Goal: Task Accomplishment & Management: Manage account settings

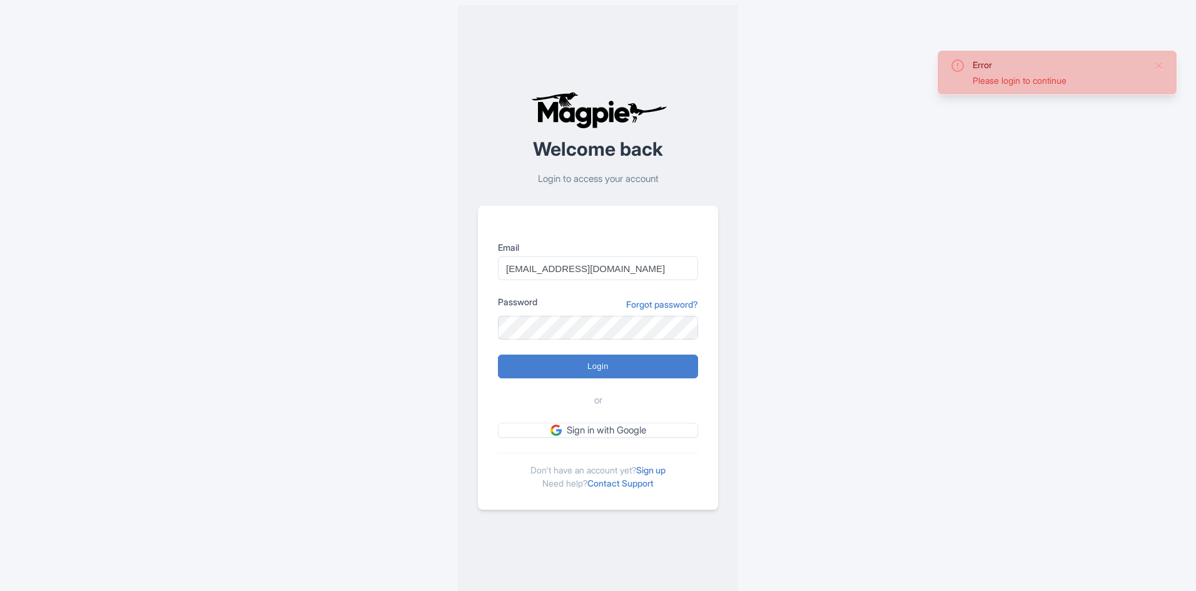
click at [591, 364] on input "Login" at bounding box center [598, 367] width 200 height 24
type input "Logging in..."
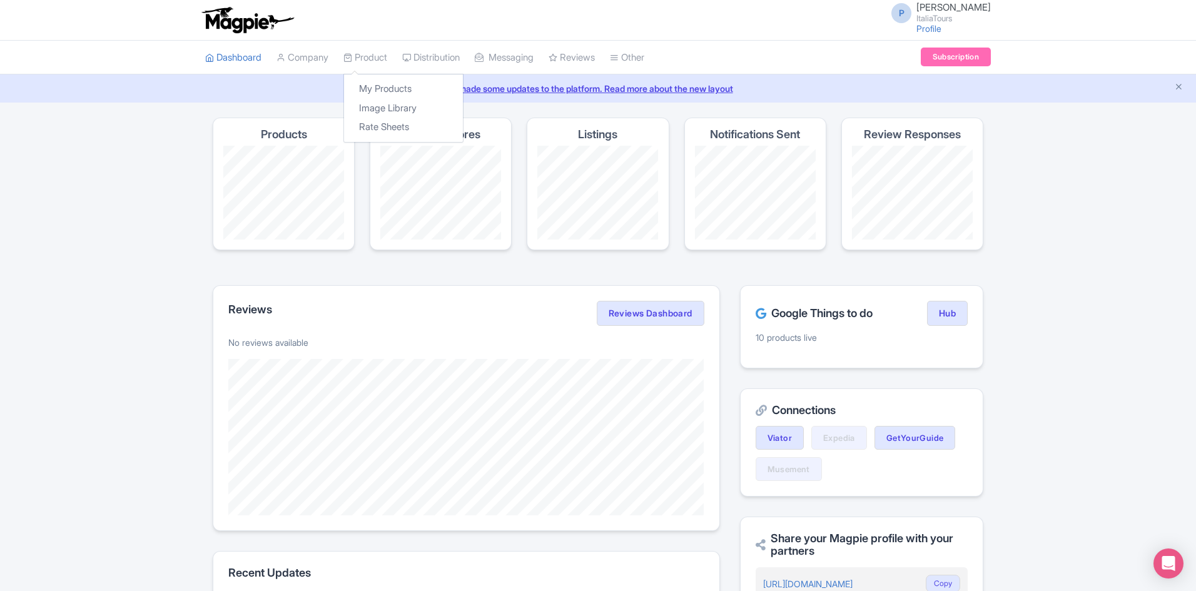
click at [361, 74] on div "My Products Image Library Rate Sheets" at bounding box center [404, 108] width 120 height 69
click at [379, 84] on link "My Products" at bounding box center [403, 88] width 119 height 19
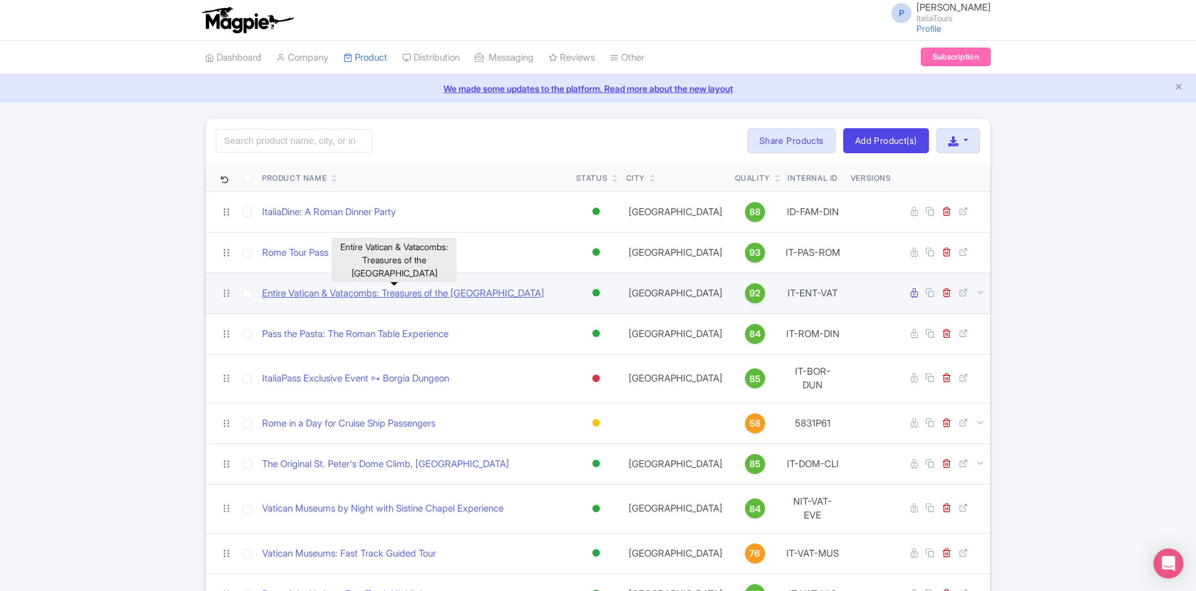
click at [352, 287] on link "Entire Vatican & Vatacombs: Treasures of the Sistine Chapel" at bounding box center [403, 294] width 282 height 14
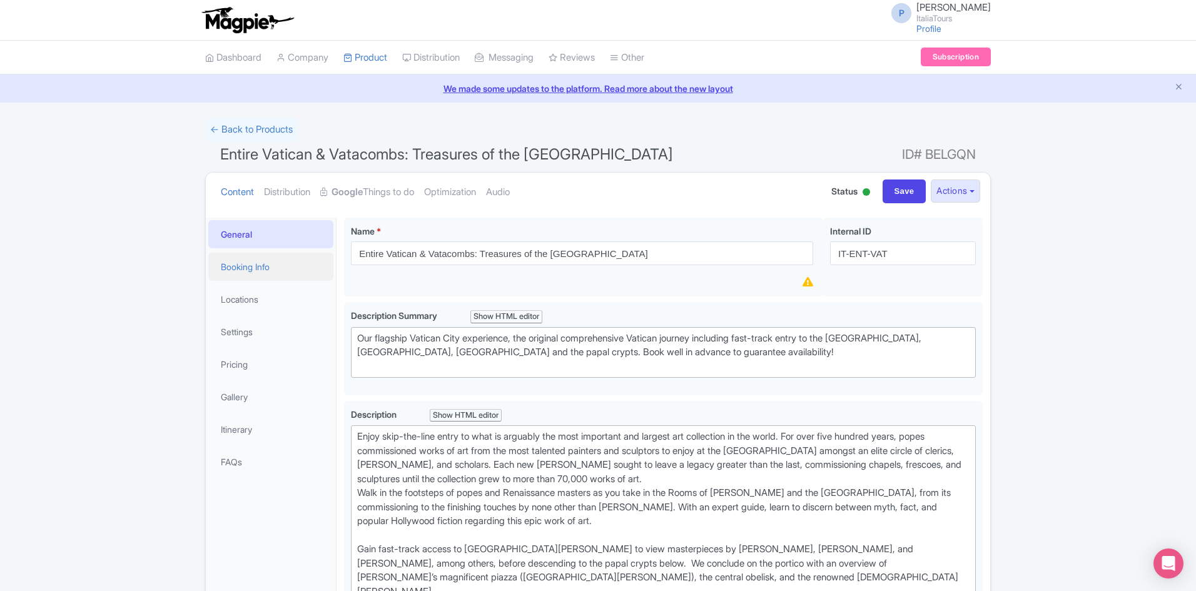
click at [242, 263] on link "Booking Info" at bounding box center [270, 267] width 125 height 28
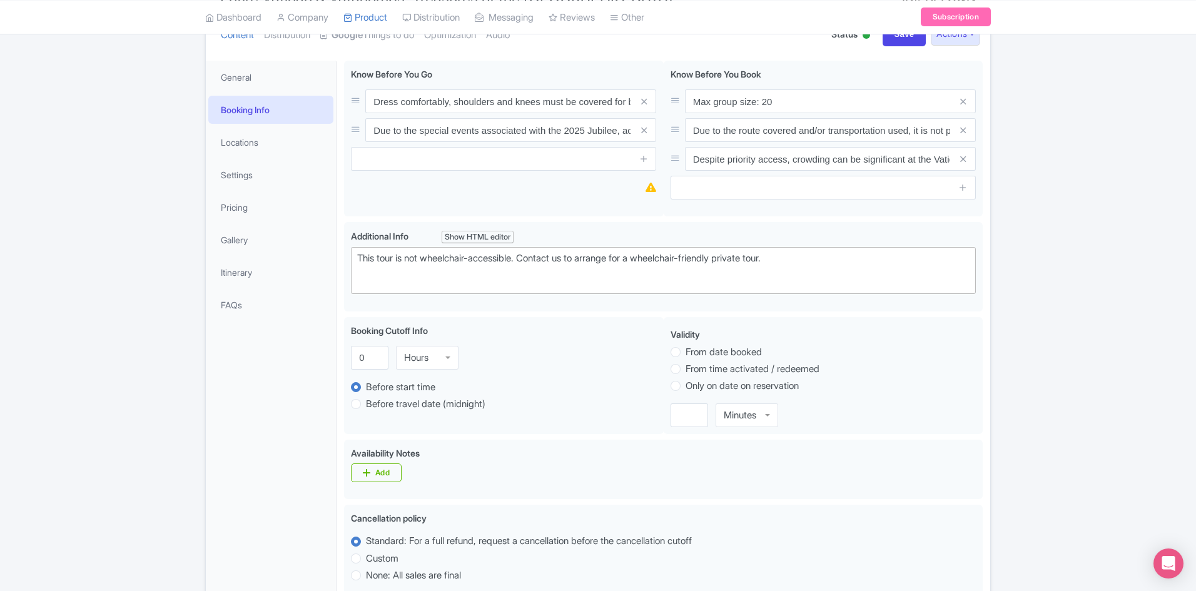
scroll to position [90, 0]
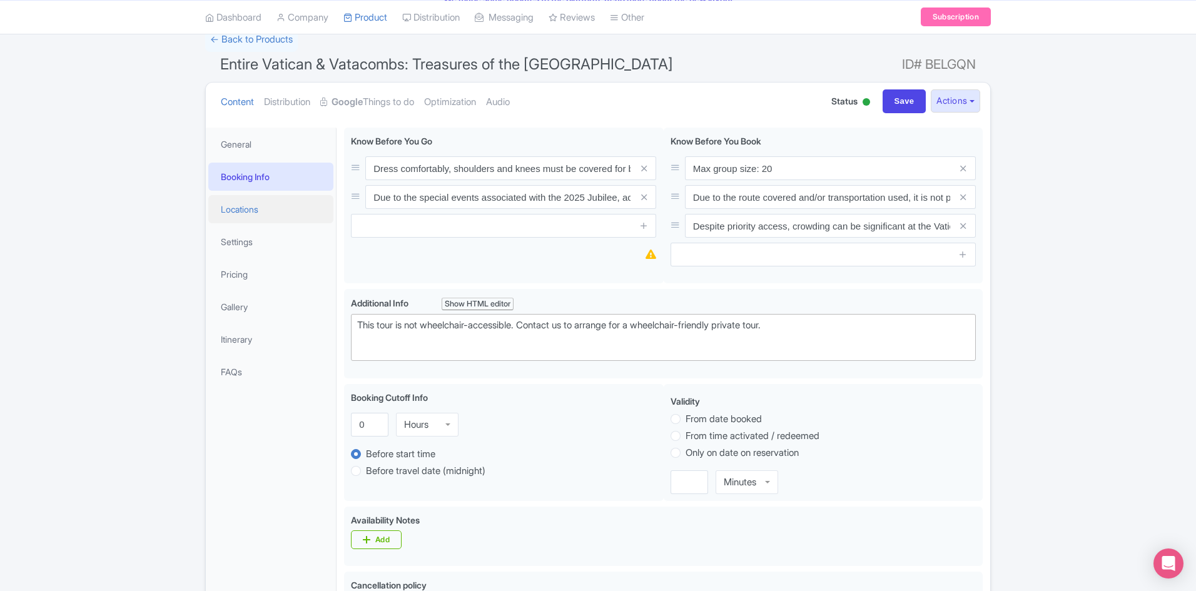
click at [253, 212] on link "Locations" at bounding box center [270, 209] width 125 height 28
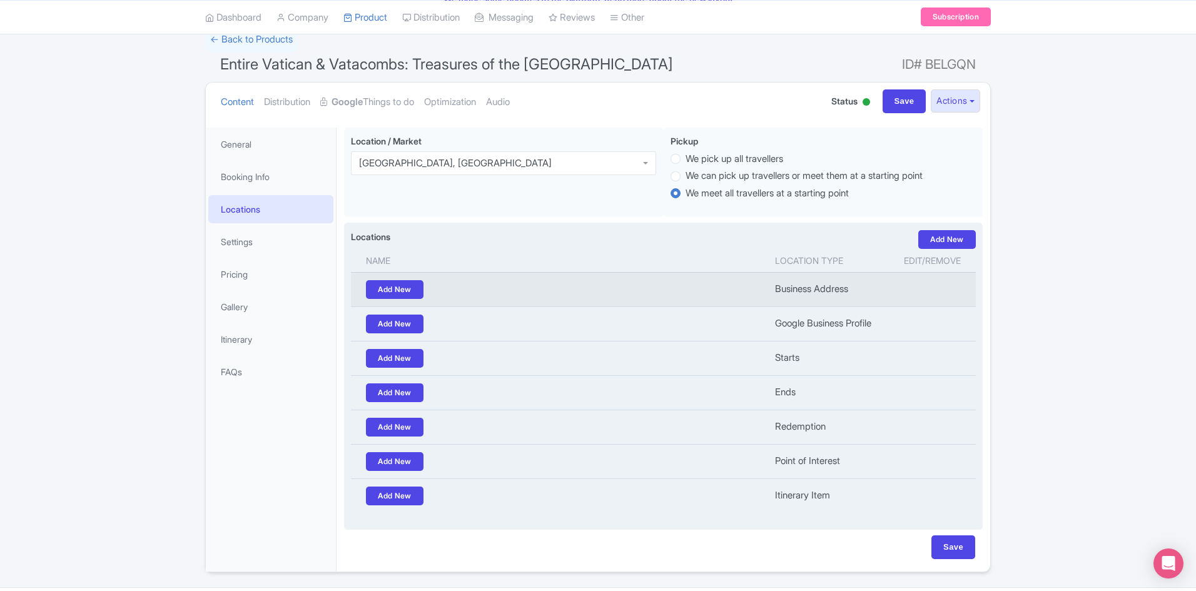
click at [800, 293] on td "Business Address" at bounding box center [828, 289] width 121 height 34
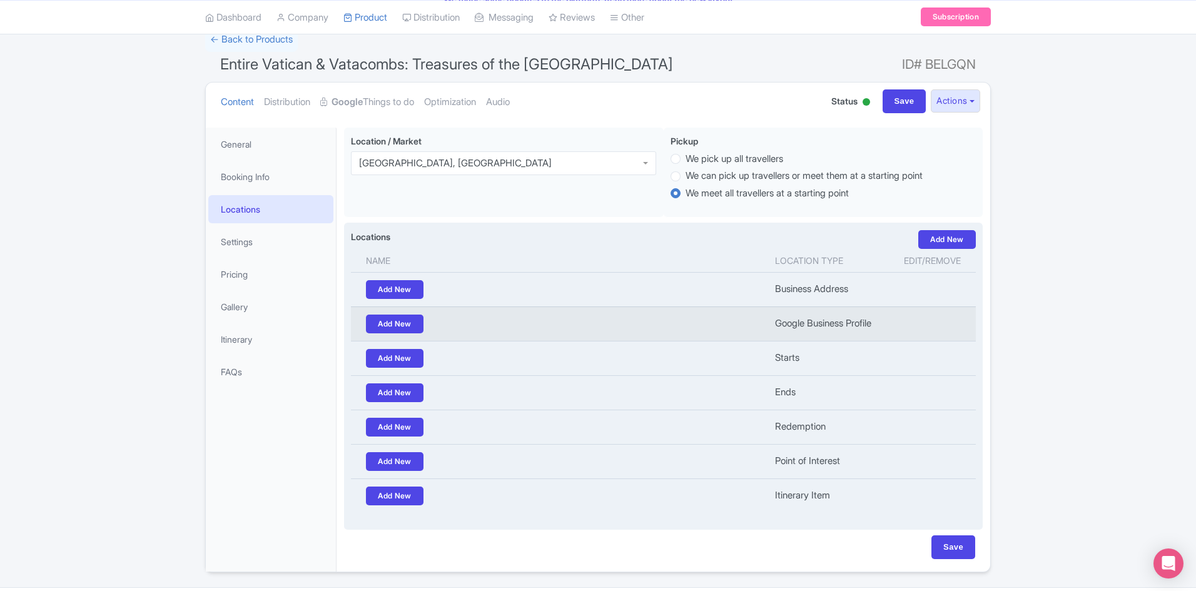
click at [807, 313] on td "Google Business Profile" at bounding box center [828, 324] width 121 height 34
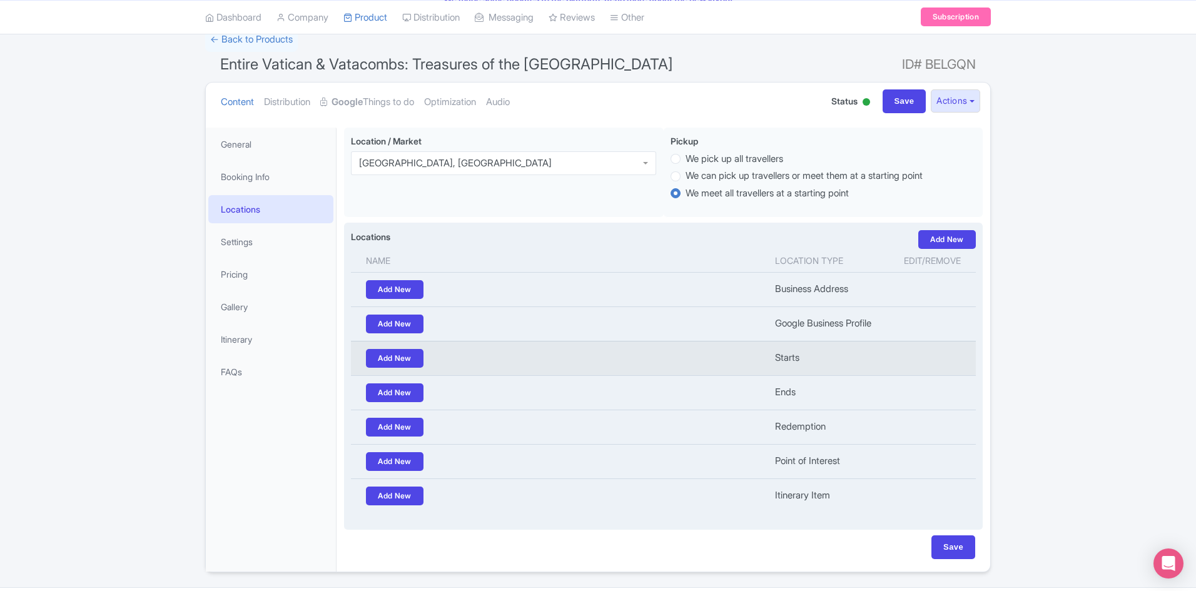
click at [804, 352] on td "Starts" at bounding box center [828, 358] width 121 height 34
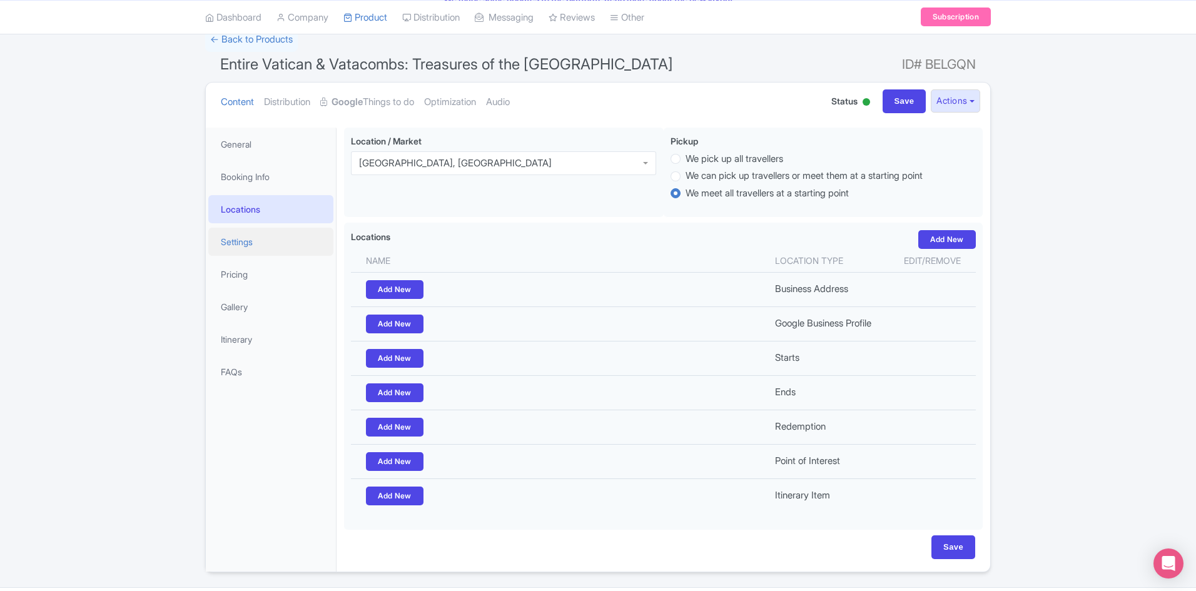
click at [277, 237] on link "Settings" at bounding box center [270, 242] width 125 height 28
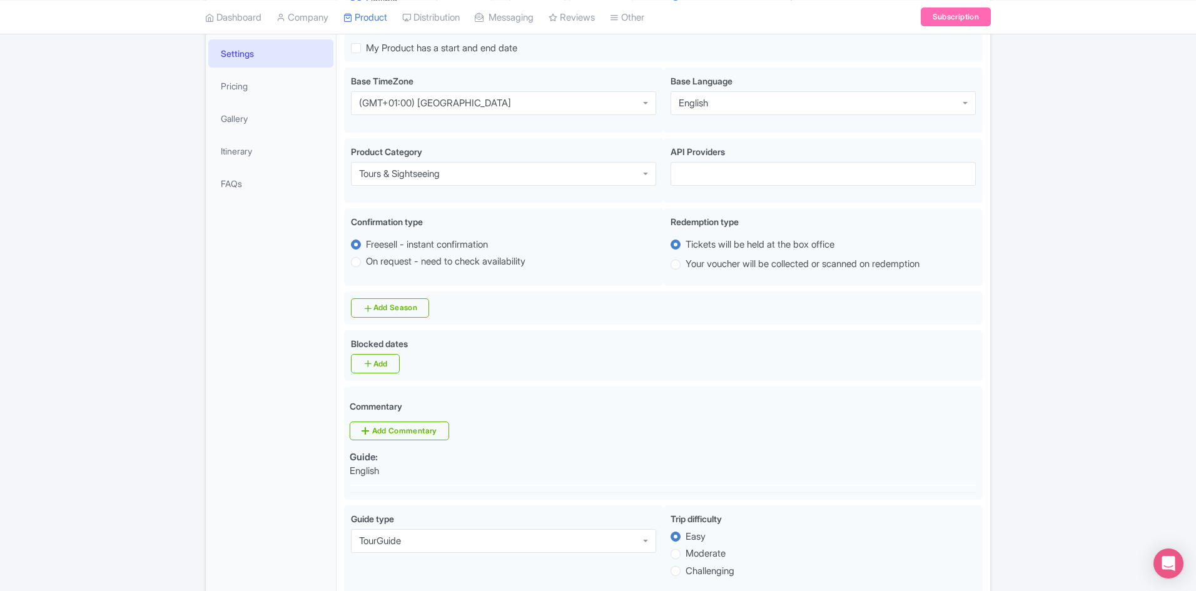
scroll to position [141, 0]
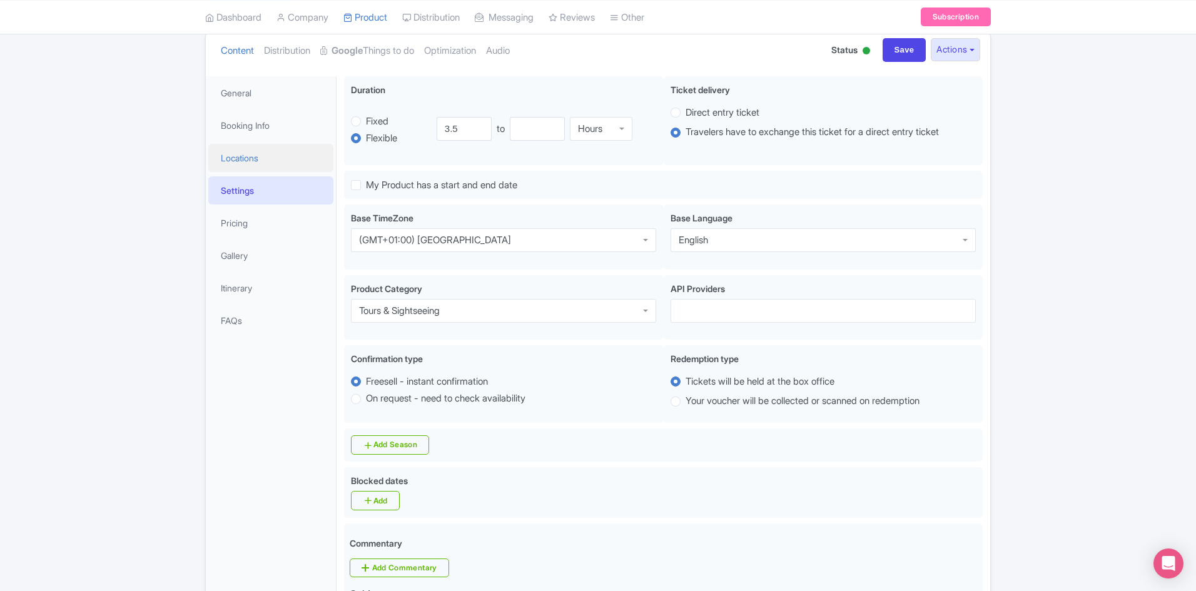
click at [282, 155] on link "Locations" at bounding box center [270, 158] width 125 height 28
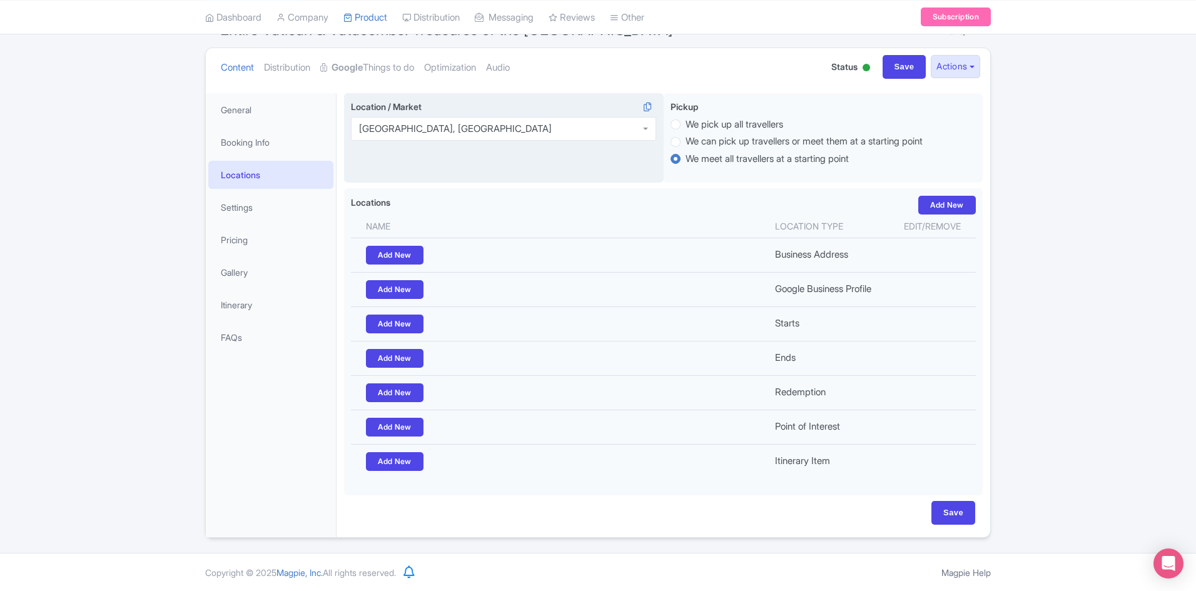
click at [449, 124] on div "Vatican City, Italy" at bounding box center [503, 129] width 305 height 24
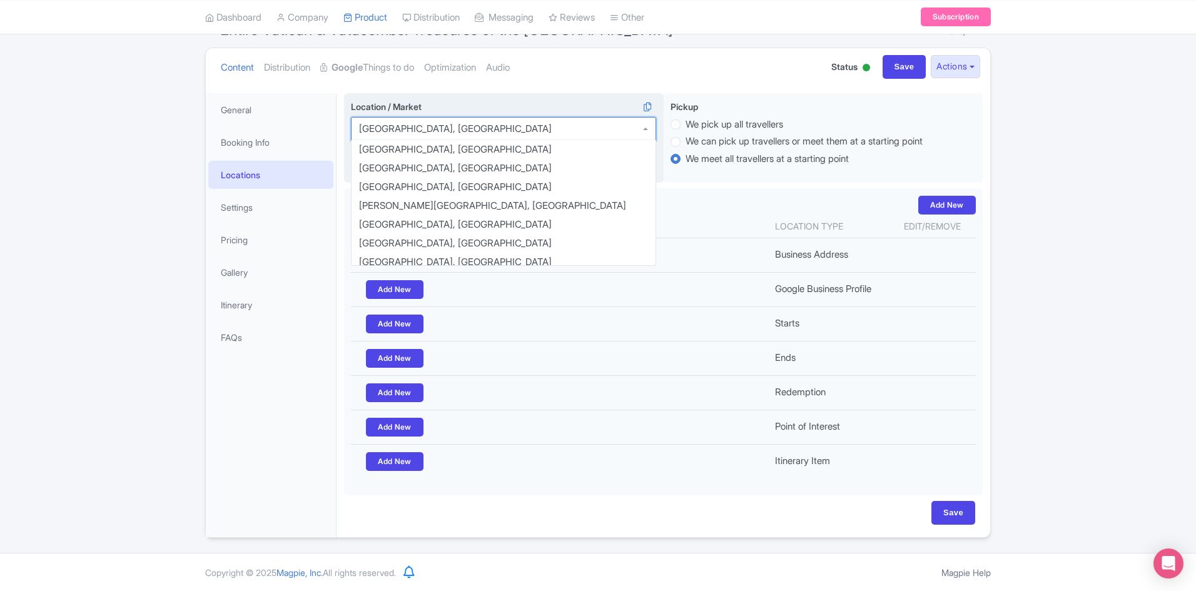
scroll to position [832, 0]
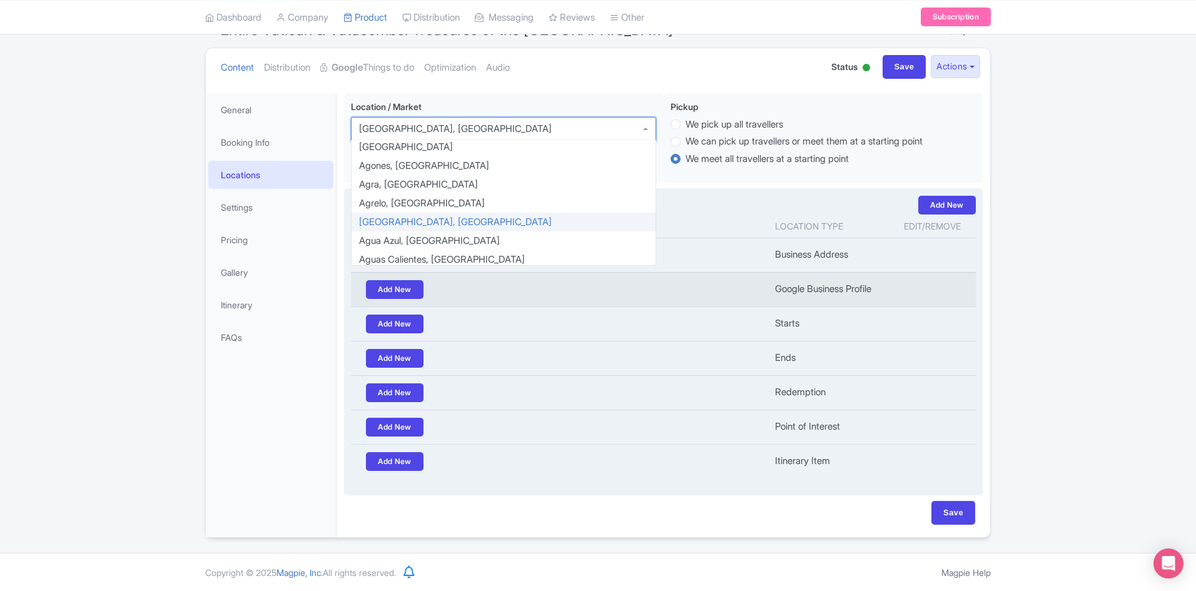
click at [748, 282] on td "Add New" at bounding box center [559, 289] width 417 height 34
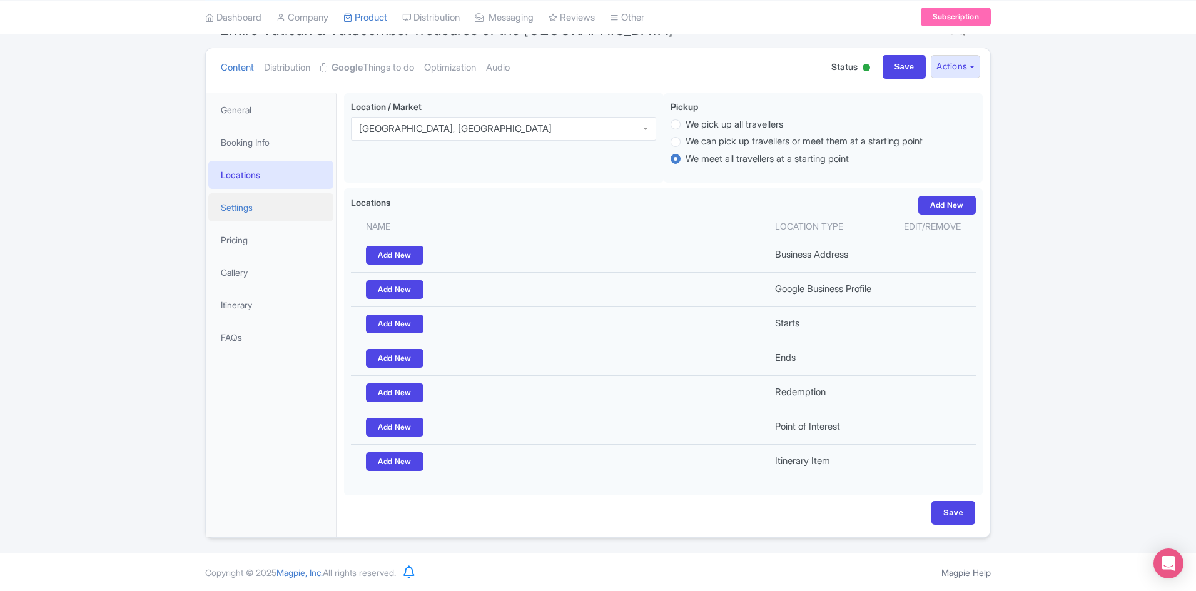
click at [230, 211] on link "Settings" at bounding box center [270, 207] width 125 height 28
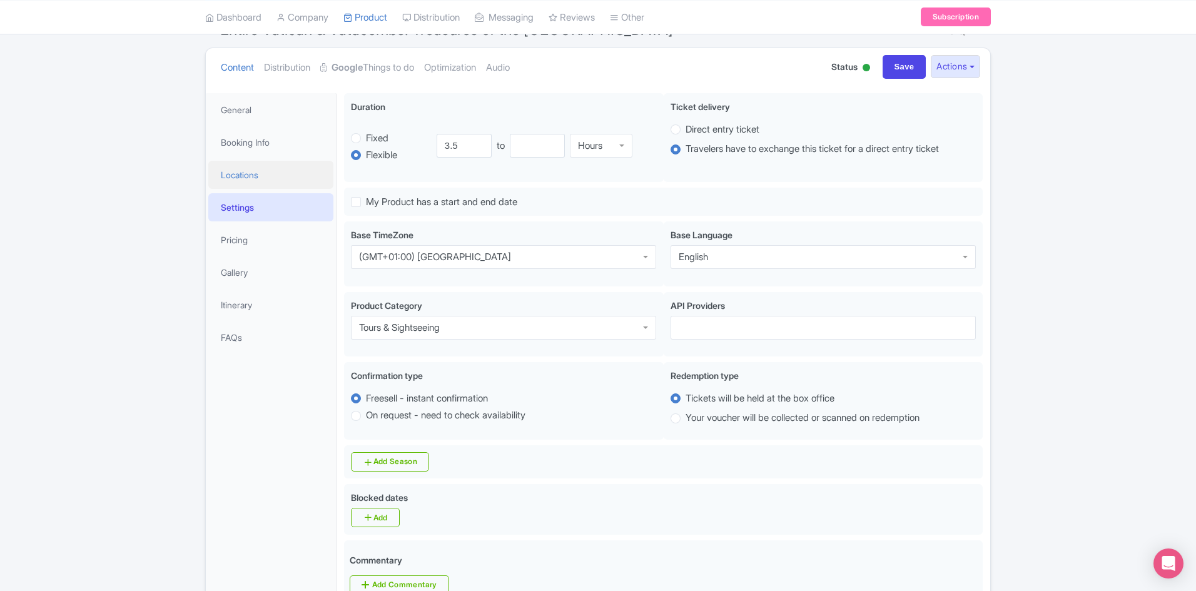
click at [259, 178] on link "Locations" at bounding box center [270, 175] width 125 height 28
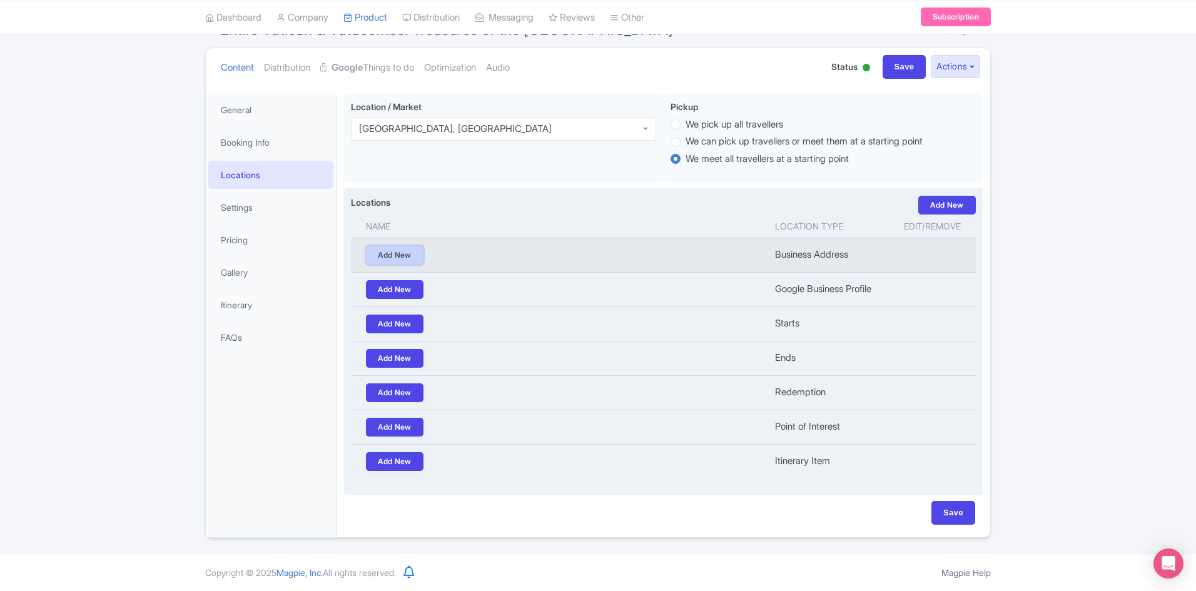
click at [402, 252] on link "Add New" at bounding box center [395, 255] width 58 height 19
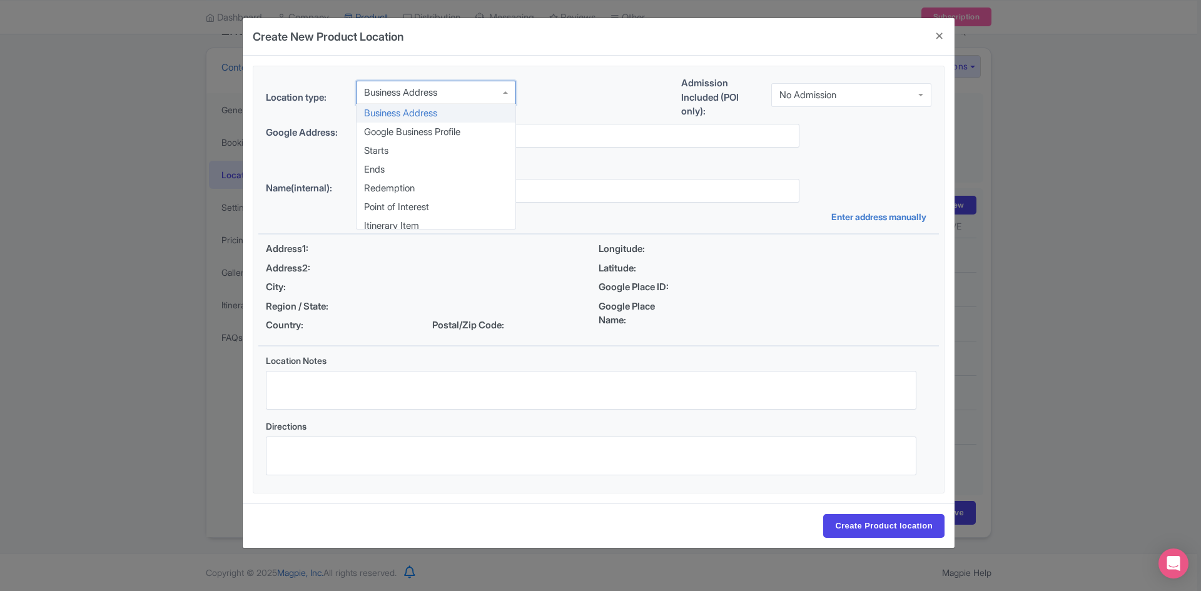
click at [457, 102] on div "Business Address" at bounding box center [436, 93] width 160 height 24
click at [934, 29] on button "Close" at bounding box center [940, 36] width 30 height 36
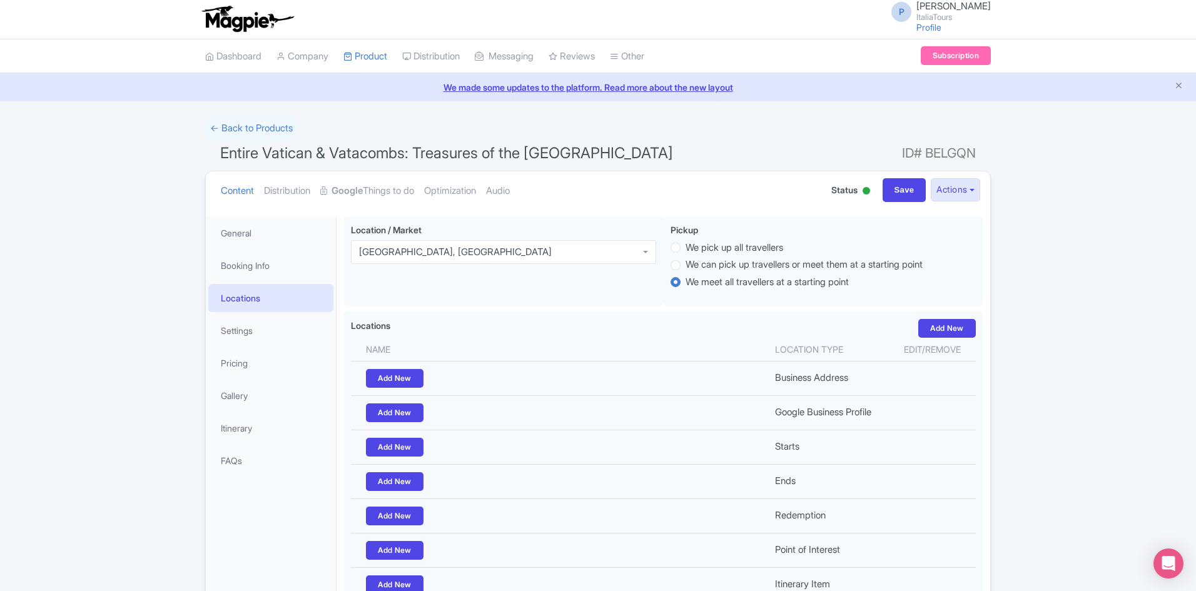
scroll to position [0, 0]
click at [290, 191] on link "Distribution" at bounding box center [287, 192] width 46 height 39
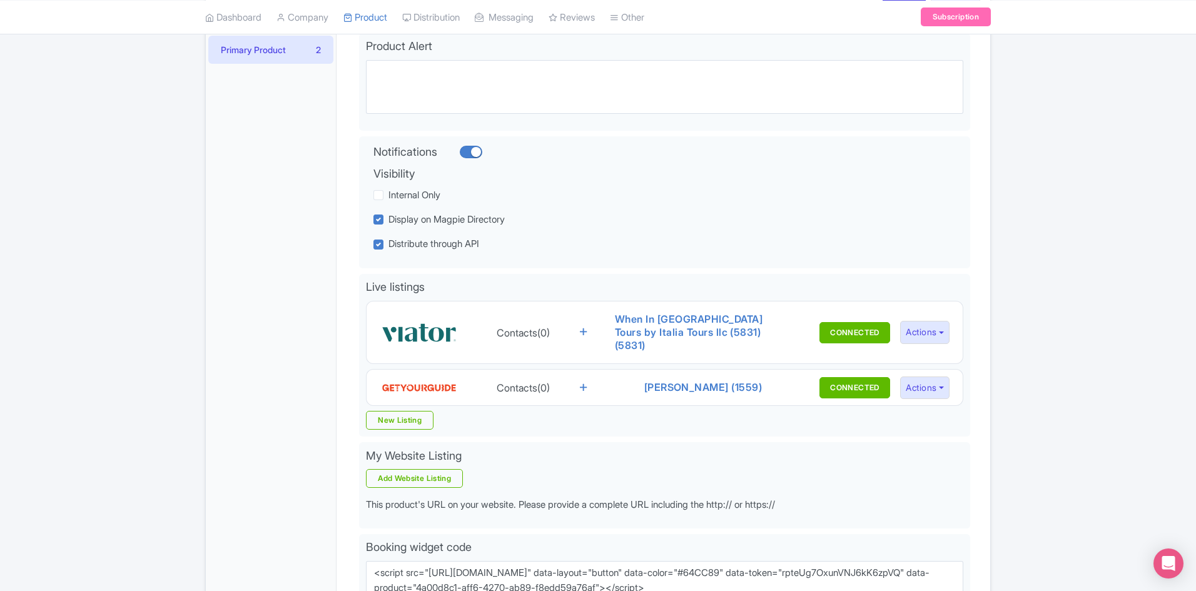
scroll to position [115, 0]
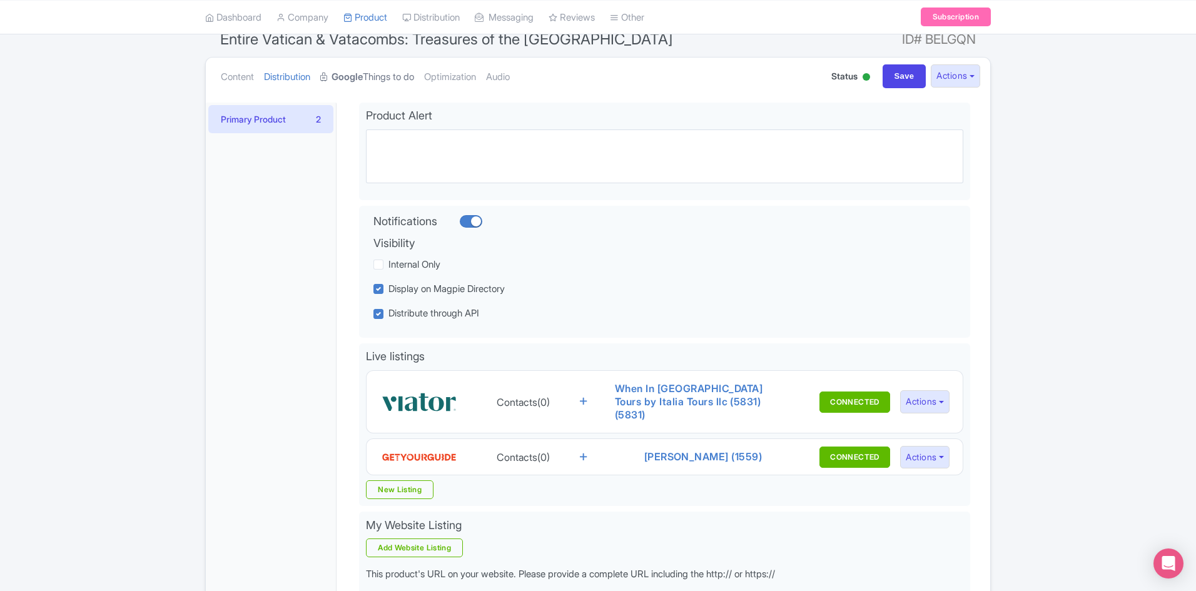
click at [384, 73] on link "Google Things to do" at bounding box center [367, 77] width 94 height 39
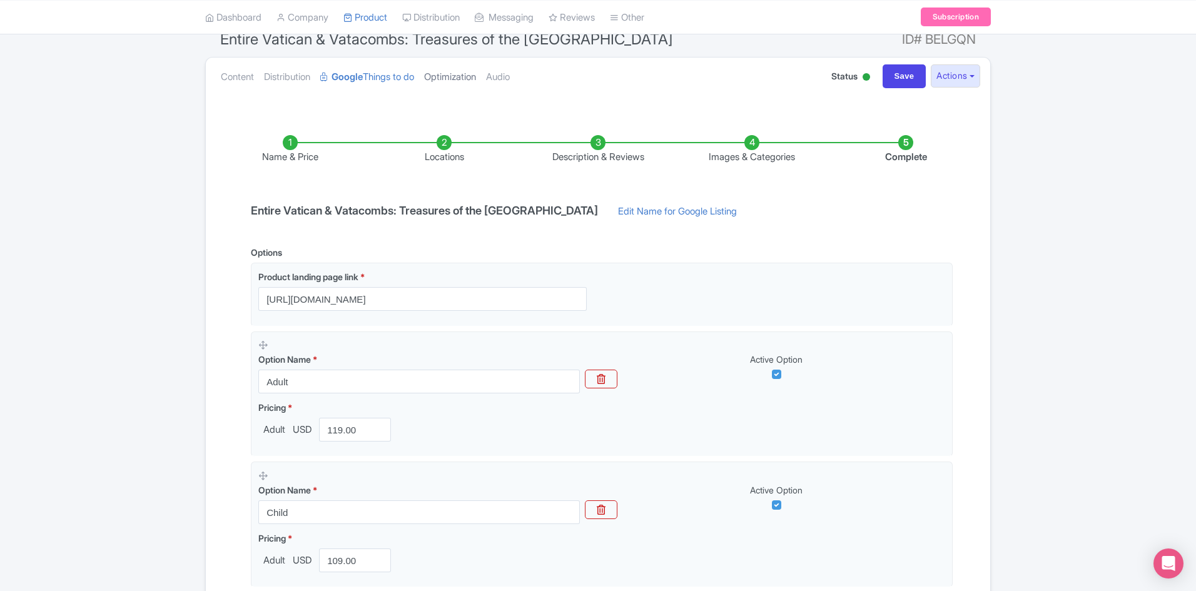
click at [450, 78] on link "Optimization" at bounding box center [450, 77] width 52 height 39
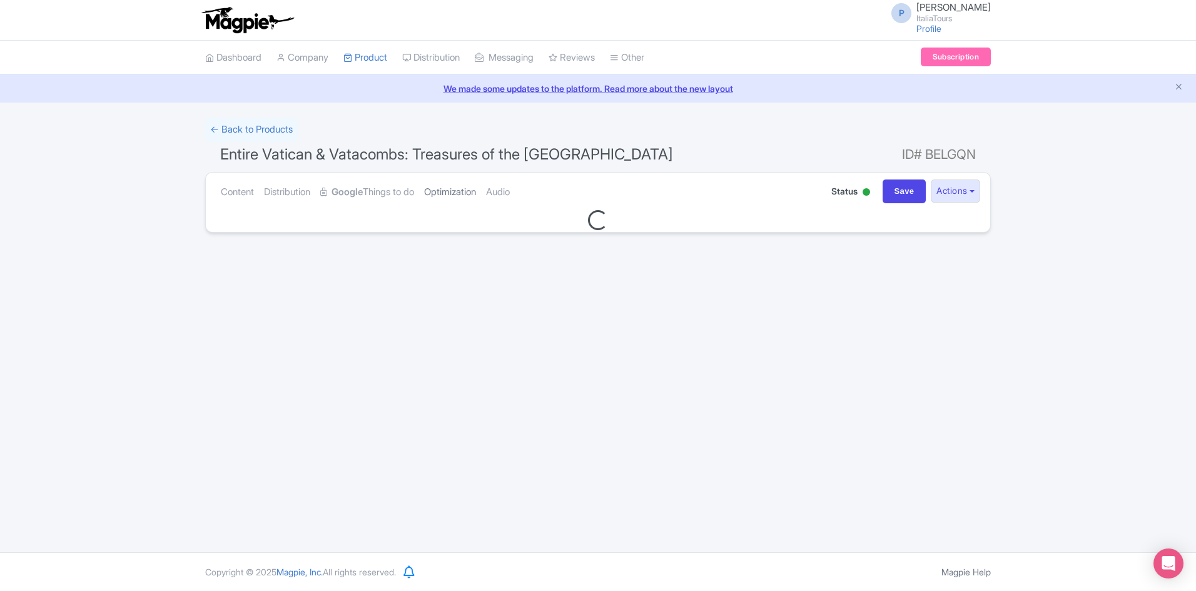
scroll to position [0, 0]
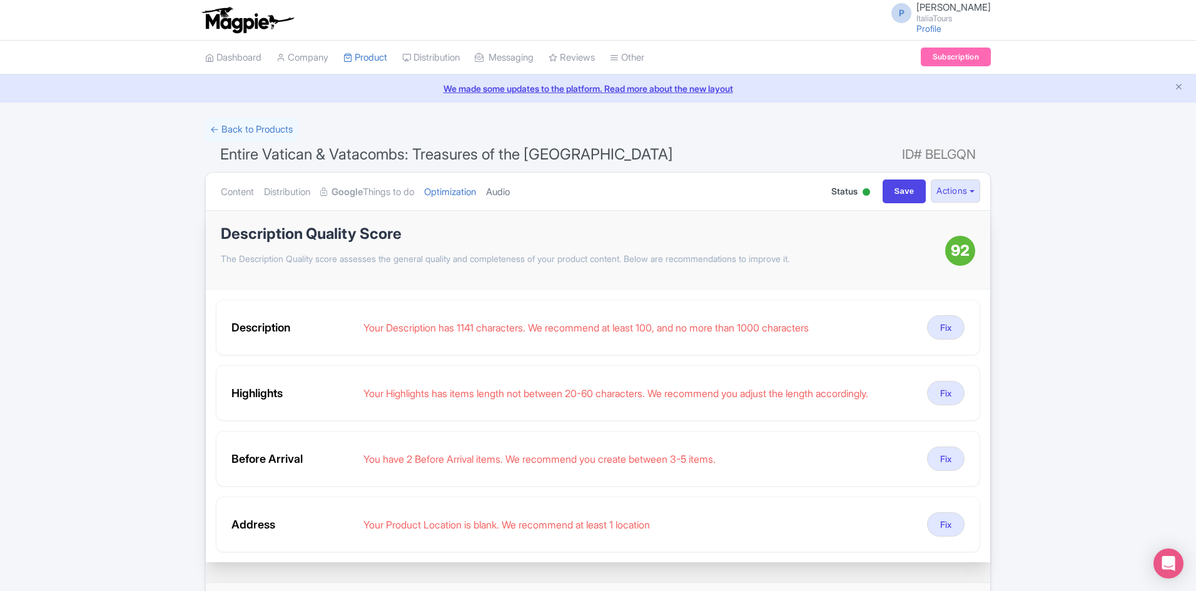
click at [510, 186] on link "Audio" at bounding box center [498, 192] width 24 height 39
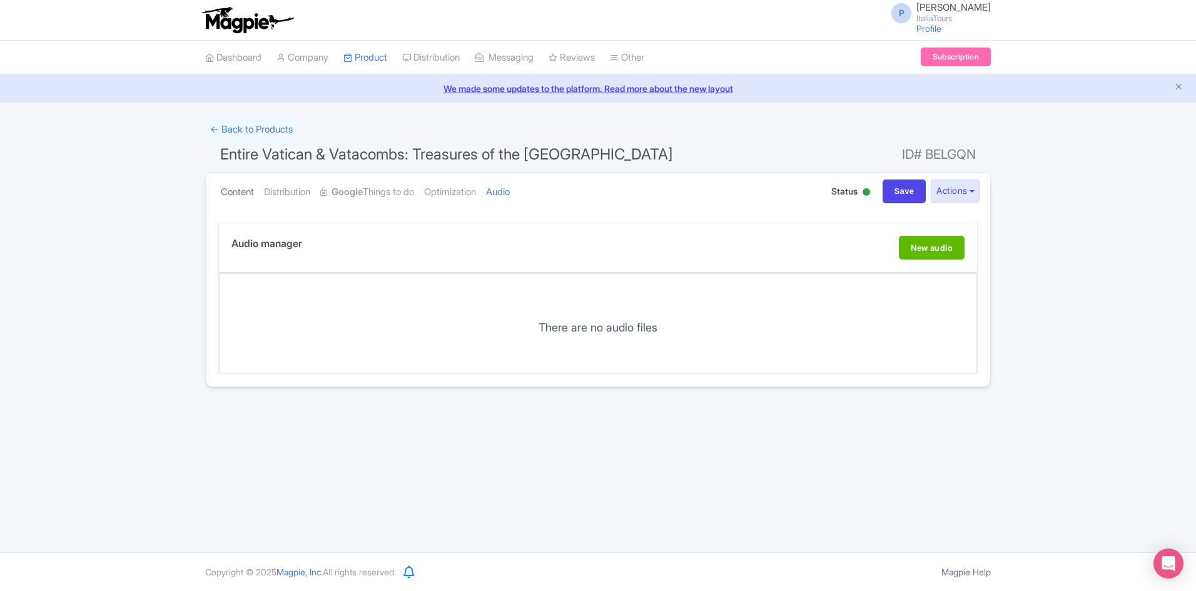
click at [245, 190] on link "Content" at bounding box center [237, 192] width 33 height 39
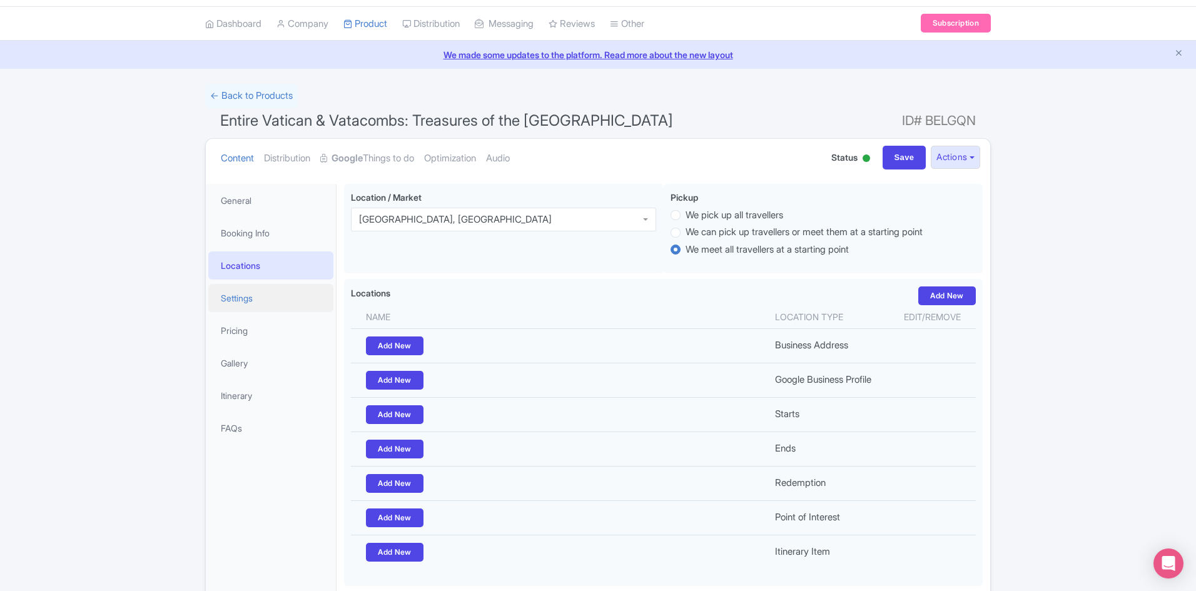
scroll to position [63, 0]
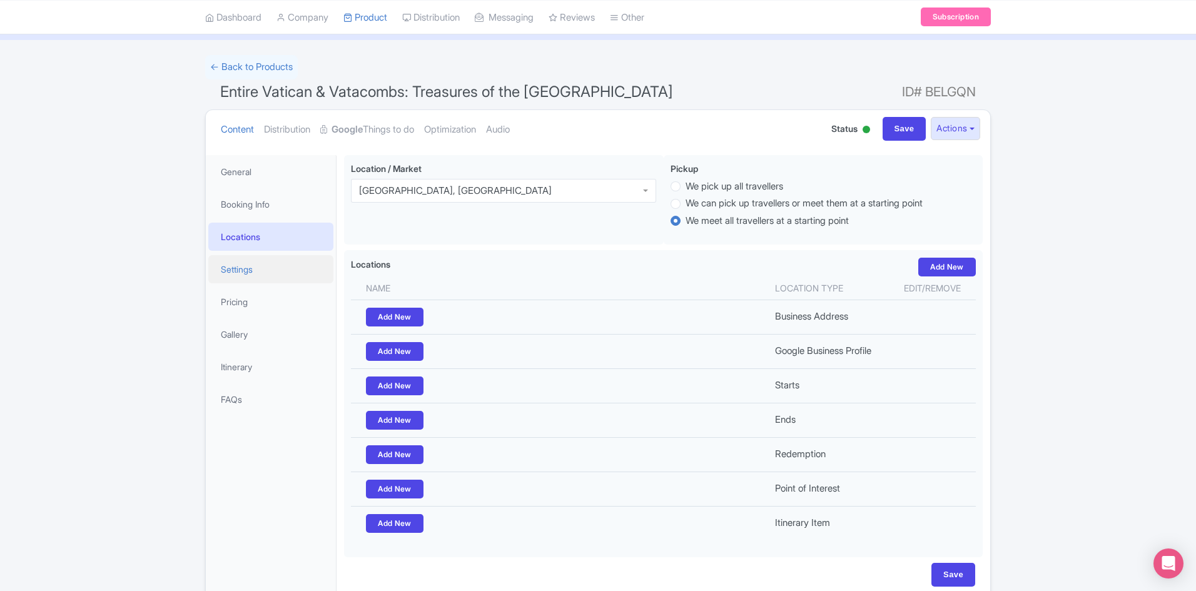
click at [277, 263] on link "Settings" at bounding box center [270, 269] width 125 height 28
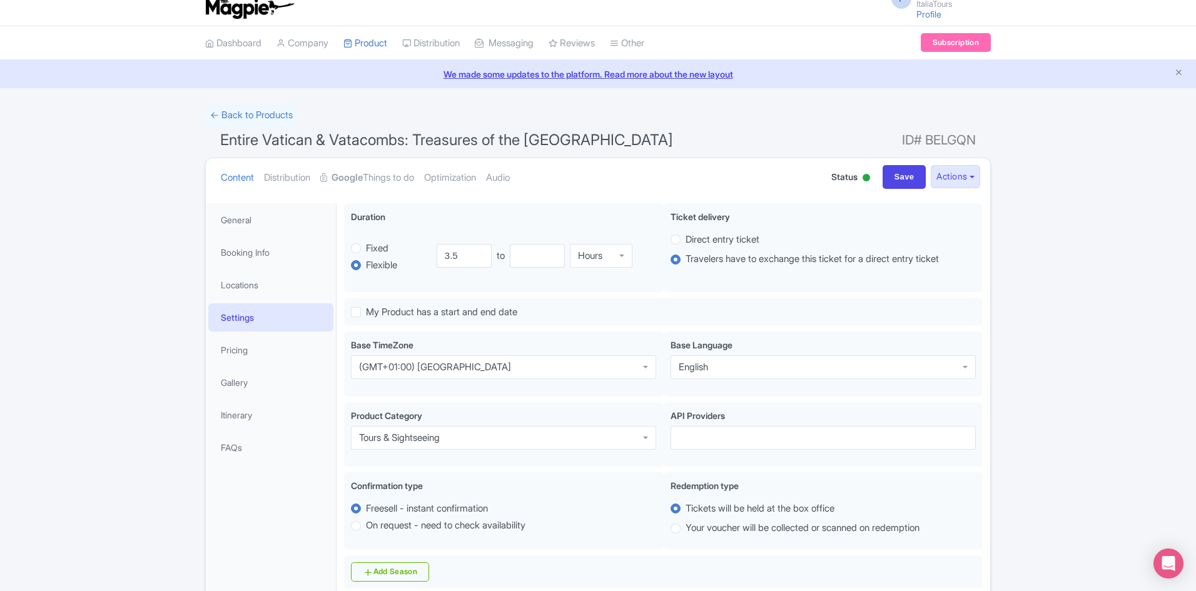
scroll to position [0, 0]
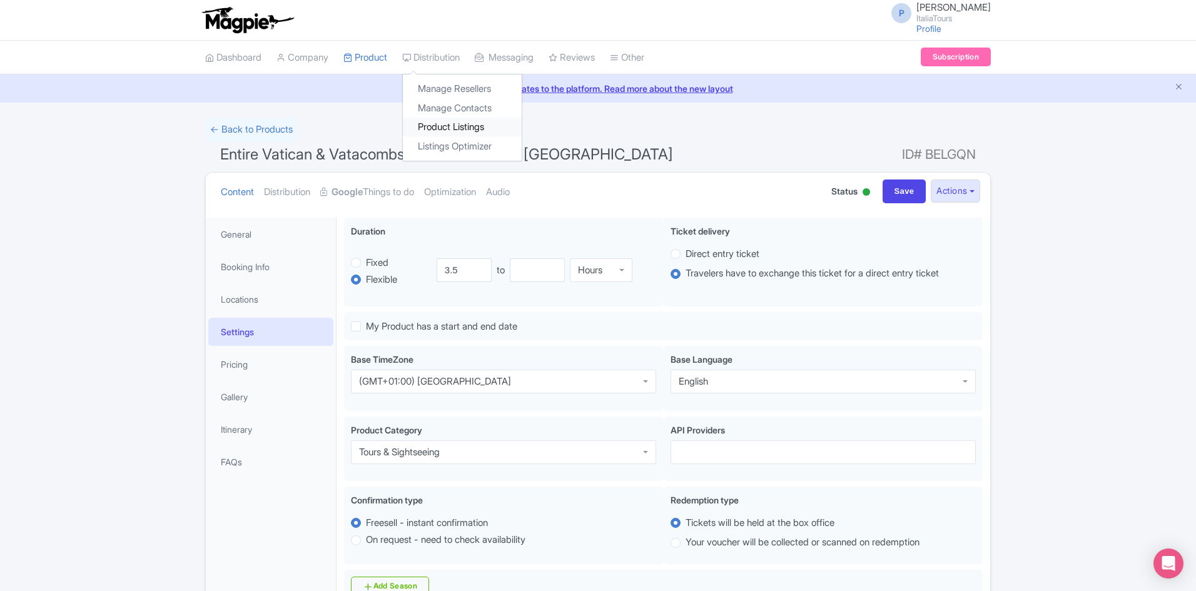
click at [469, 131] on link "Product Listings" at bounding box center [462, 127] width 119 height 19
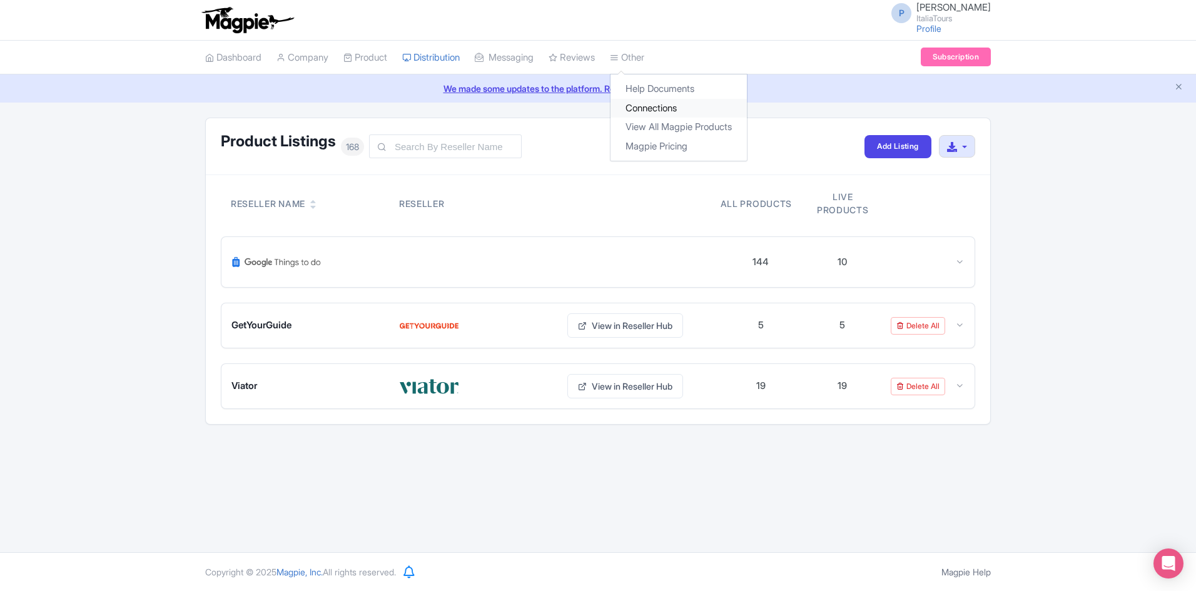
click at [647, 108] on link "Connections" at bounding box center [679, 108] width 136 height 19
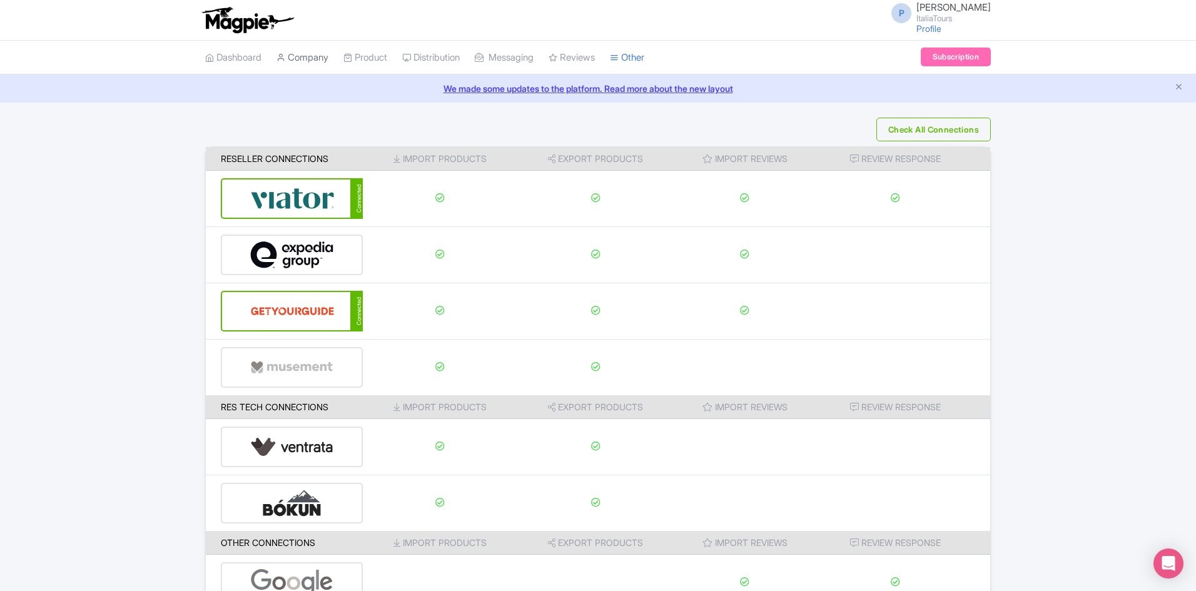
click at [314, 54] on link "Company" at bounding box center [303, 58] width 52 height 34
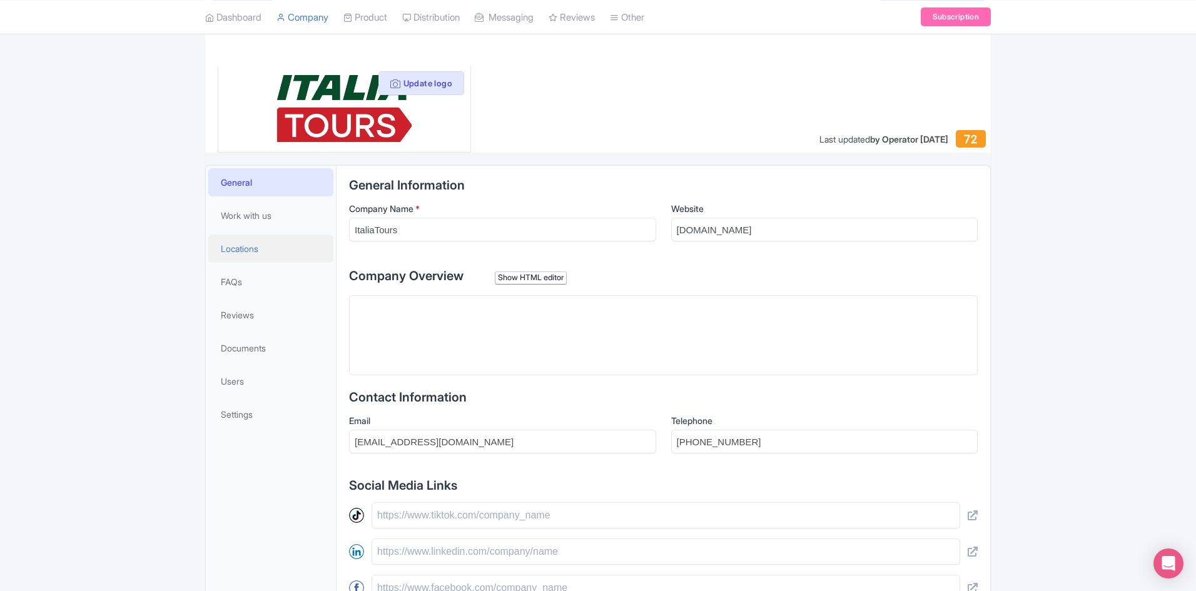
click at [227, 247] on span "Locations" at bounding box center [240, 248] width 38 height 13
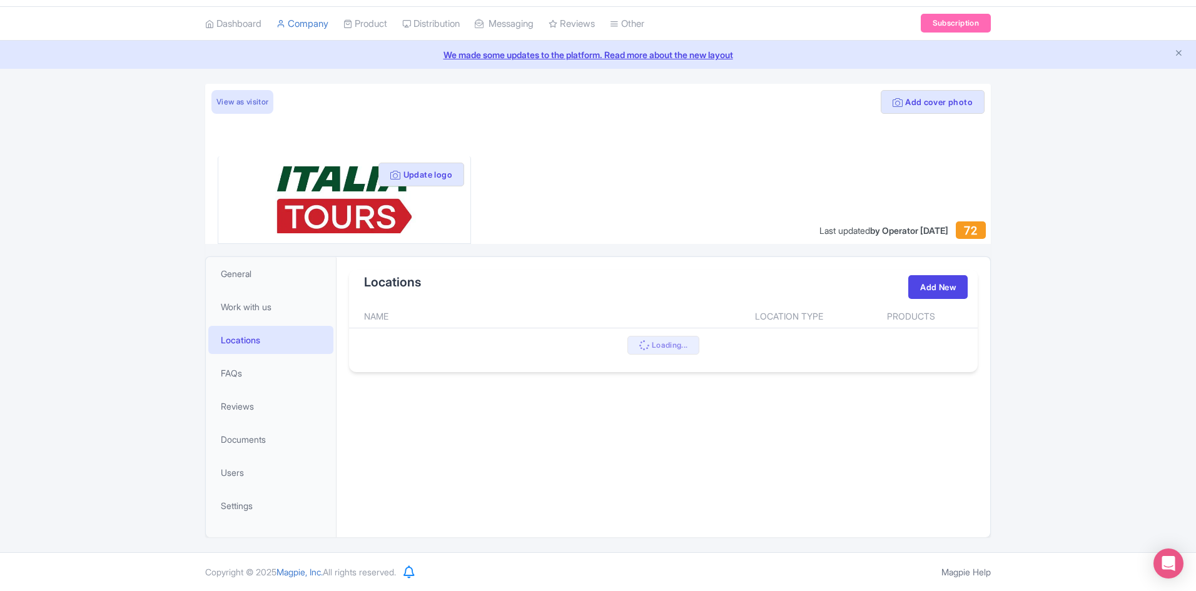
scroll to position [125, 0]
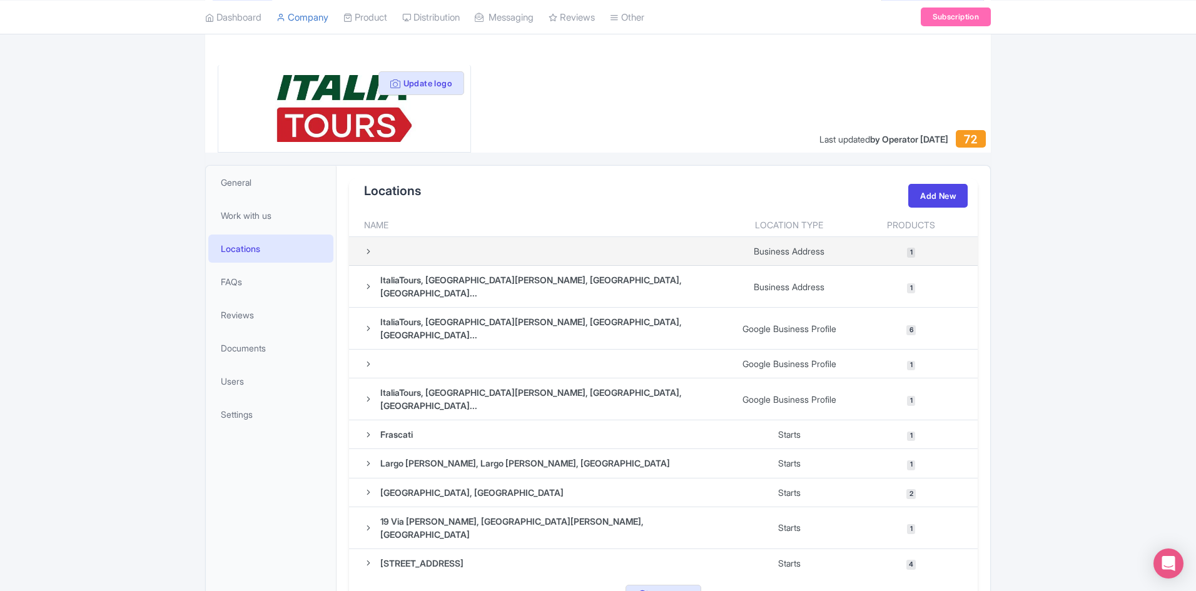
click at [497, 250] on div at bounding box center [541, 251] width 355 height 9
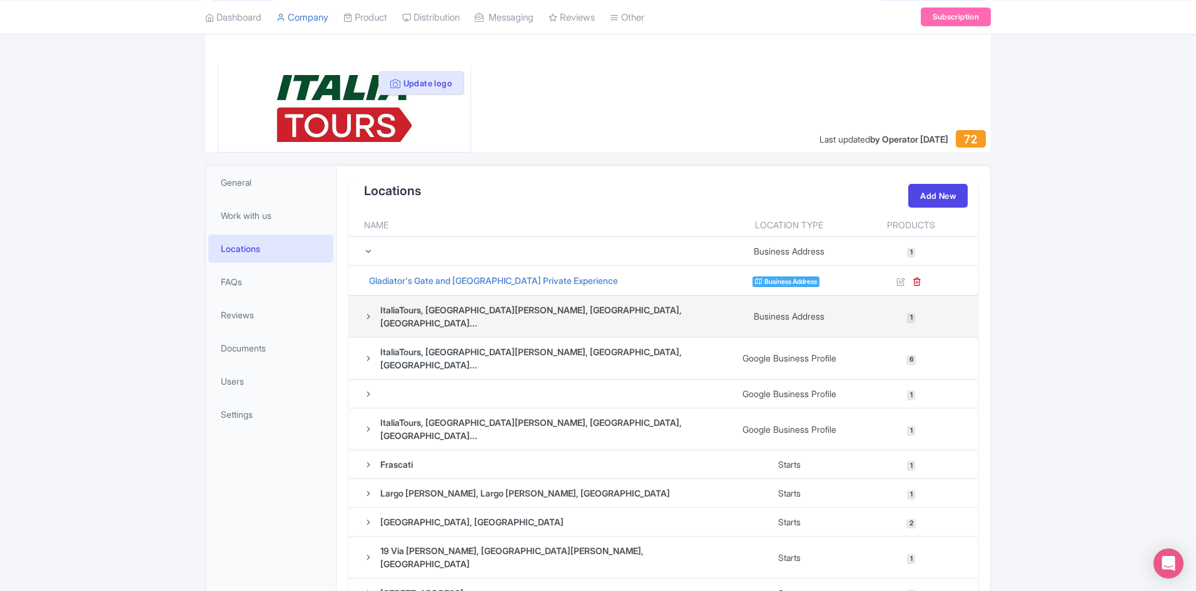
click at [558, 314] on div "ItaliaTours, [GEOGRAPHIC_DATA][PERSON_NAME], [GEOGRAPHIC_DATA], [GEOGRAPHIC_DAT…" at bounding box center [549, 317] width 339 height 26
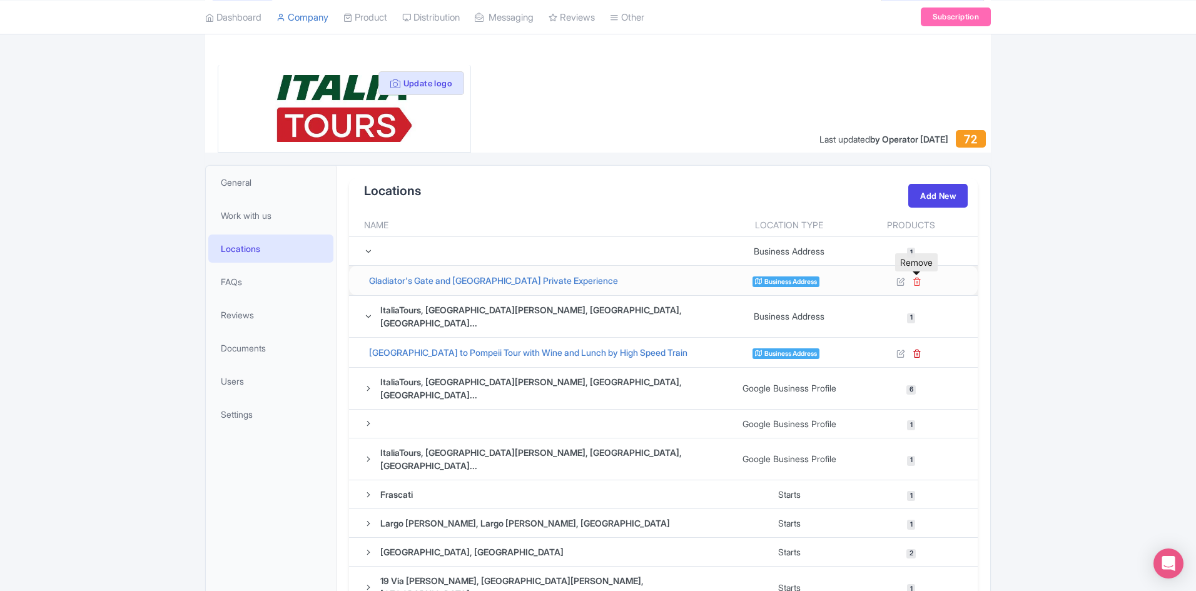
click at [920, 280] on icon at bounding box center [917, 281] width 9 height 9
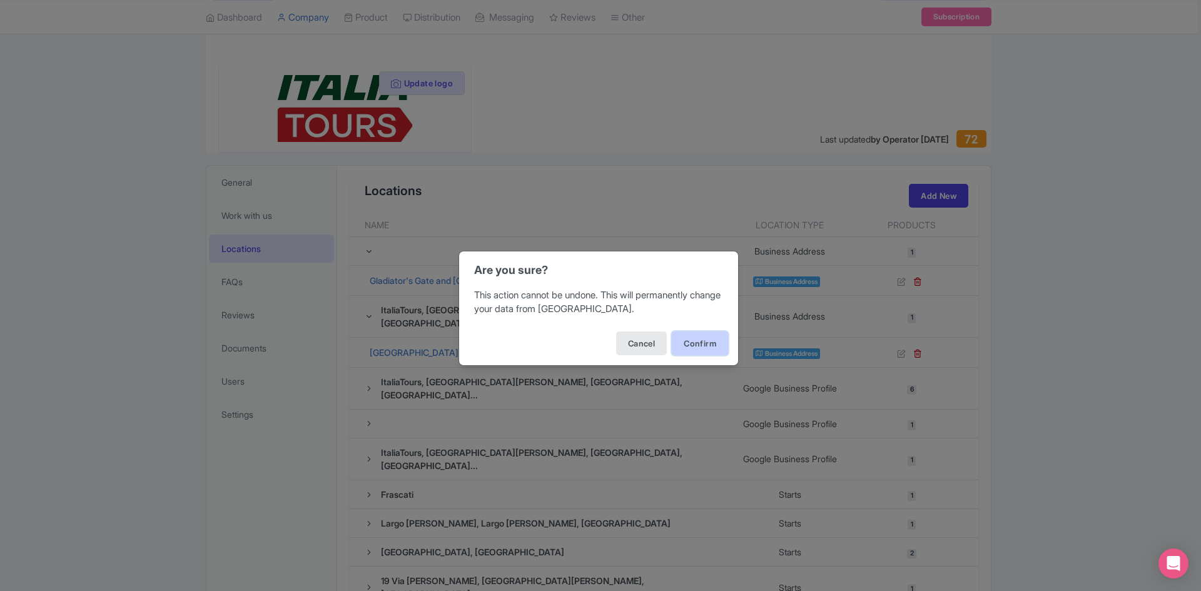
click at [683, 341] on button "Confirm" at bounding box center [700, 344] width 56 height 24
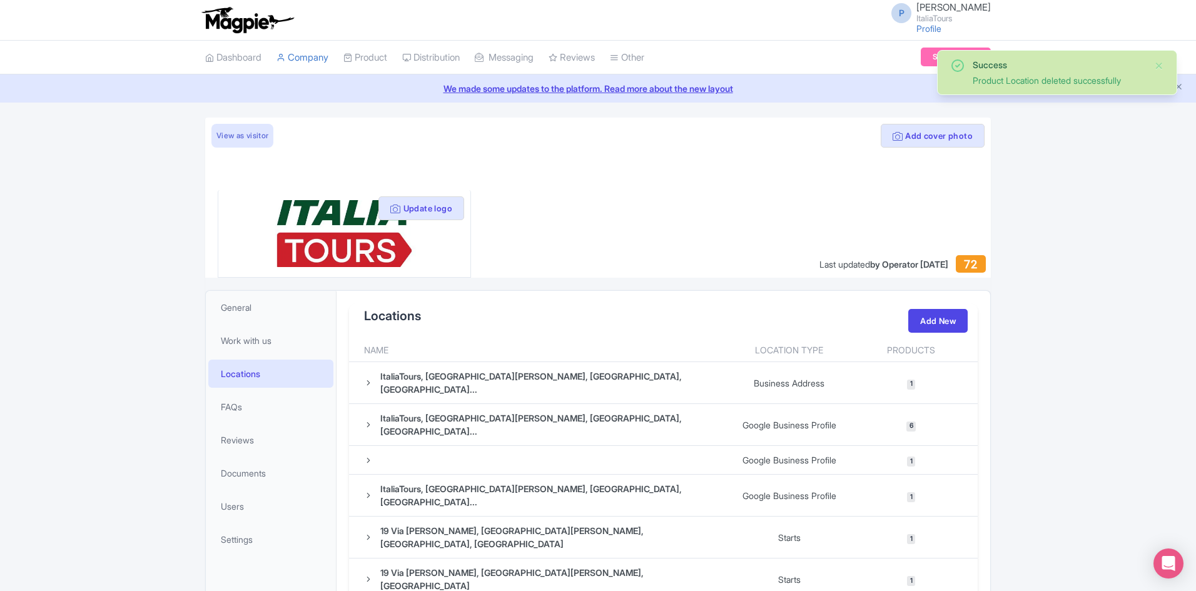
scroll to position [34, 0]
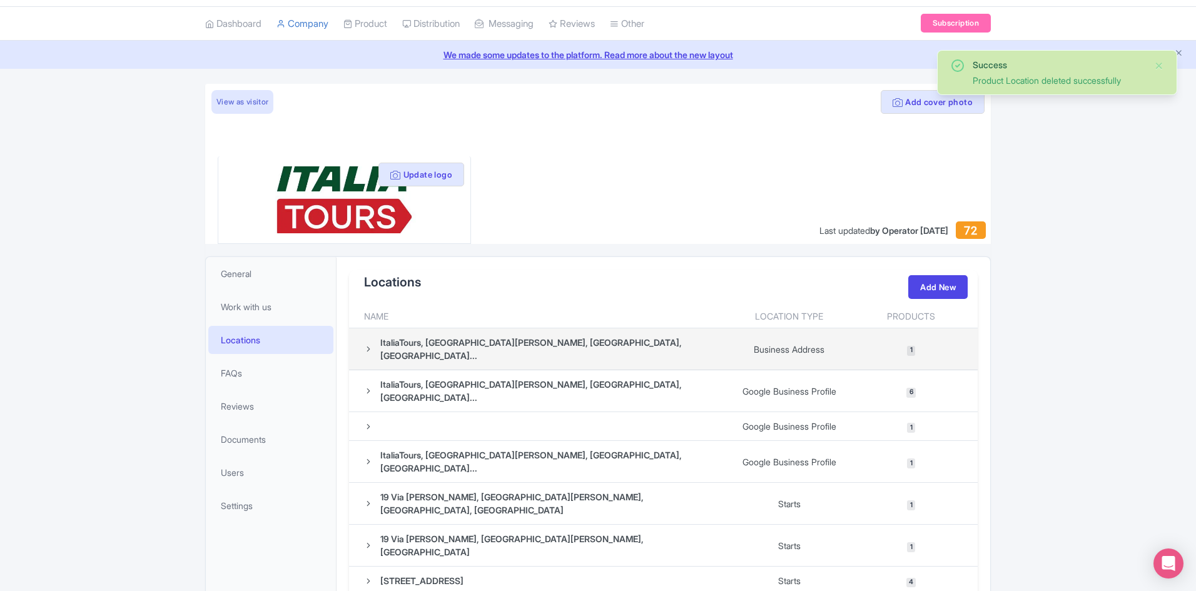
click at [363, 348] on td "ItaliaTours, [GEOGRAPHIC_DATA][PERSON_NAME], [GEOGRAPHIC_DATA], [GEOGRAPHIC_DAT…" at bounding box center [537, 350] width 377 height 42
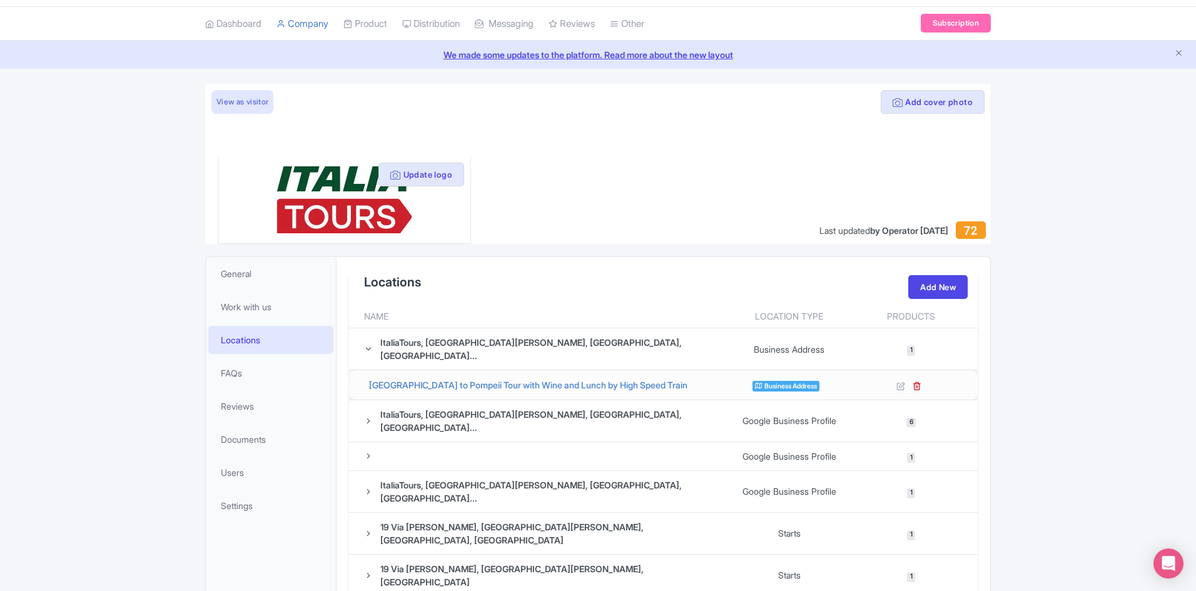
click at [922, 378] on div at bounding box center [909, 385] width 123 height 14
click at [916, 382] on icon at bounding box center [917, 386] width 9 height 9
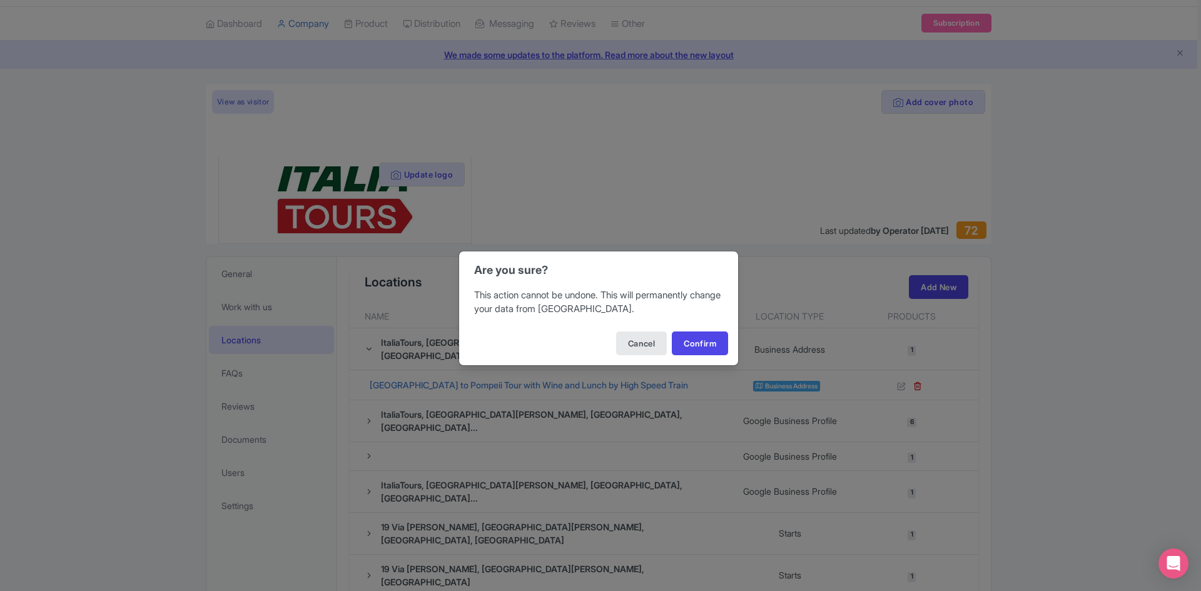
click at [695, 359] on div "Cancel Confirm" at bounding box center [598, 344] width 279 height 44
click at [695, 357] on div "Cancel Confirm" at bounding box center [598, 344] width 279 height 44
click at [695, 344] on button "Confirm" at bounding box center [700, 344] width 56 height 24
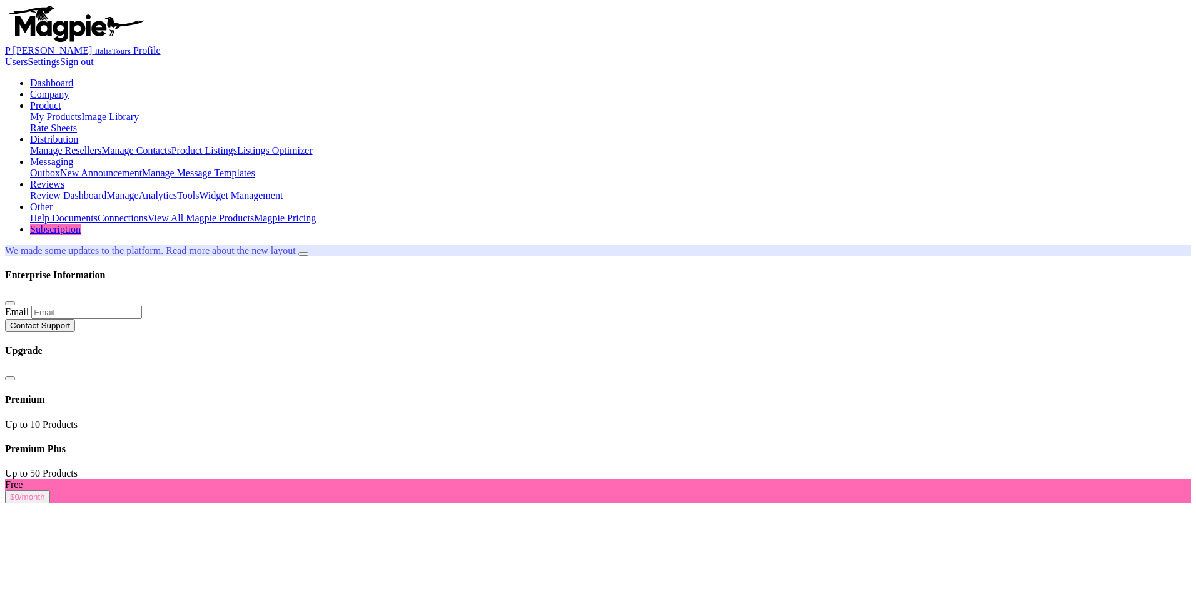
scroll to position [34, 0]
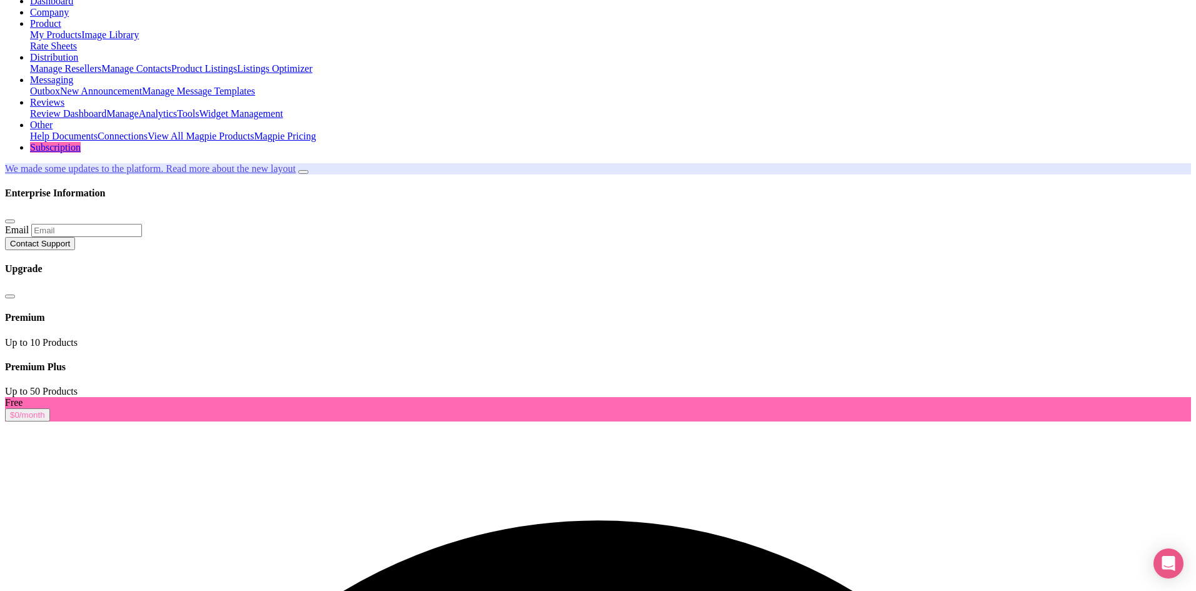
scroll to position [159, 0]
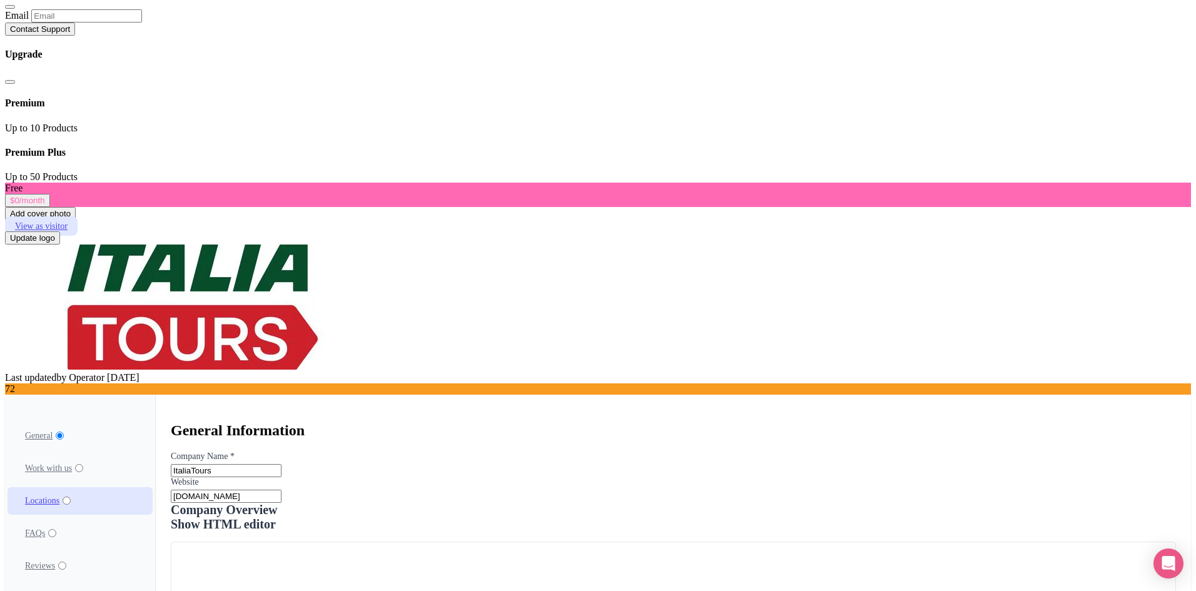
scroll to position [347, 0]
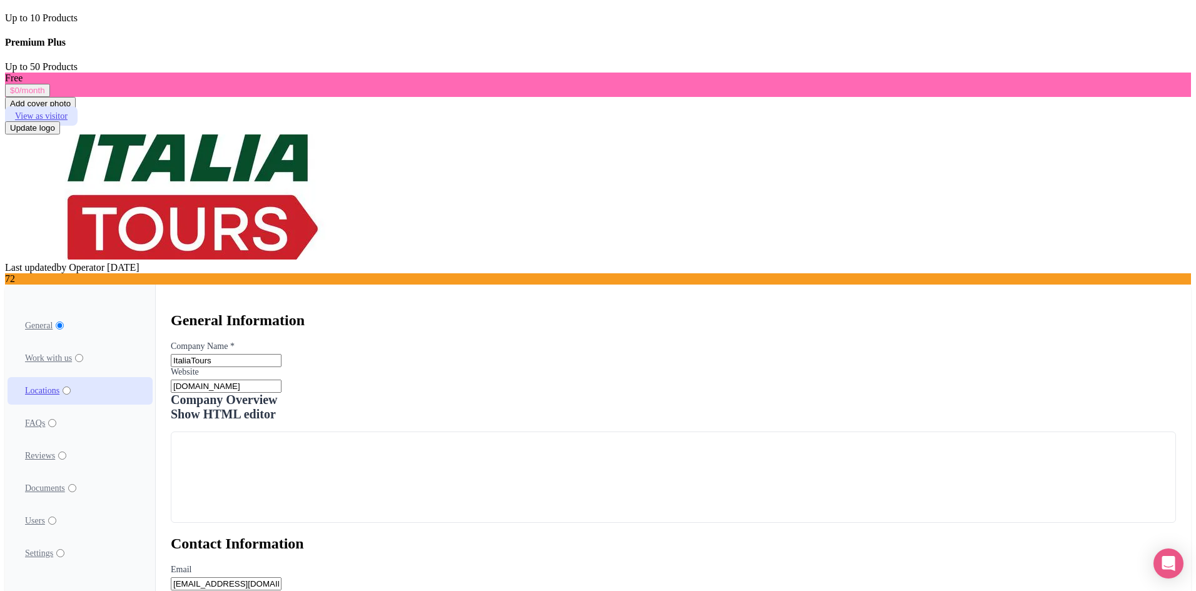
scroll to position [472, 0]
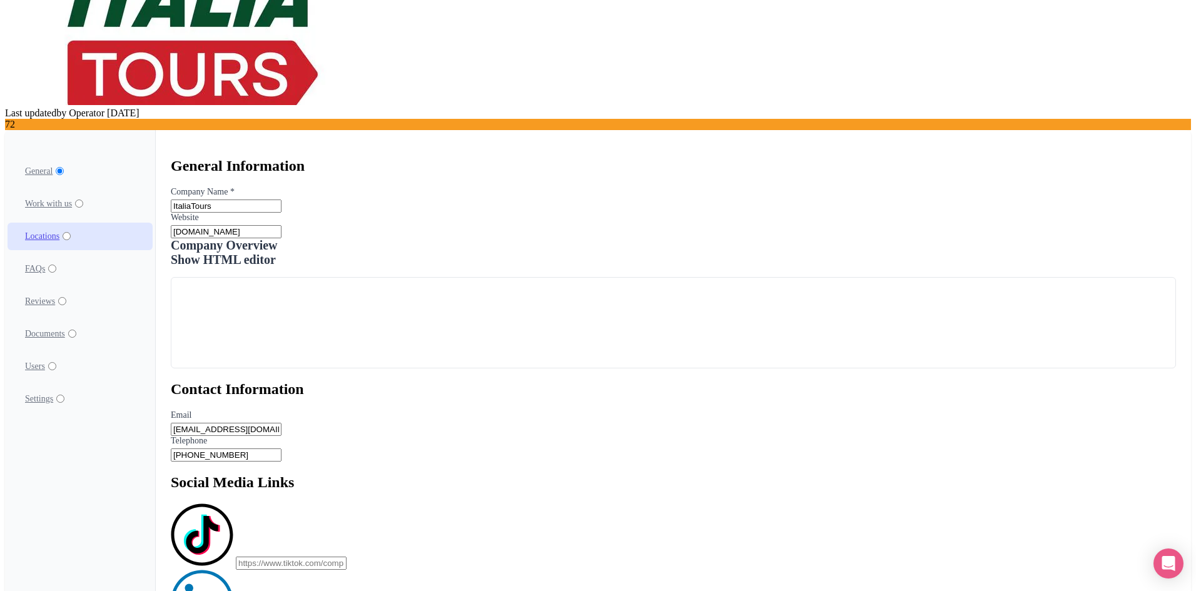
scroll to position [563, 0]
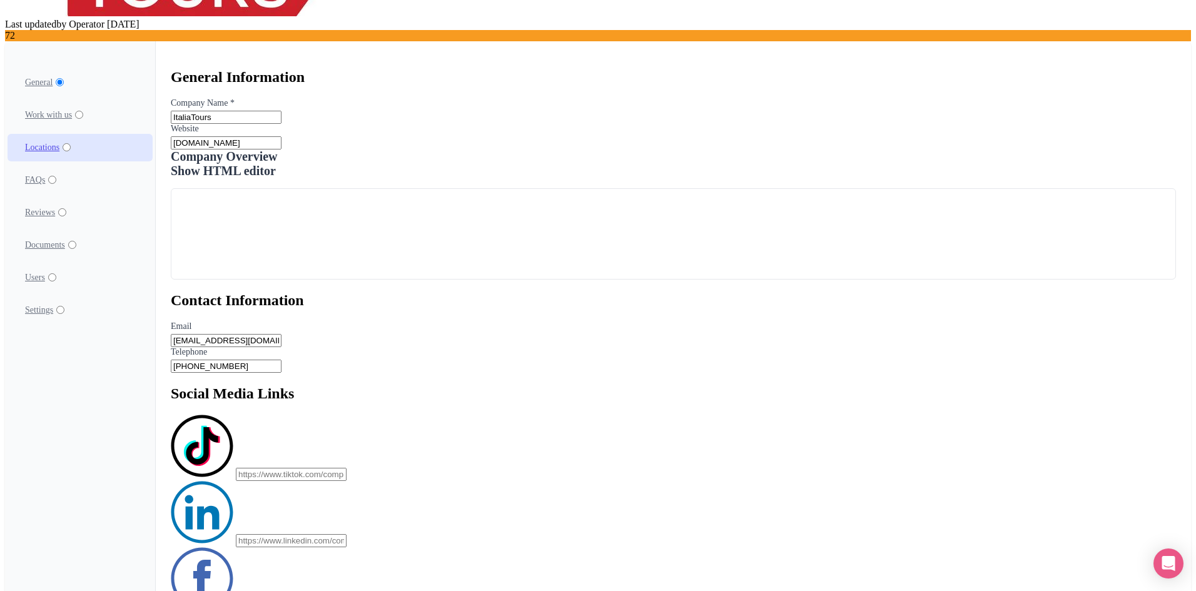
scroll to position [651, 0]
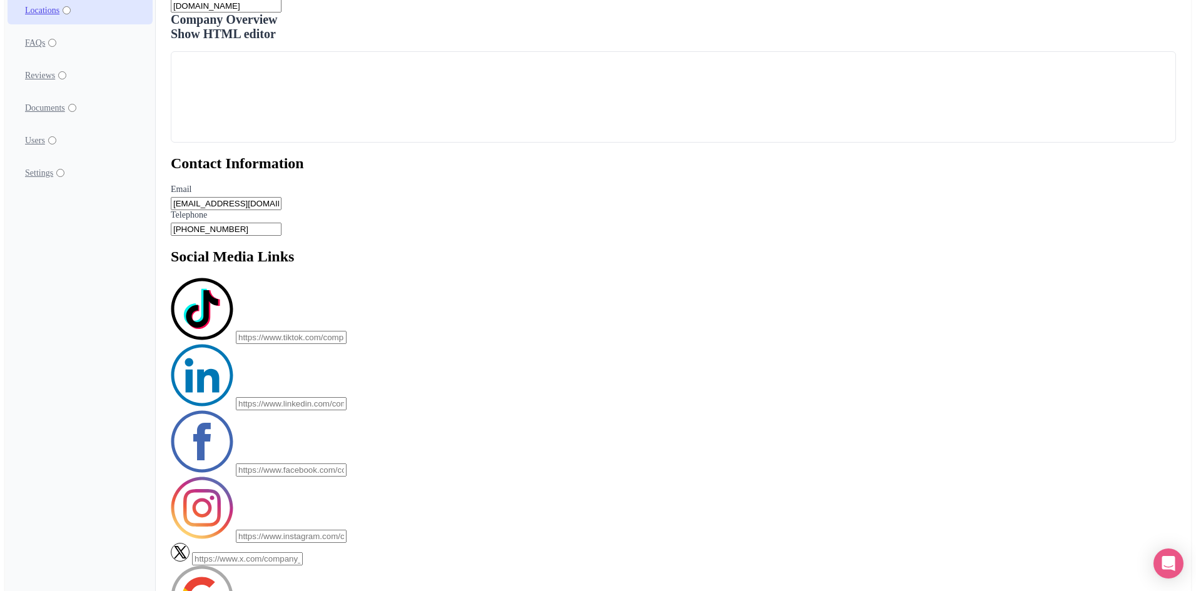
scroll to position [798, 0]
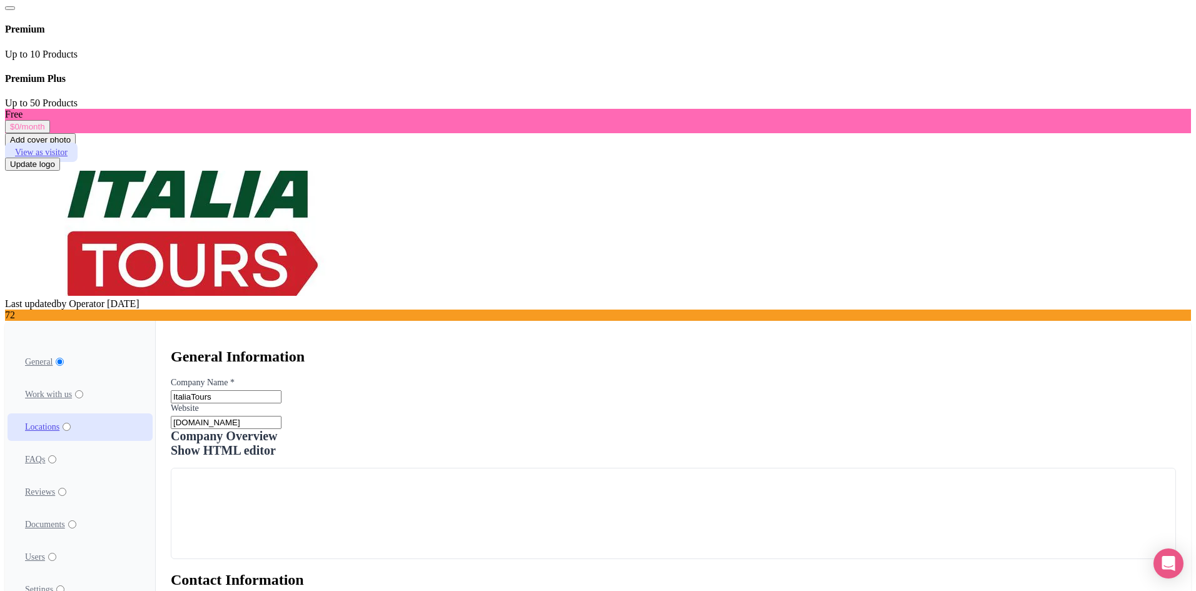
scroll to position [203, 0]
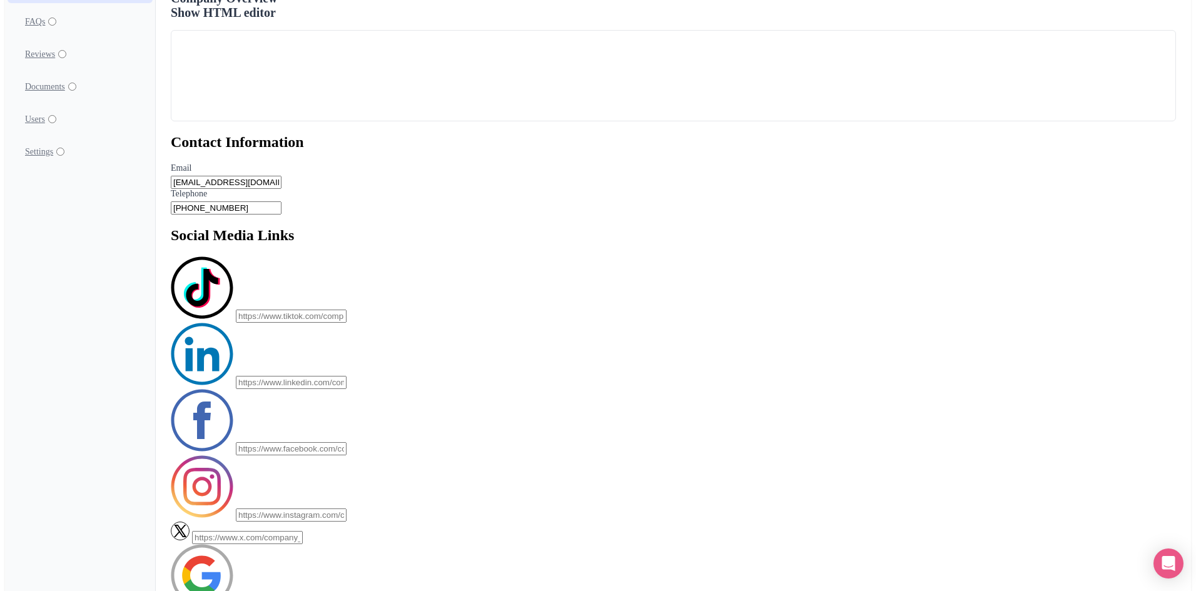
scroll to position [829, 0]
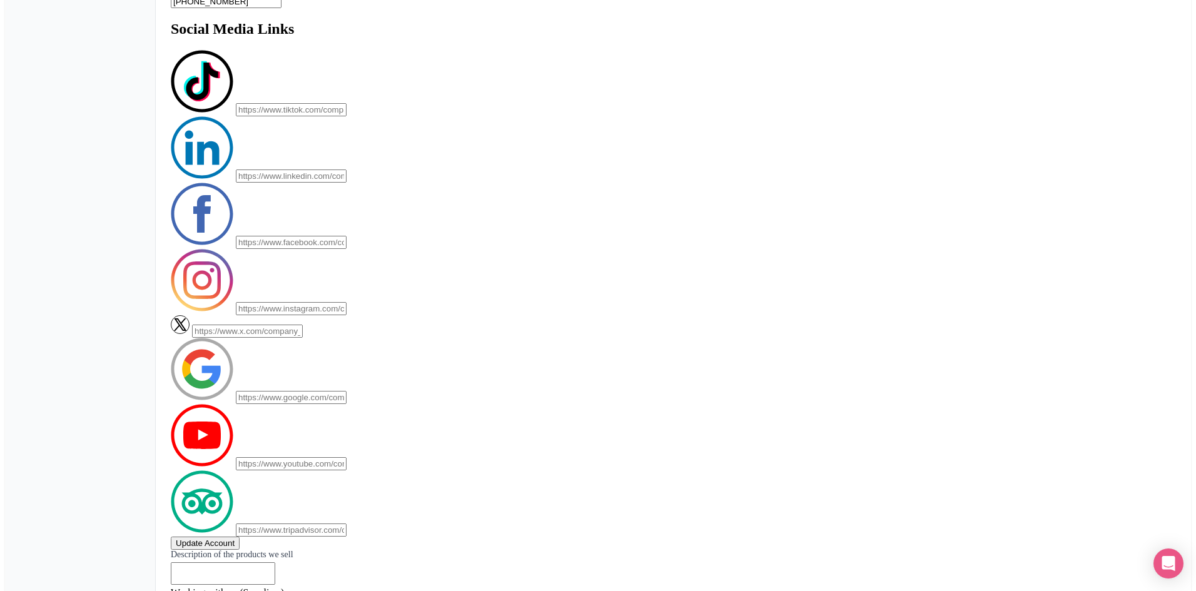
scroll to position [1016, 0]
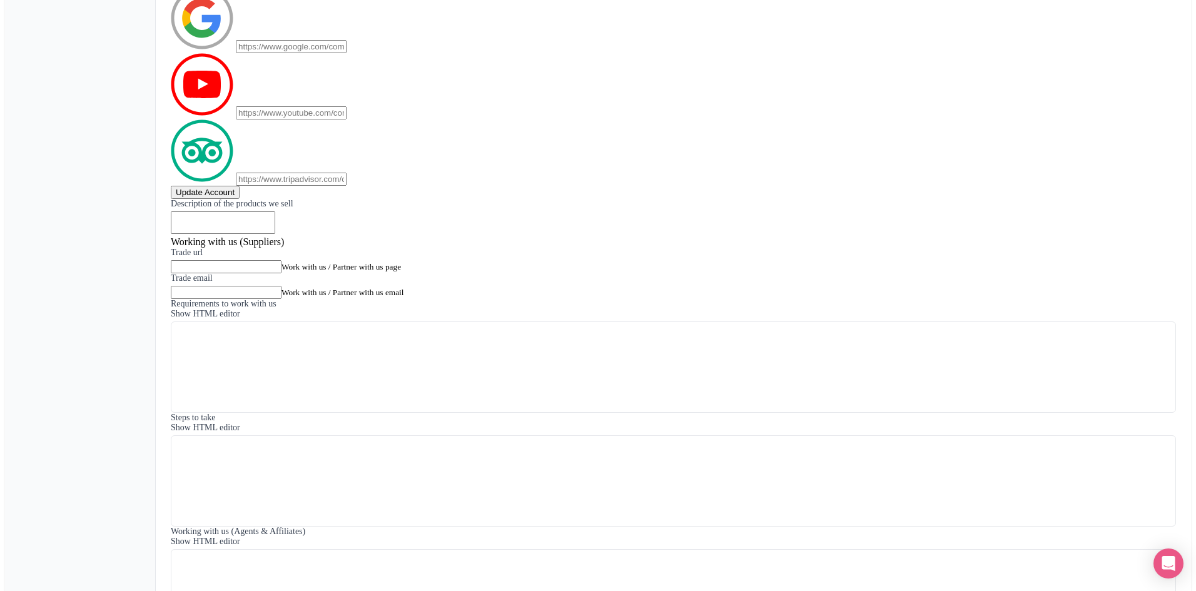
scroll to position [1367, 0]
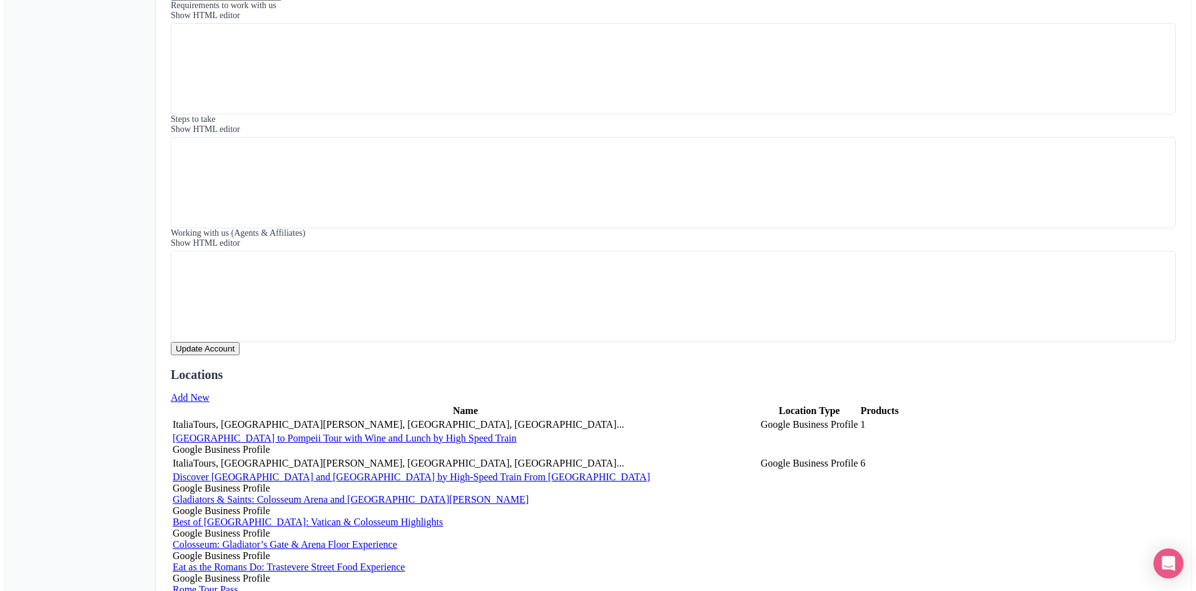
scroll to position [1695, 0]
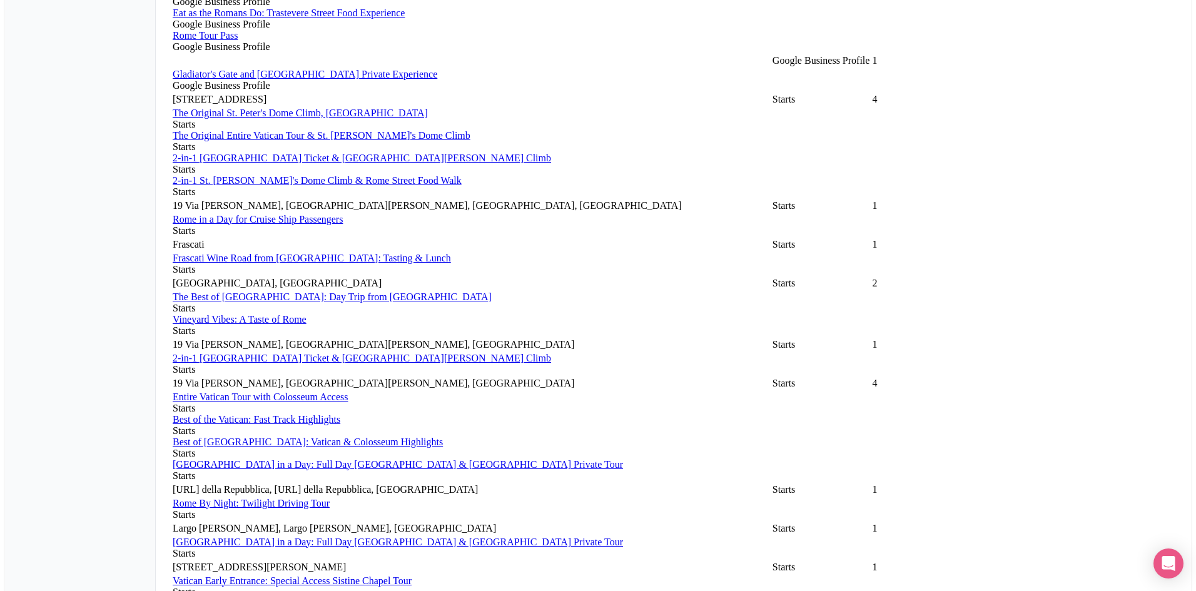
scroll to position [2233, 0]
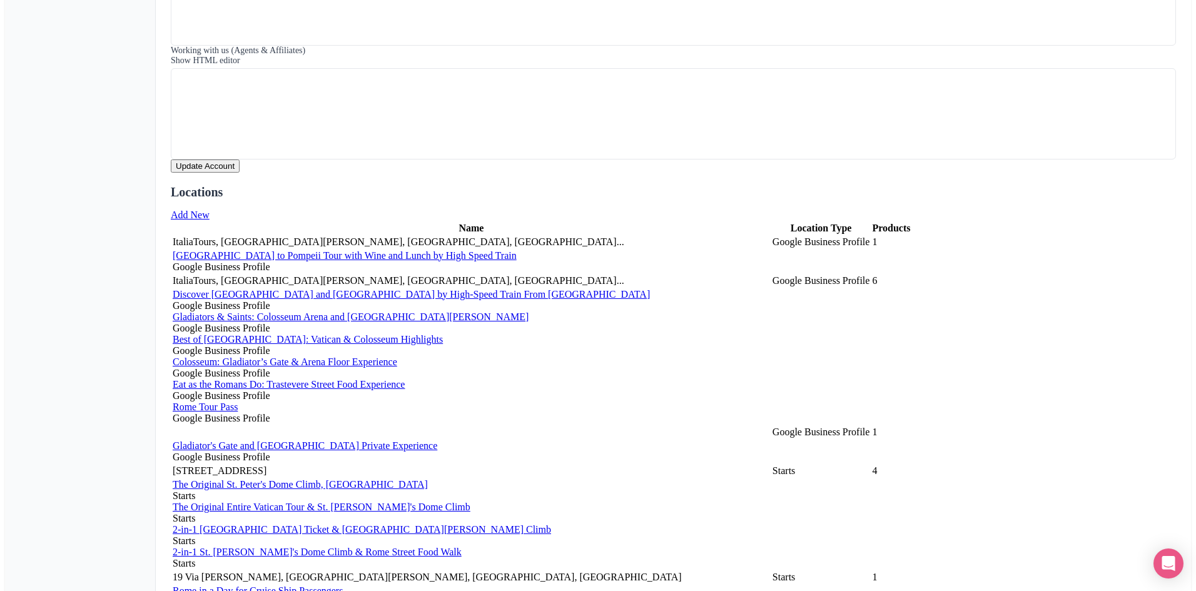
scroll to position [1810, 0]
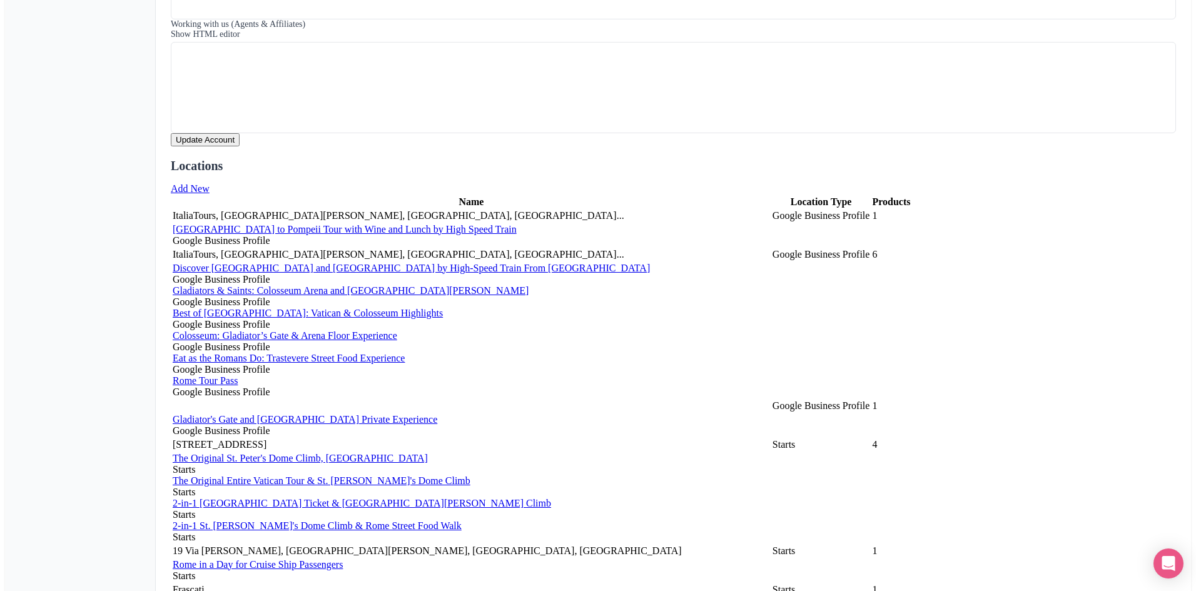
scroll to position [1935, 0]
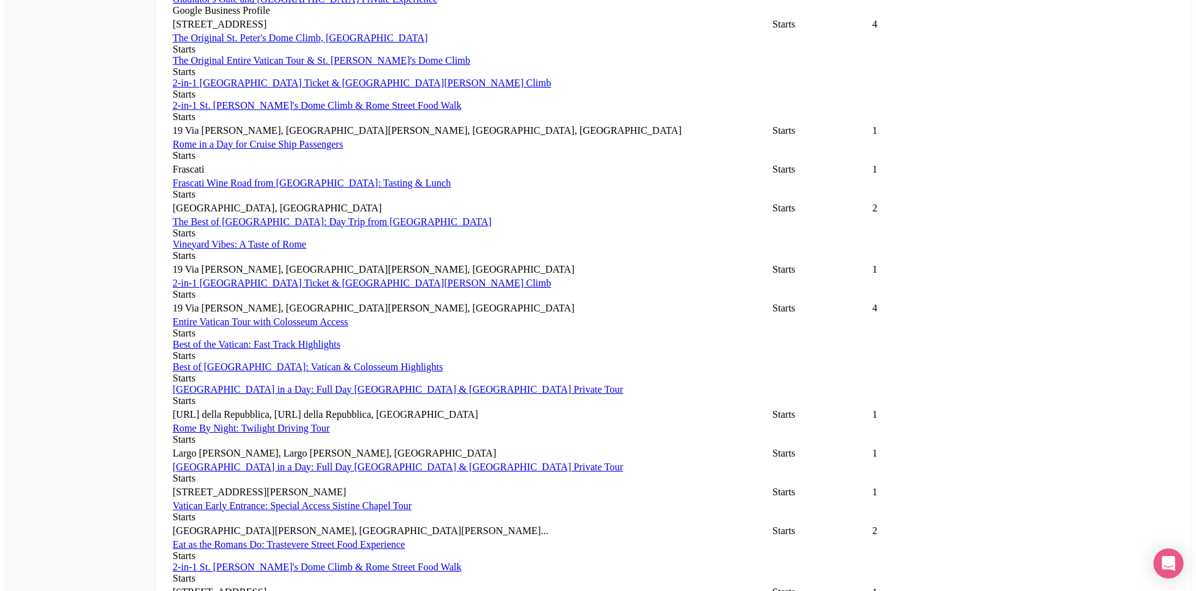
scroll to position [2310, 0]
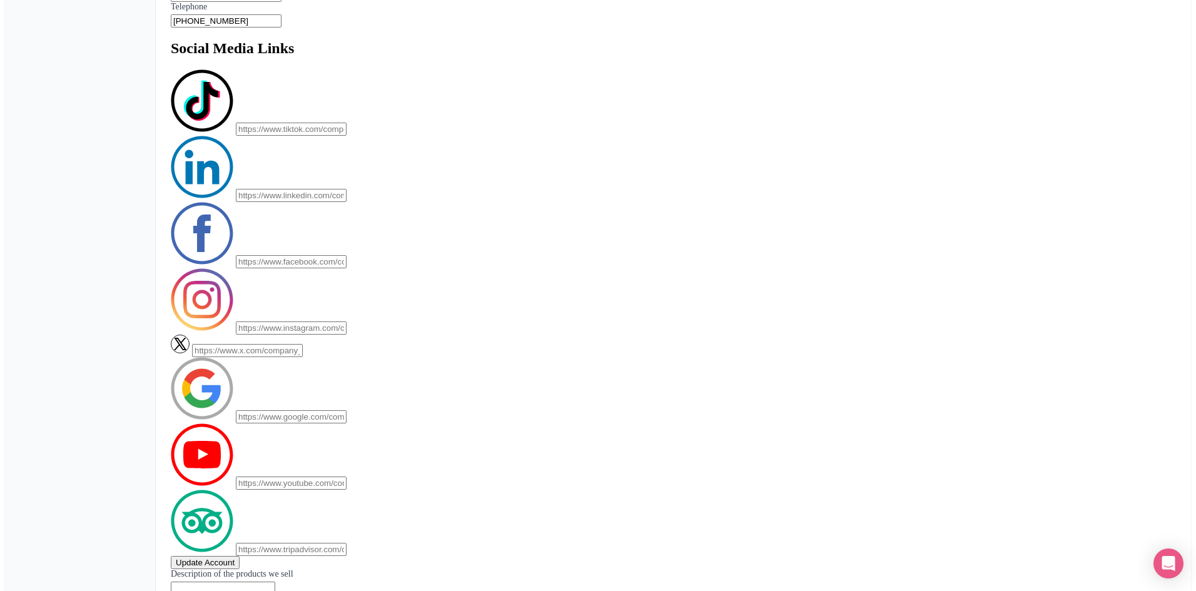
scroll to position [996, 0]
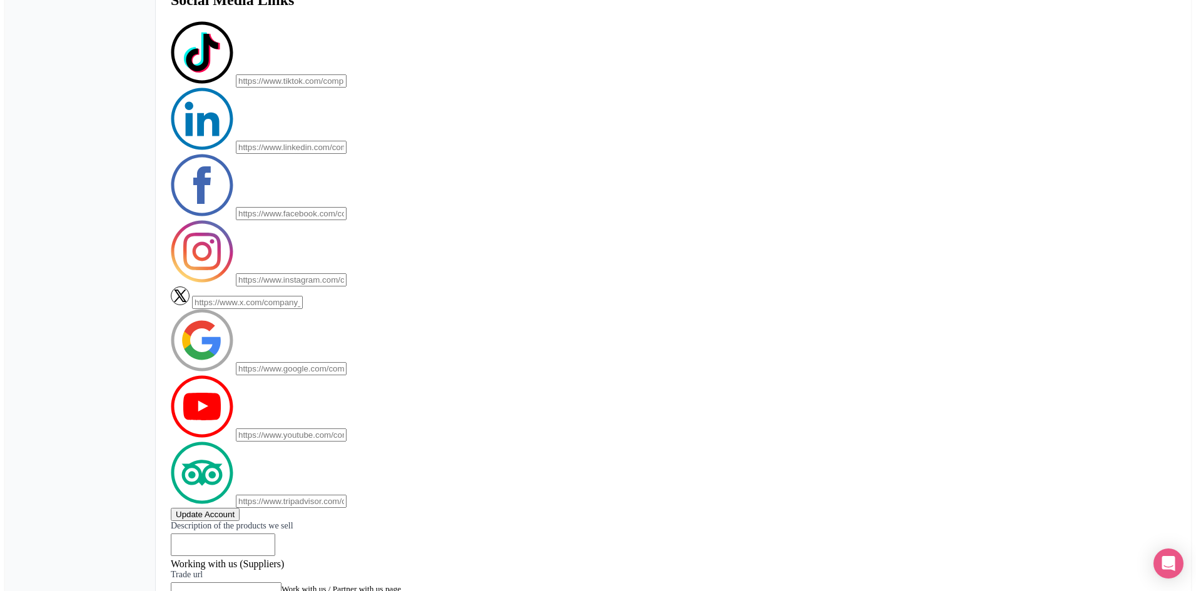
scroll to position [1121, 0]
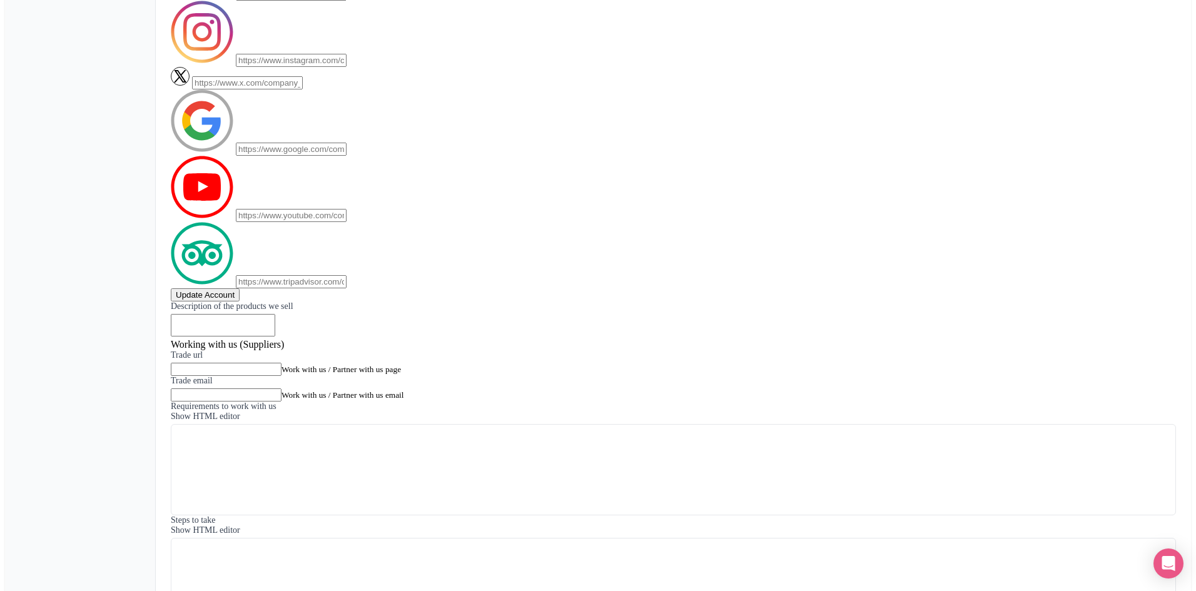
scroll to position [1309, 0]
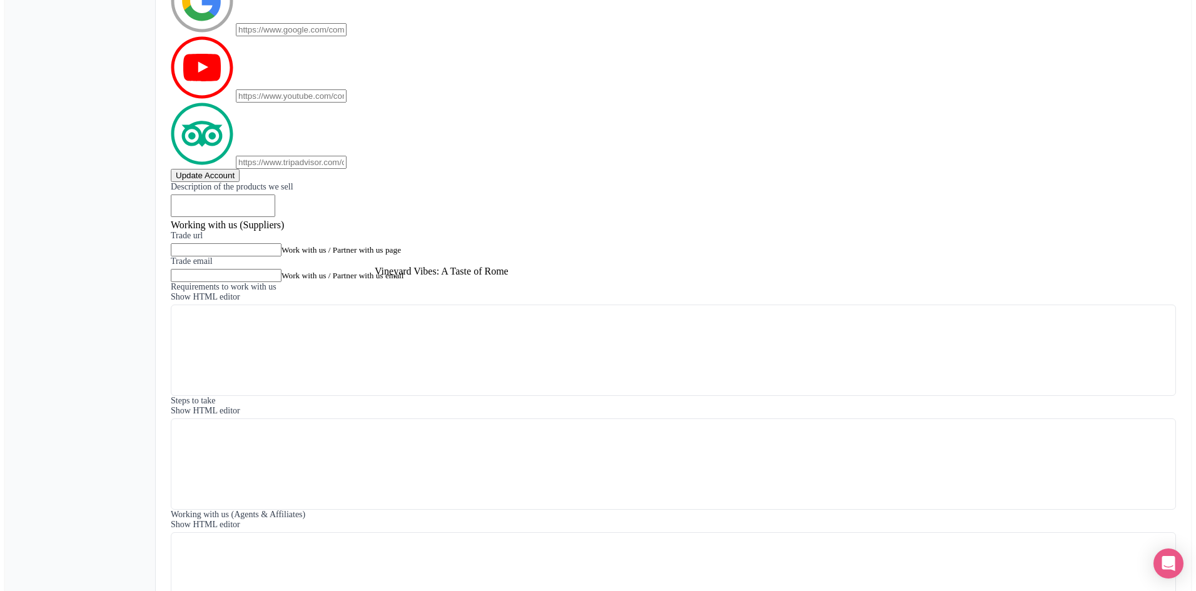
scroll to position [1434, 0]
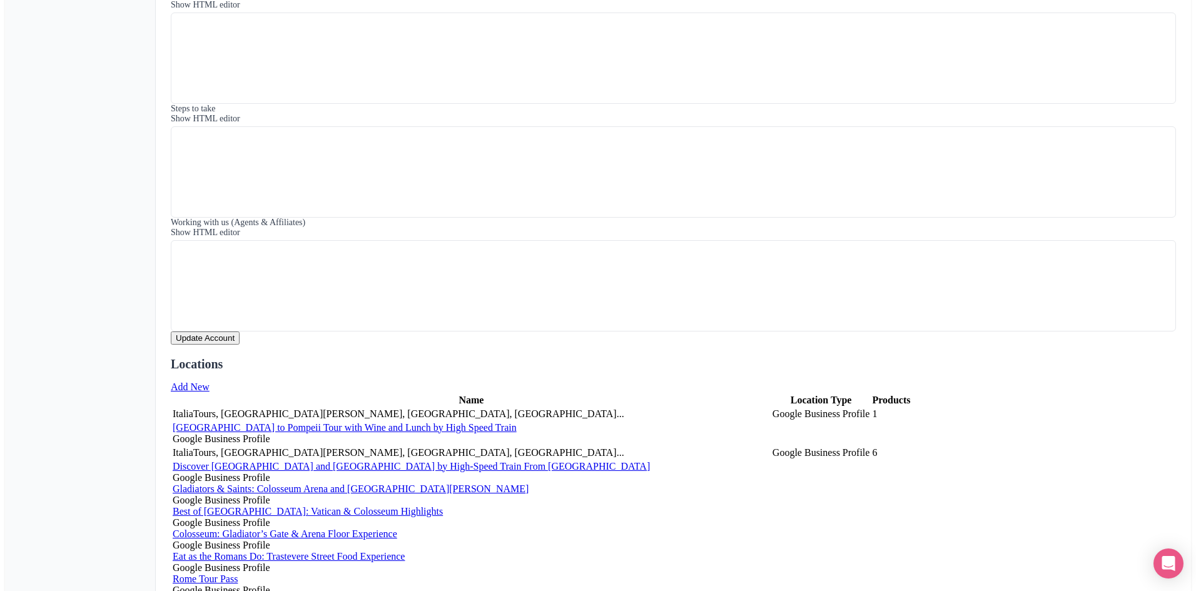
scroll to position [1685, 0]
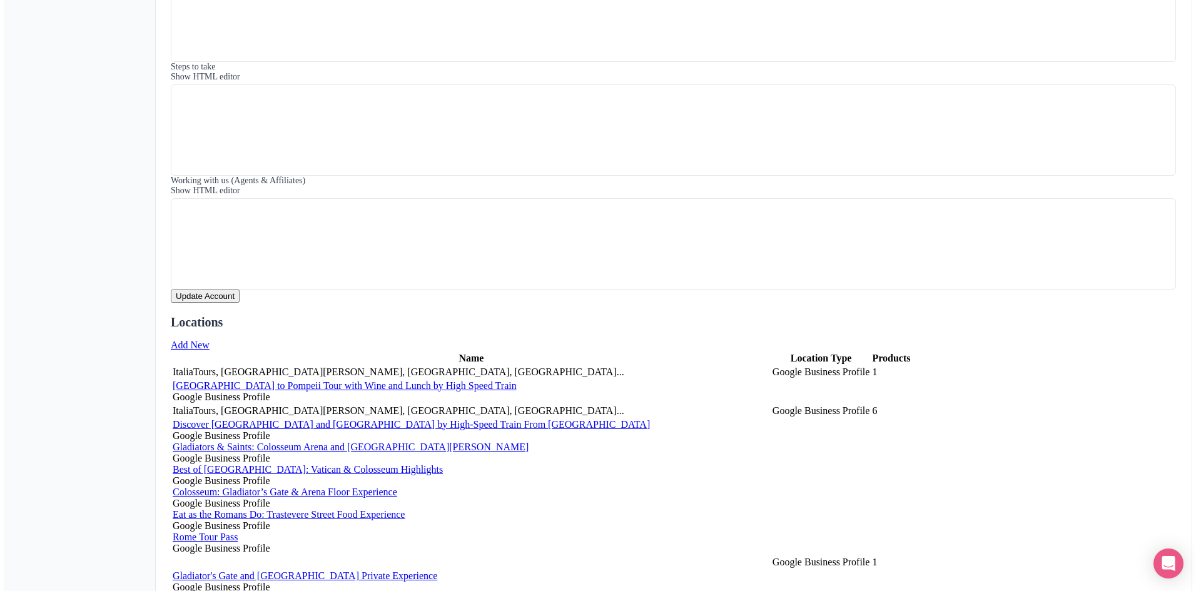
scroll to position [1810, 0]
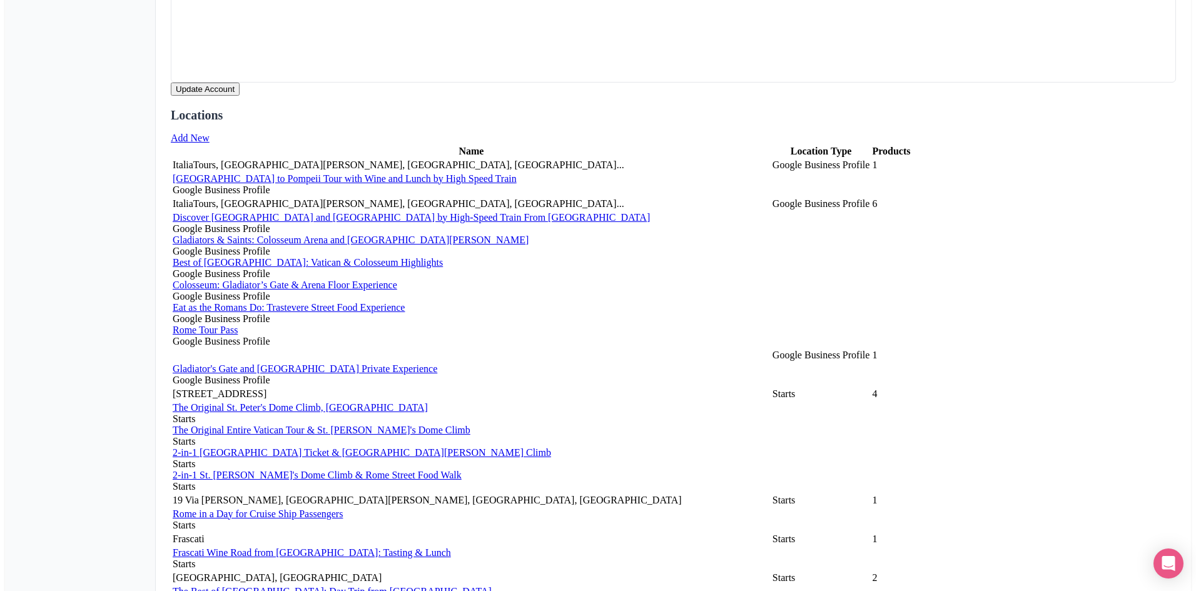
scroll to position [1935, 0]
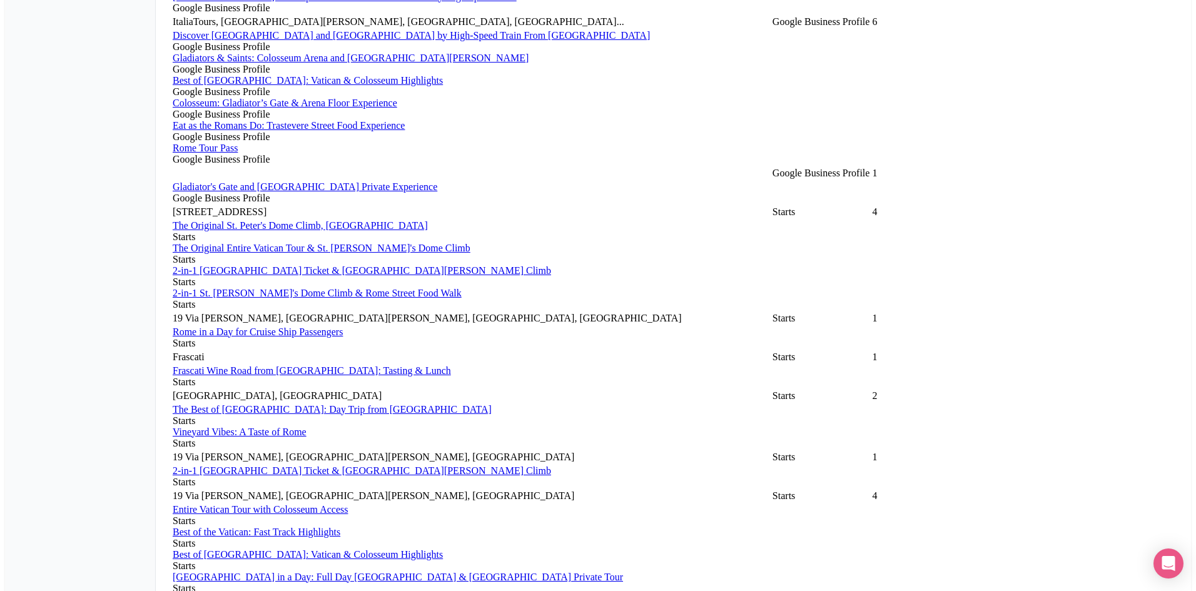
scroll to position [2185, 0]
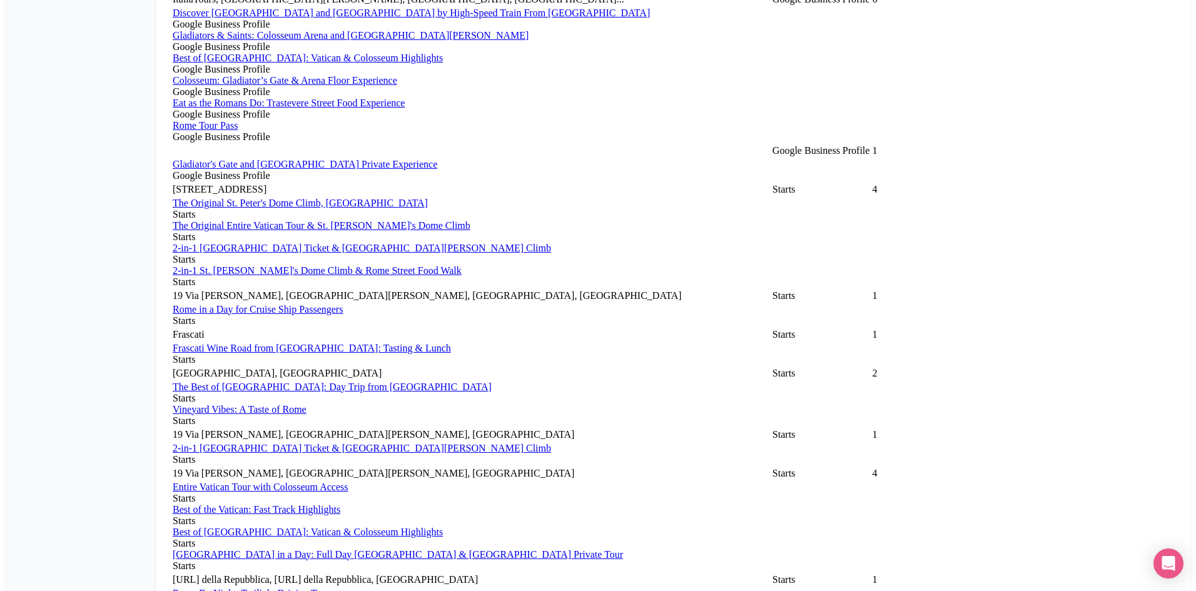
scroll to position [2060, 0]
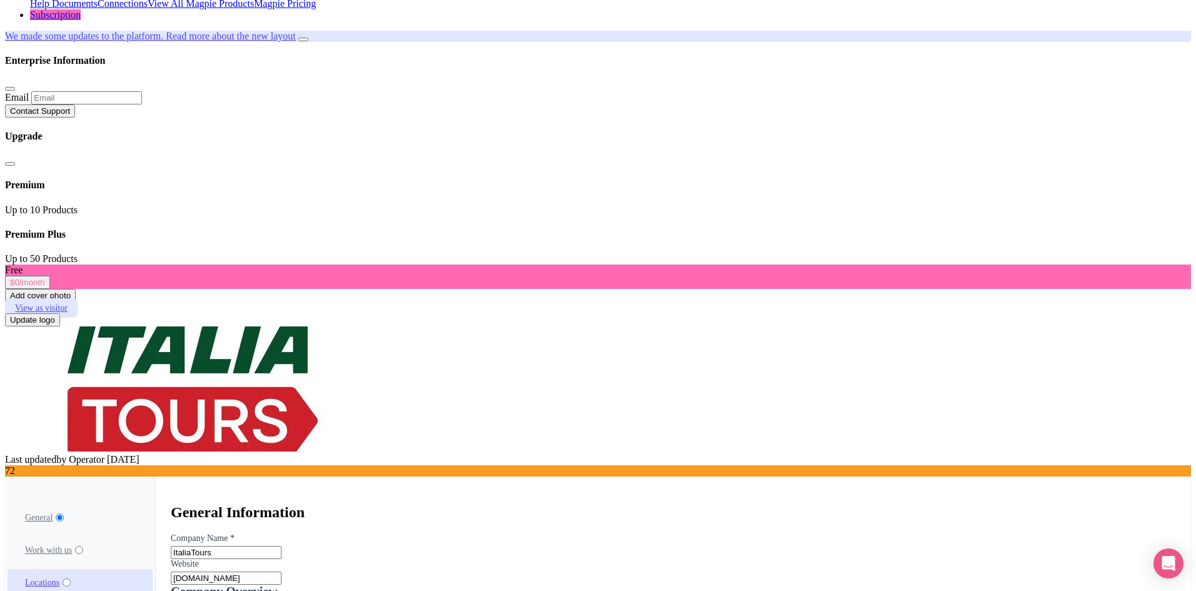
scroll to position [183, 0]
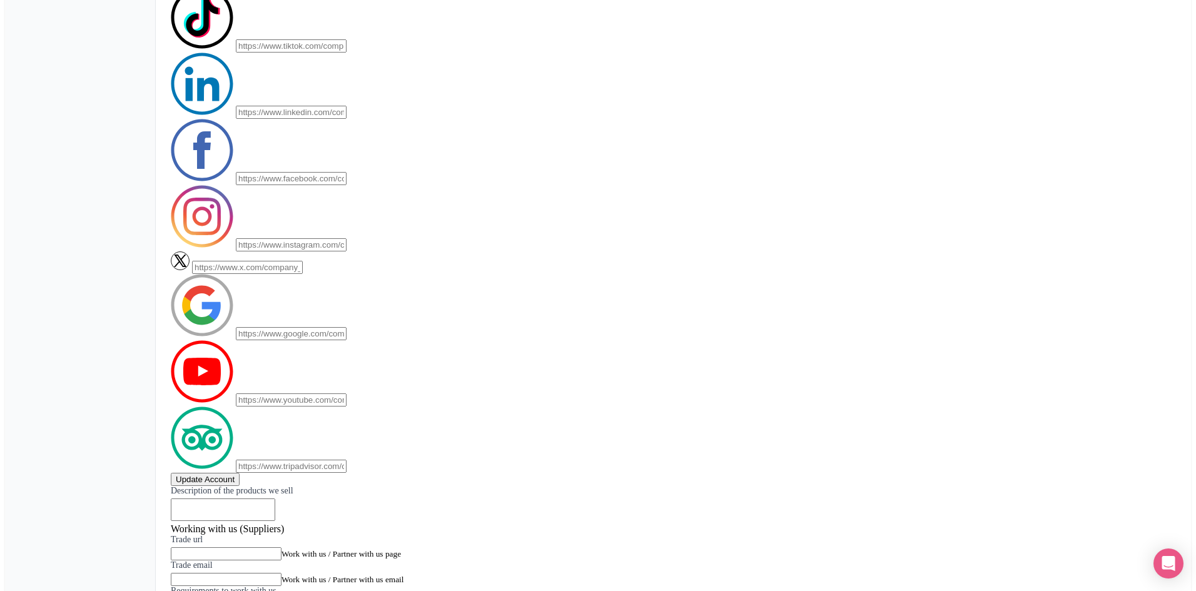
scroll to position [1121, 0]
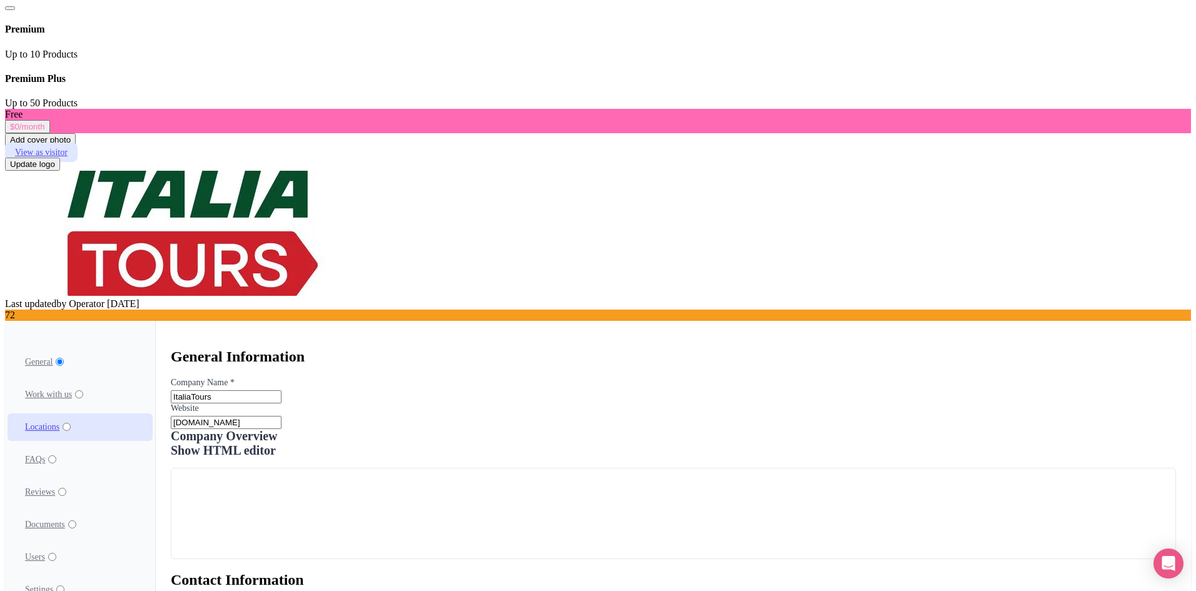
scroll to position [183, 0]
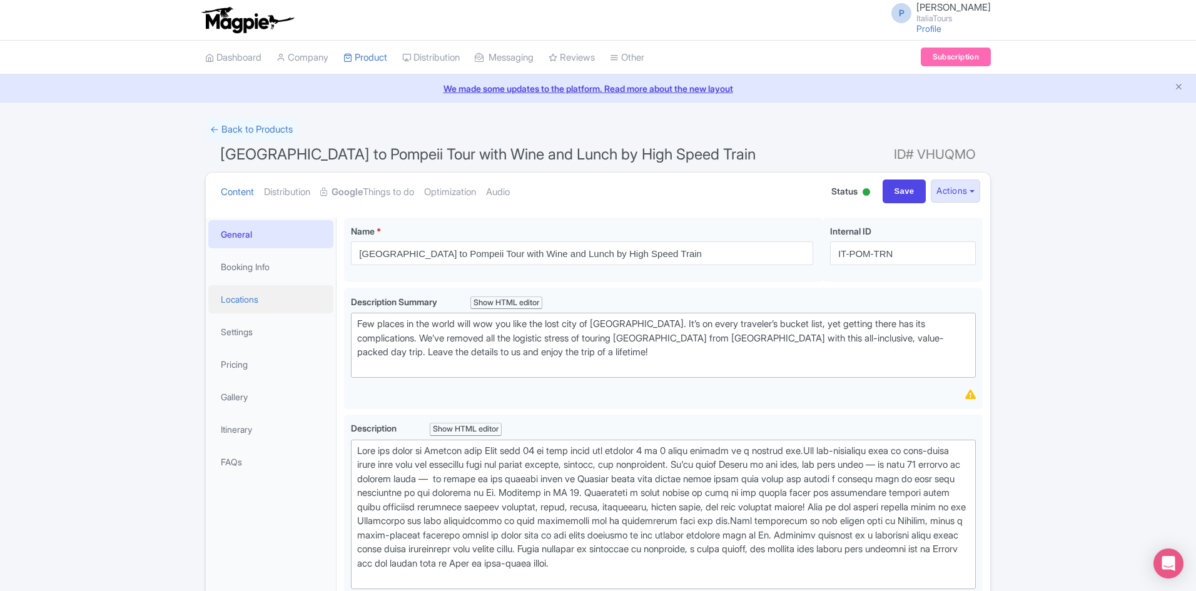
click at [248, 292] on link "Locations" at bounding box center [270, 299] width 125 height 28
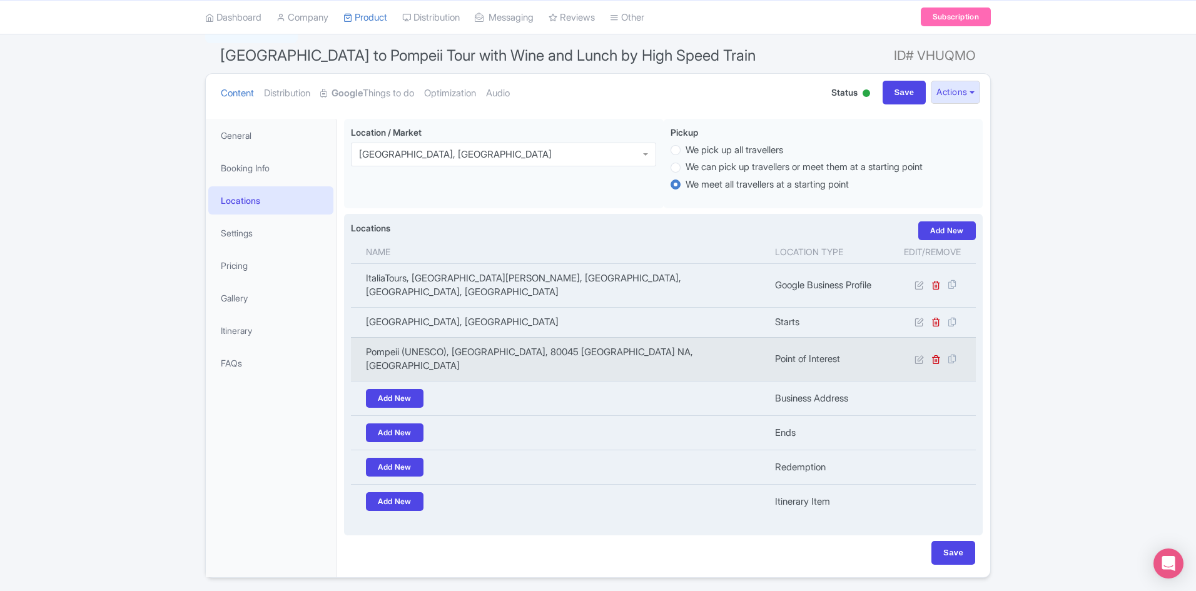
scroll to position [112, 0]
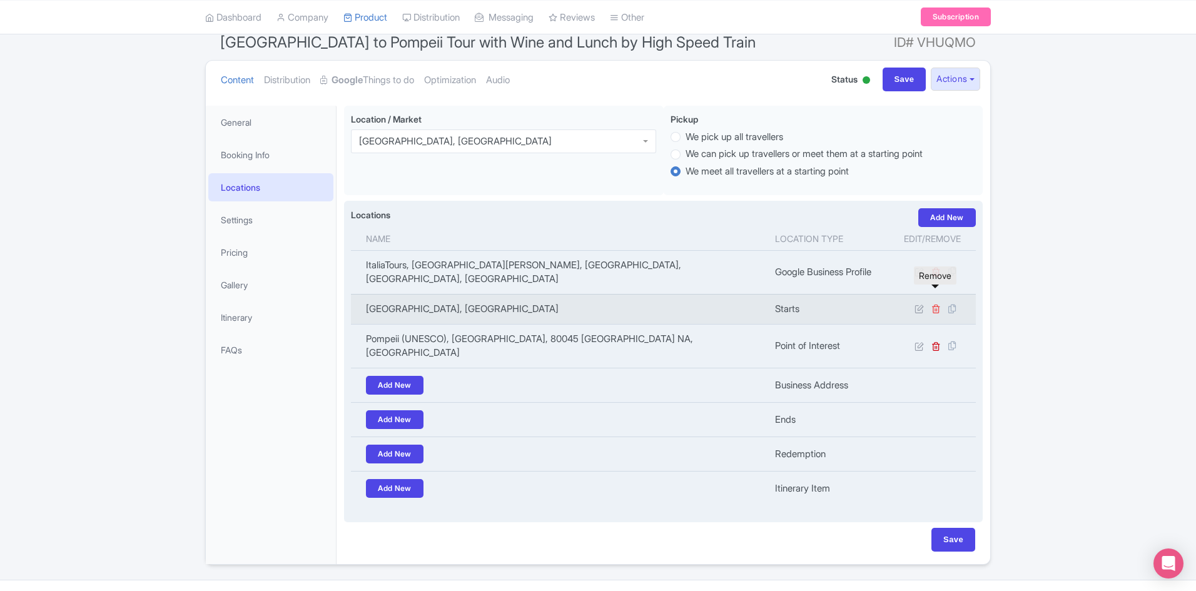
click at [933, 304] on icon at bounding box center [936, 308] width 9 height 9
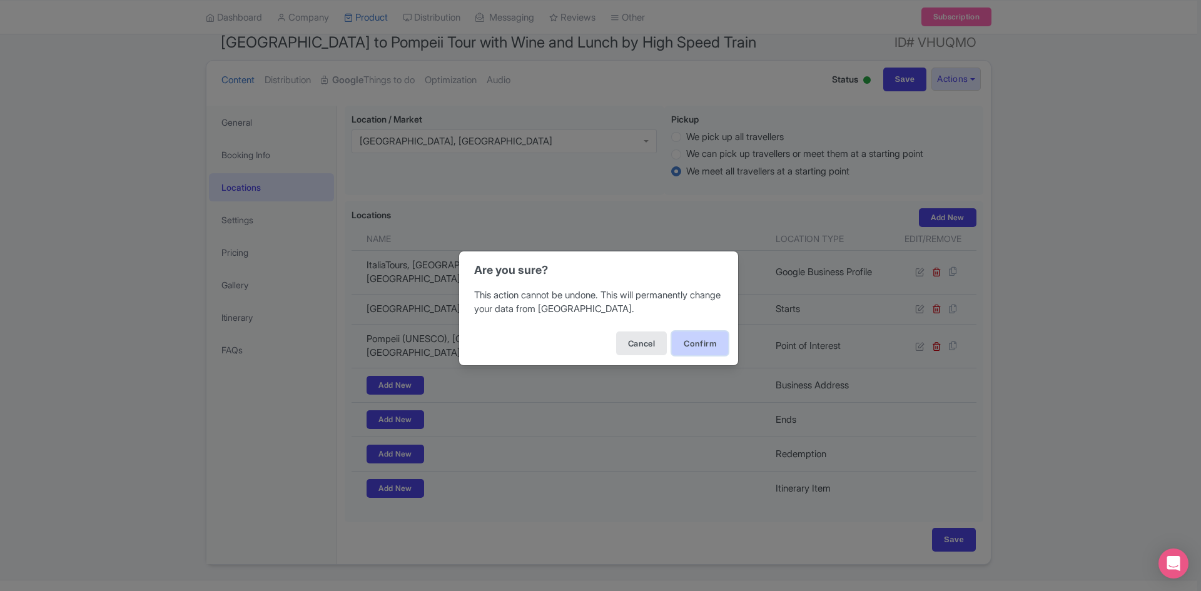
click at [713, 352] on button "Confirm" at bounding box center [700, 344] width 56 height 24
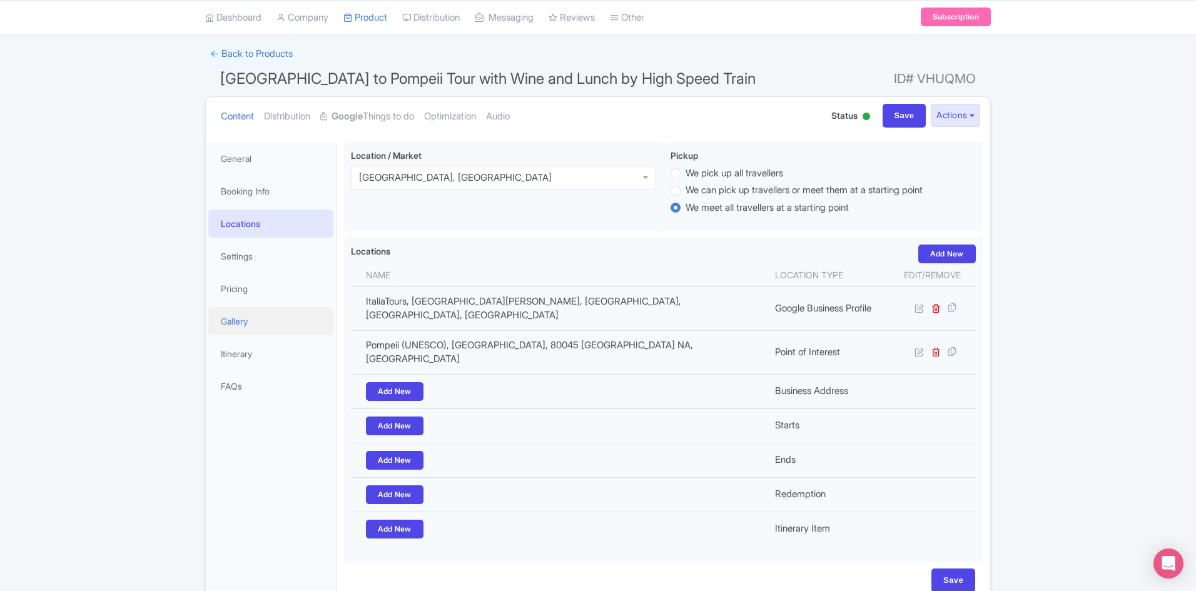
scroll to position [54, 0]
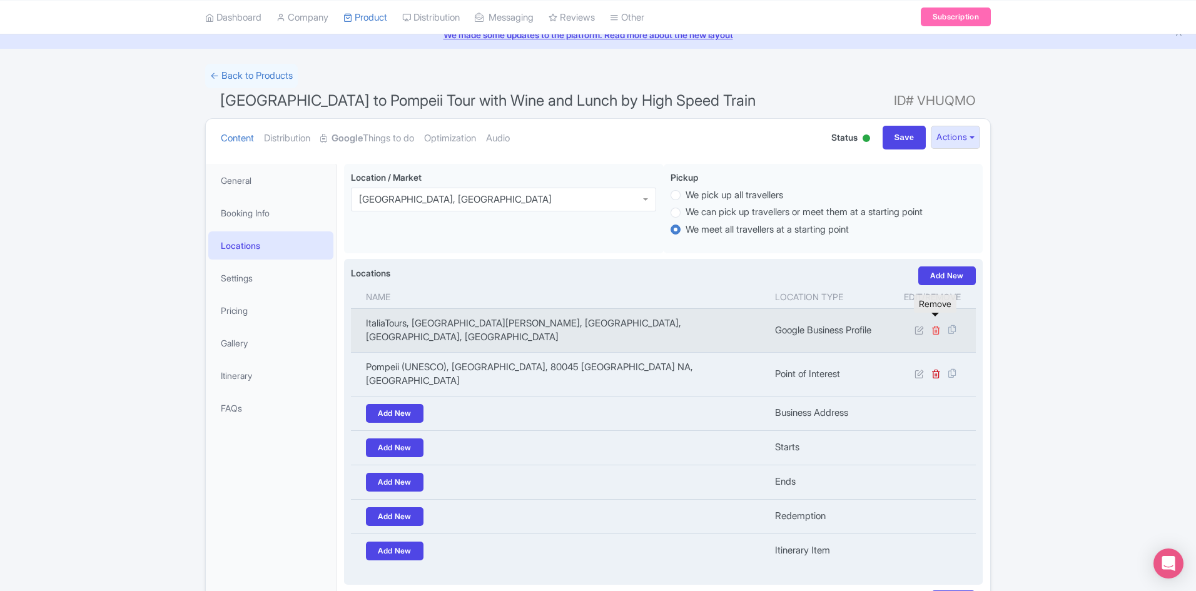
click at [939, 325] on icon at bounding box center [936, 329] width 9 height 9
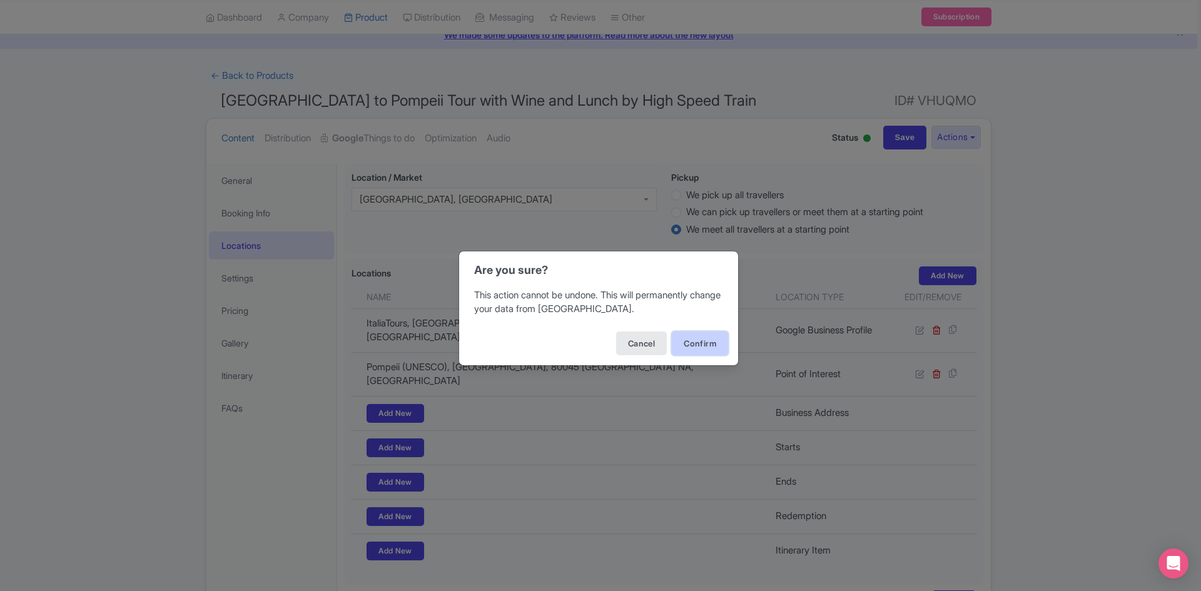
click at [693, 340] on button "Confirm" at bounding box center [700, 344] width 56 height 24
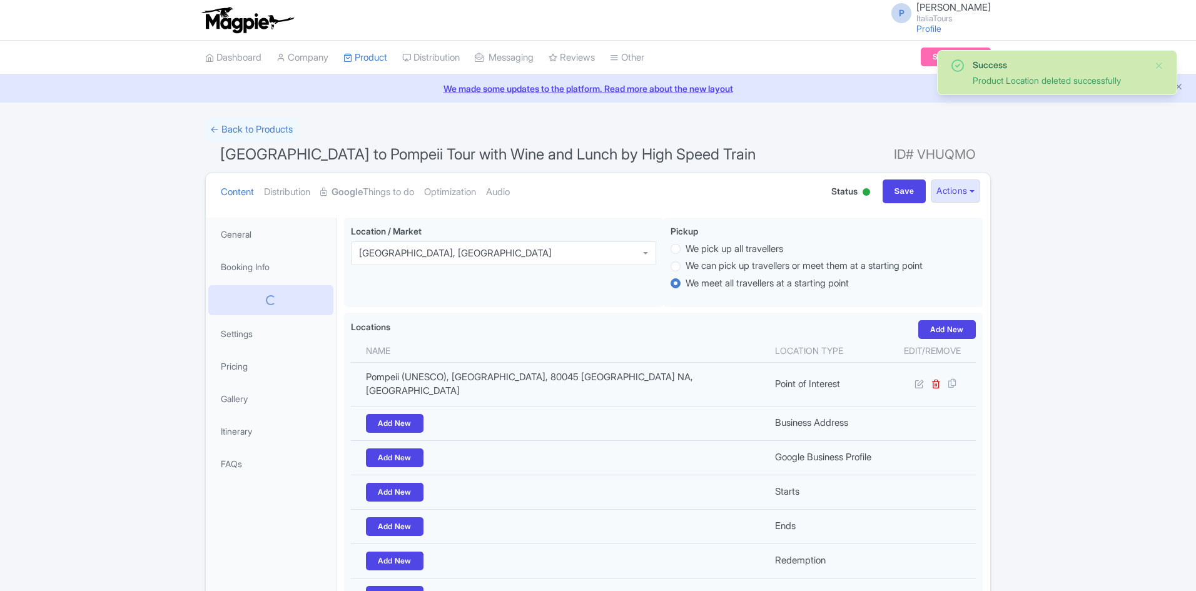
scroll to position [120, 0]
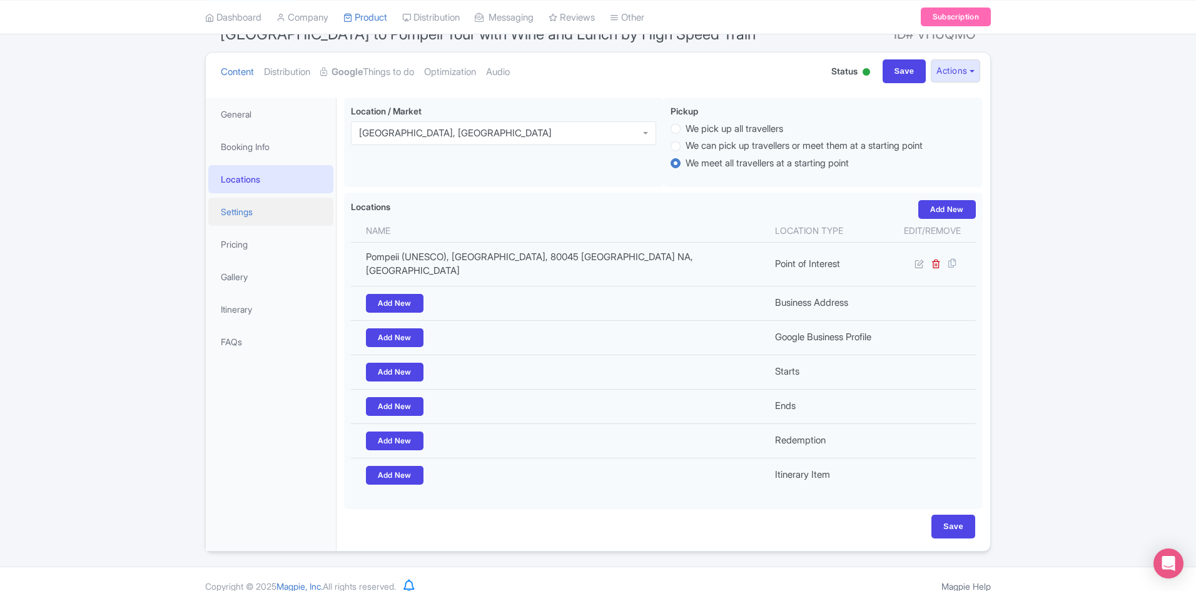
click at [239, 207] on link "Settings" at bounding box center [270, 212] width 125 height 28
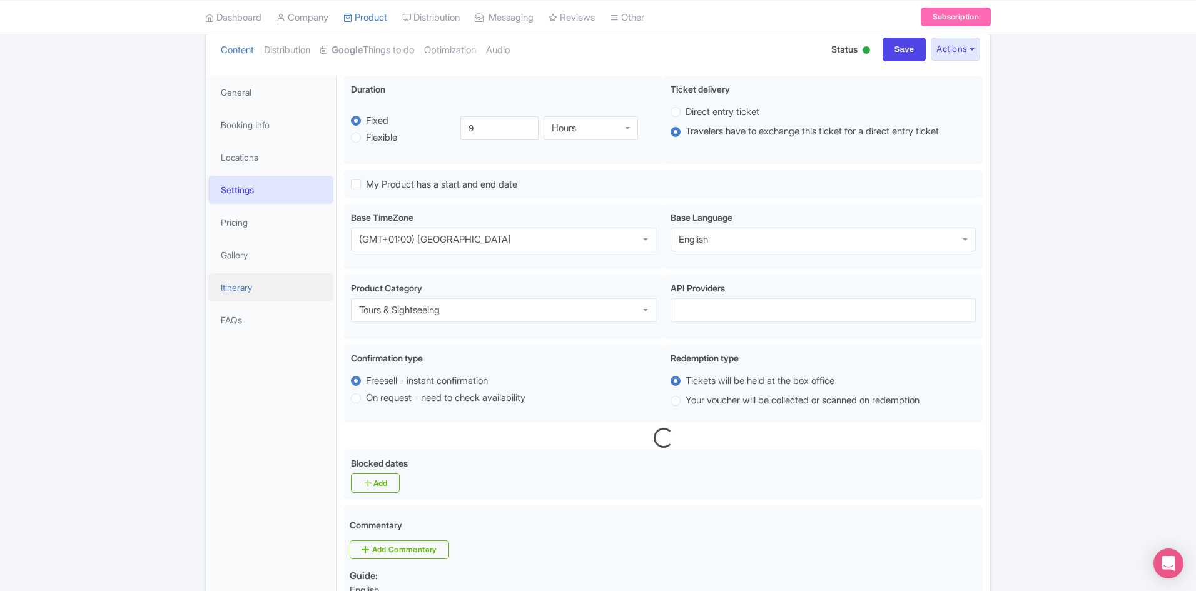
scroll to position [138, 0]
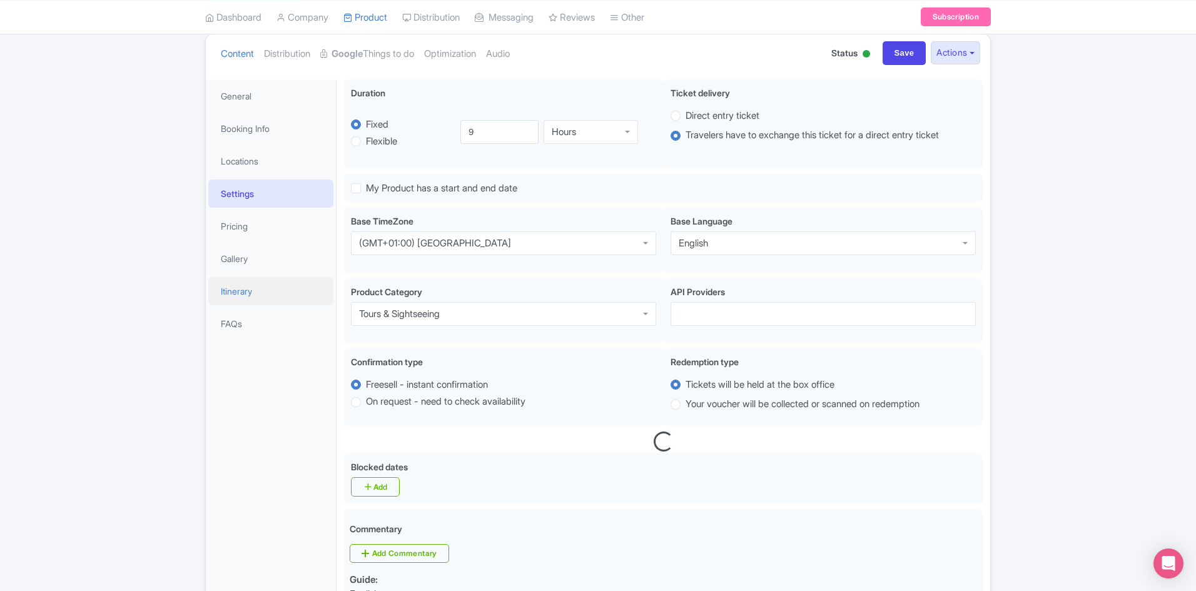
click at [268, 293] on link "Itinerary" at bounding box center [270, 291] width 125 height 28
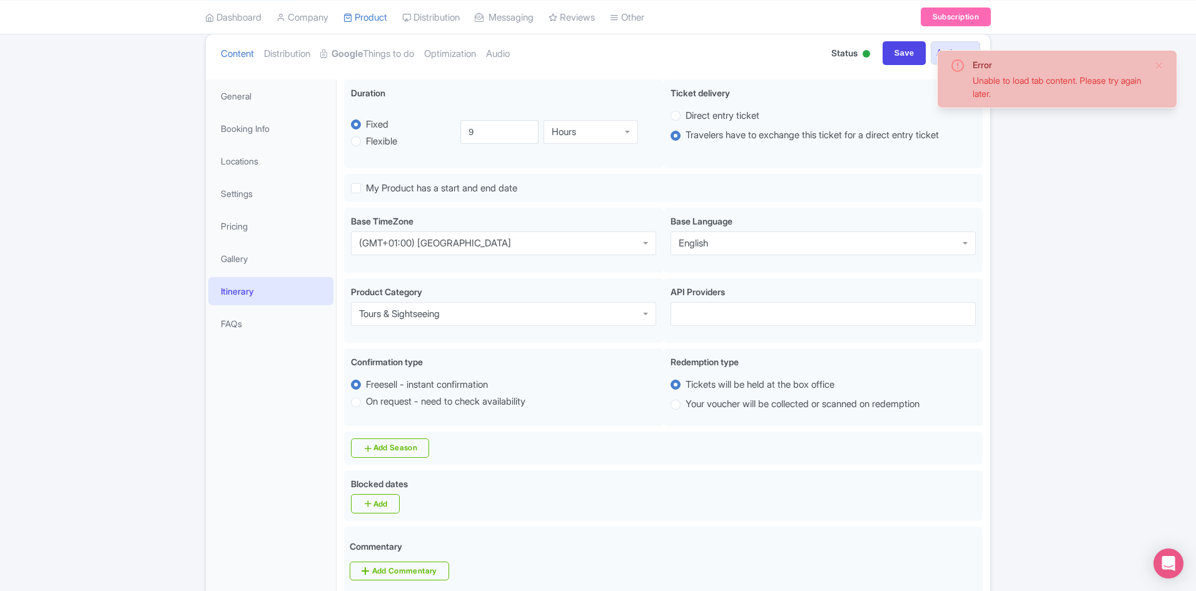
click at [268, 293] on link "Itinerary" at bounding box center [270, 291] width 125 height 28
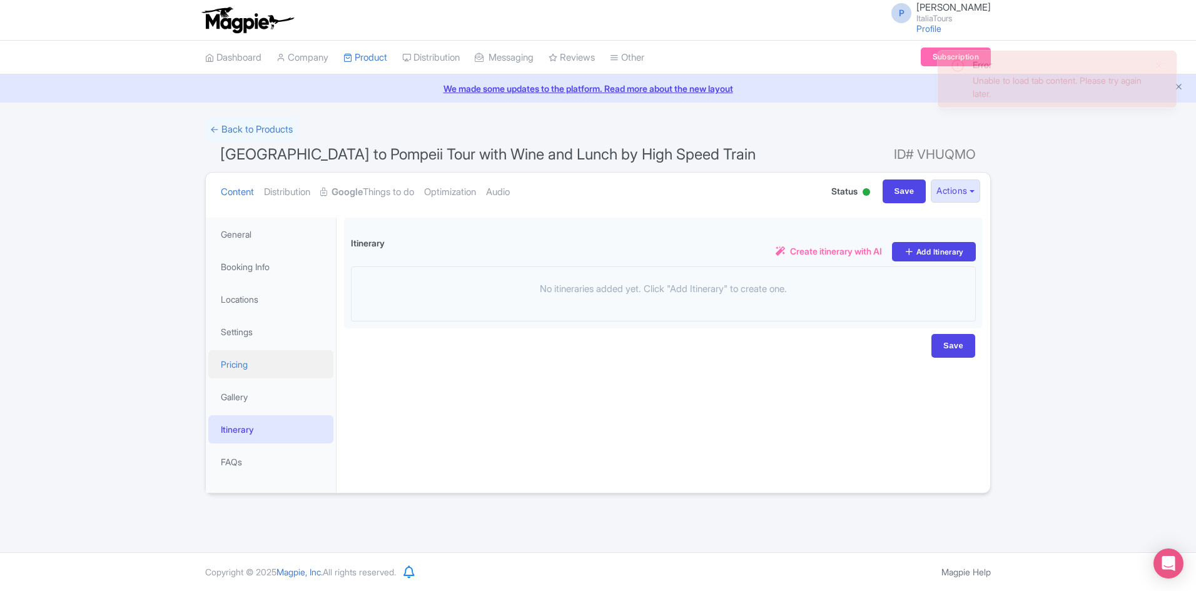
click at [284, 365] on link "Pricing" at bounding box center [270, 364] width 125 height 28
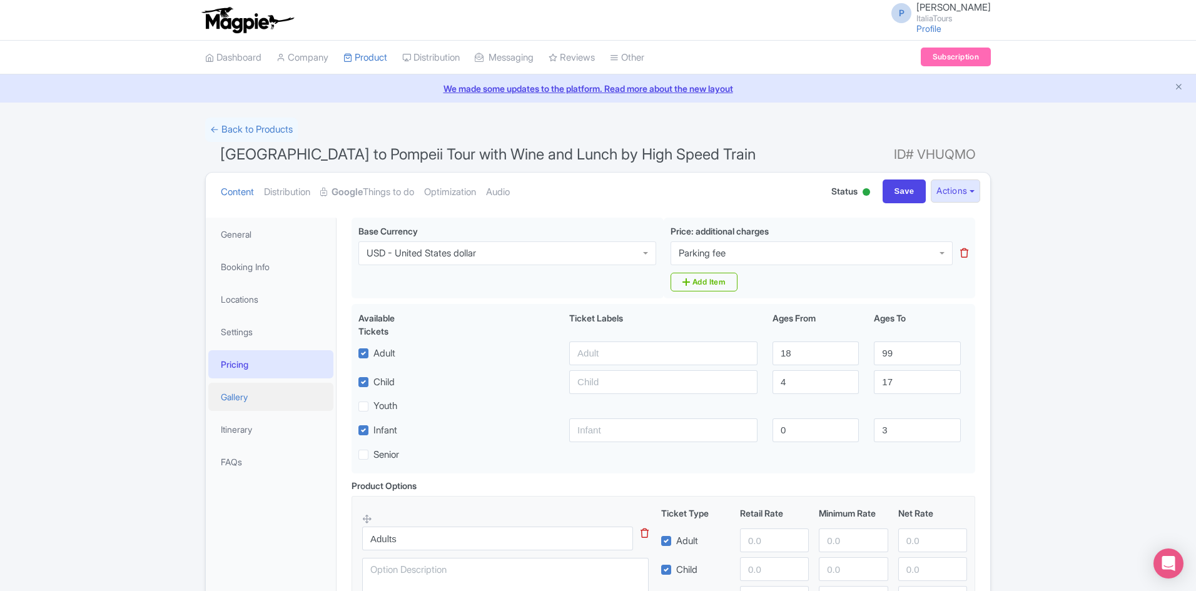
click at [287, 398] on link "Gallery" at bounding box center [270, 397] width 125 height 28
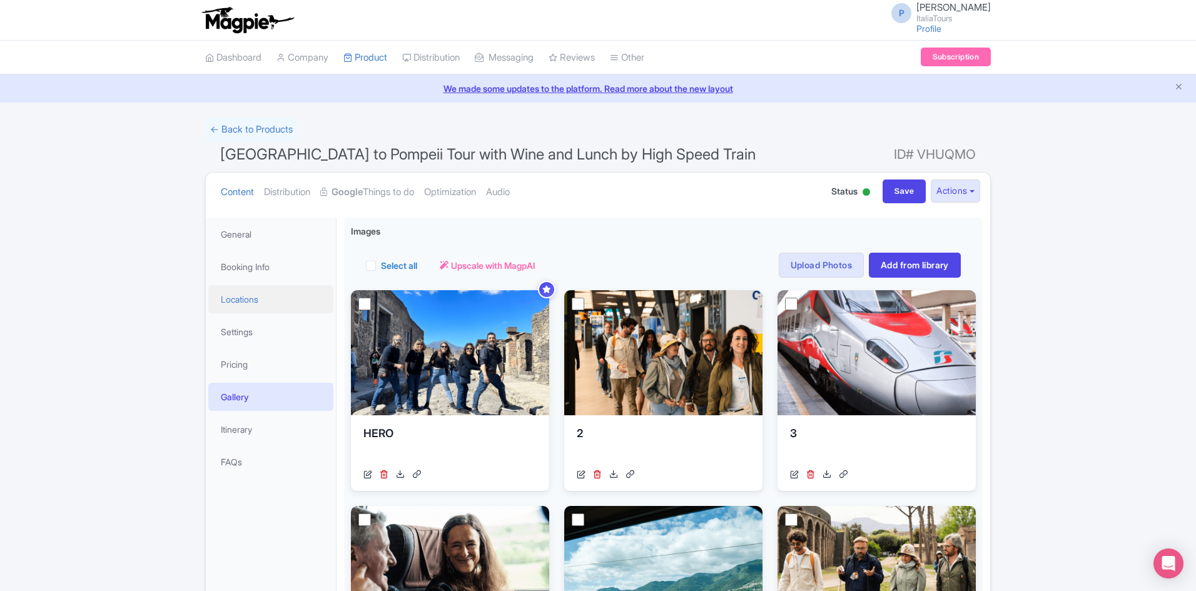
click at [284, 310] on link "Locations" at bounding box center [270, 299] width 125 height 28
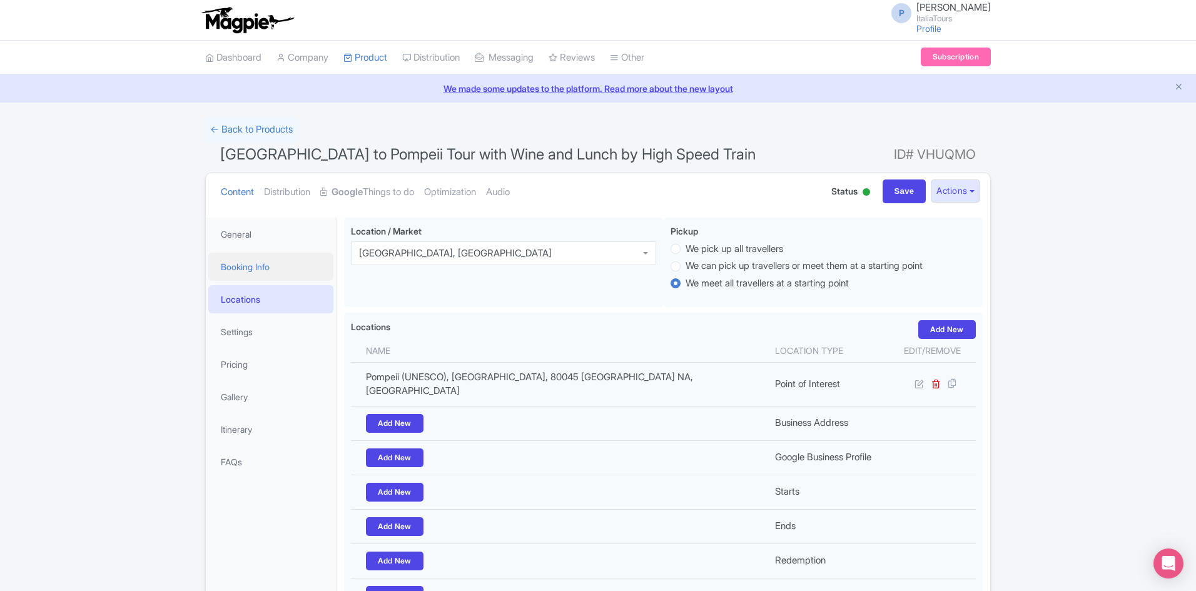
click at [290, 280] on link "Booking Info" at bounding box center [270, 267] width 125 height 28
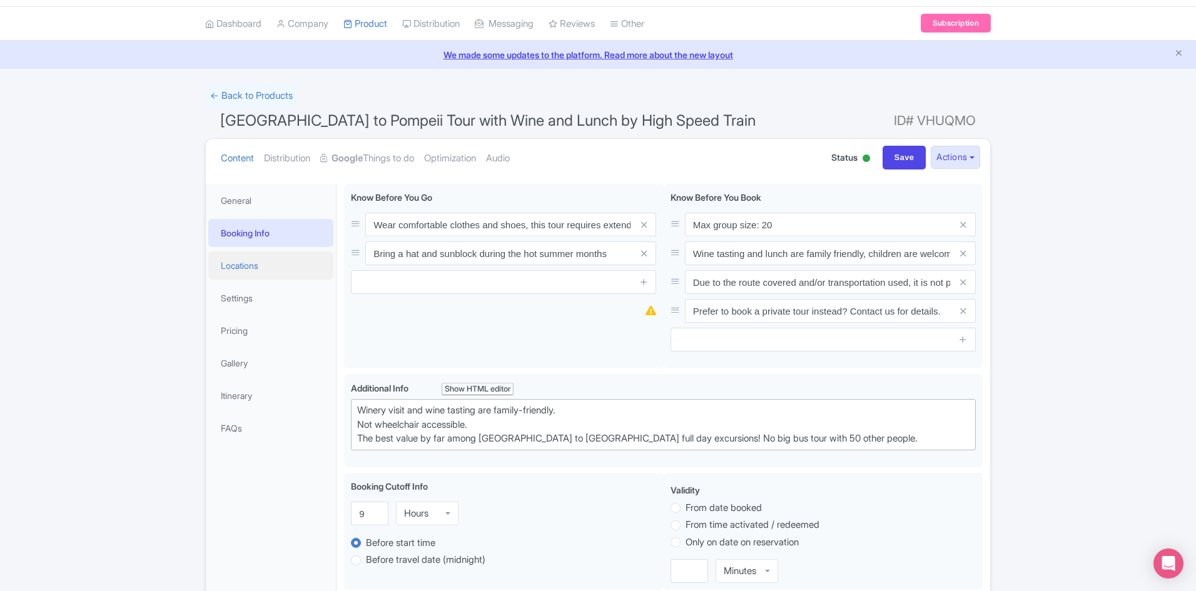
scroll to position [63, 0]
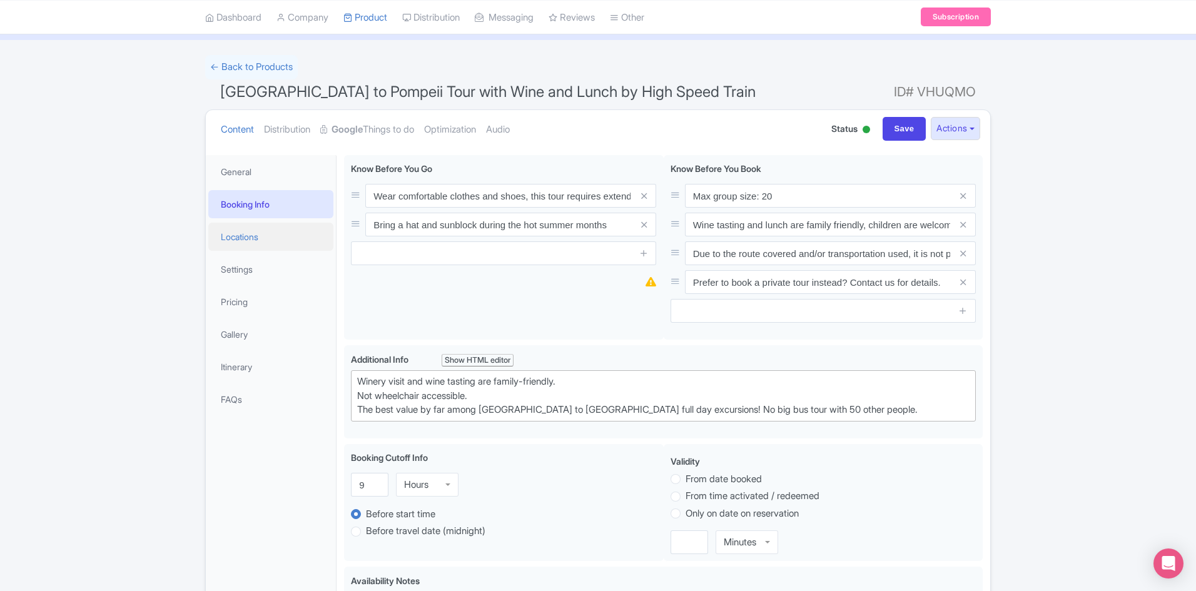
click at [252, 247] on link "Locations" at bounding box center [270, 237] width 125 height 28
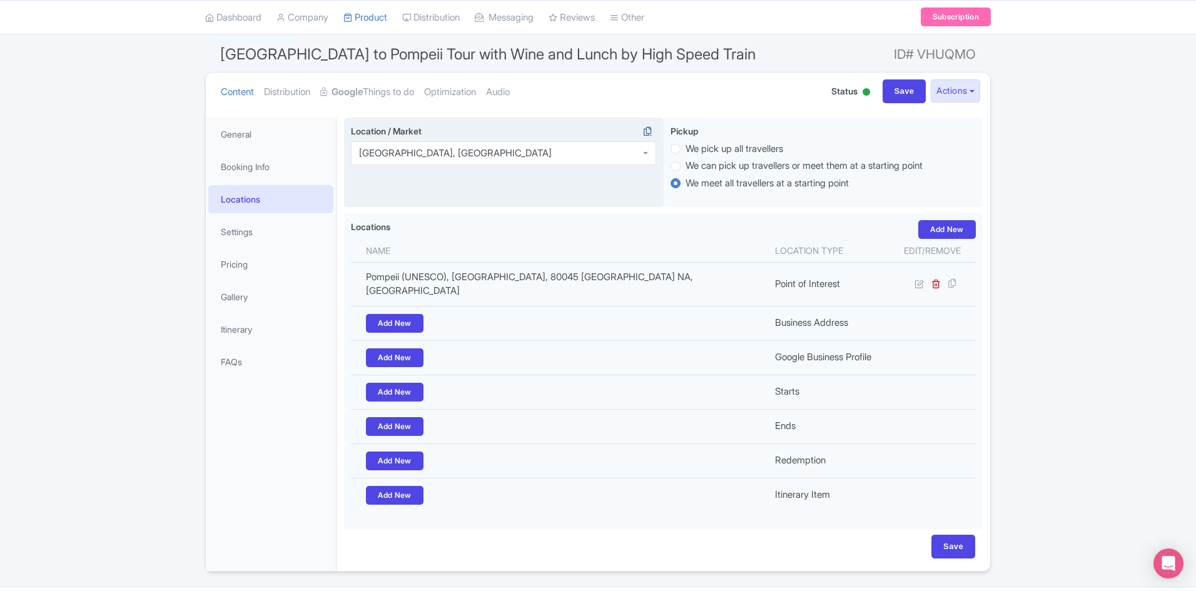
scroll to position [120, 0]
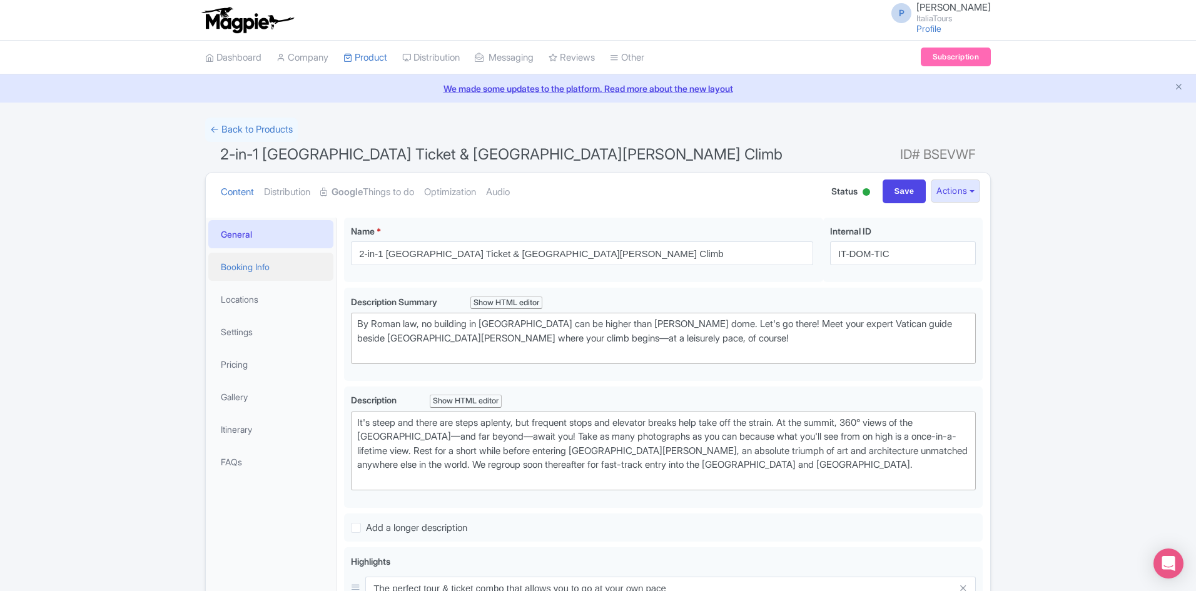
click at [227, 258] on link "Booking Info" at bounding box center [270, 267] width 125 height 28
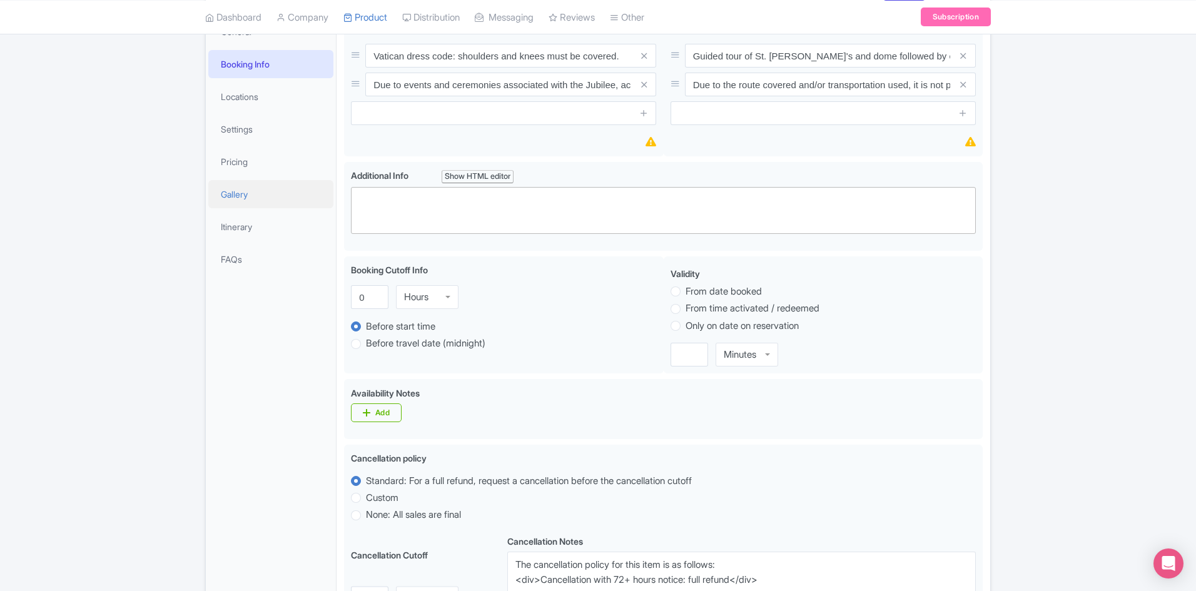
scroll to position [188, 0]
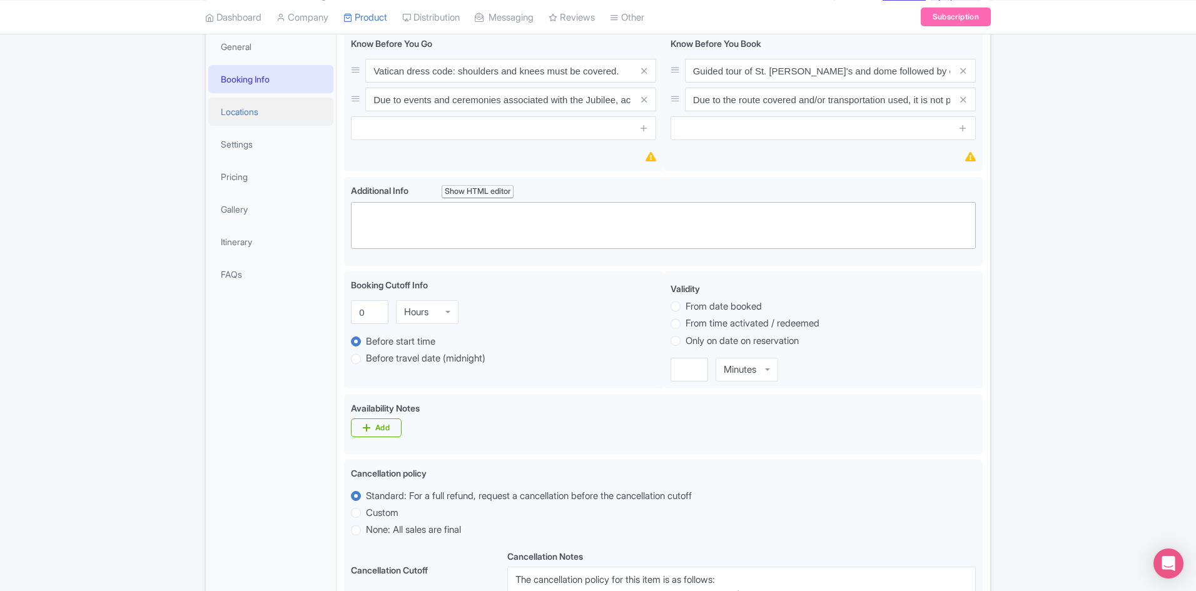
click at [260, 118] on link "Locations" at bounding box center [270, 112] width 125 height 28
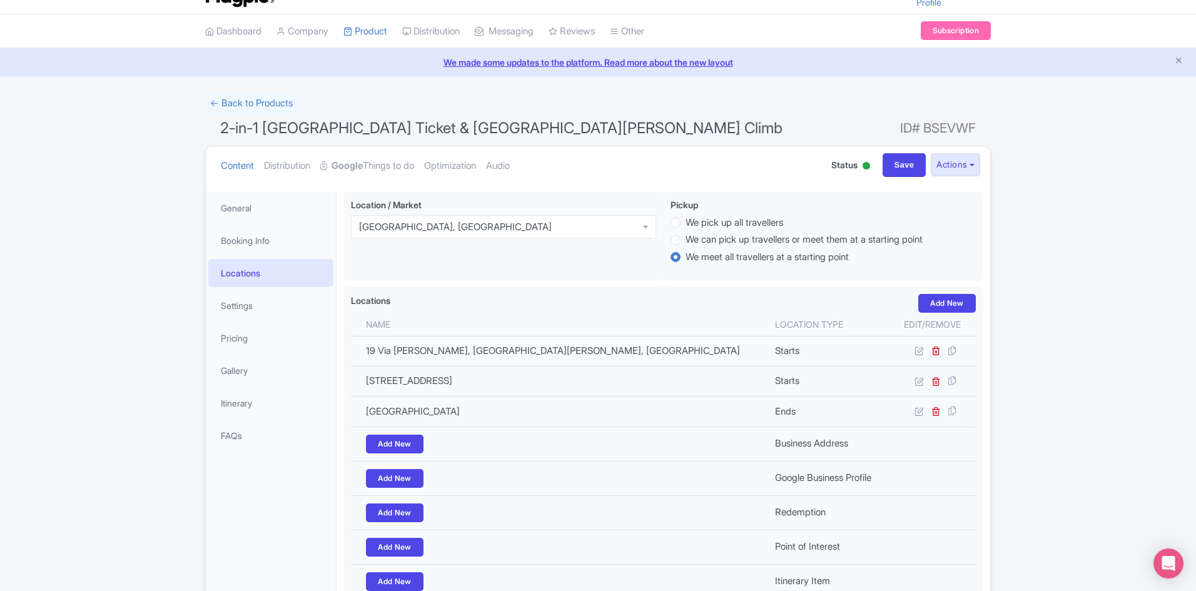
scroll to position [21, 0]
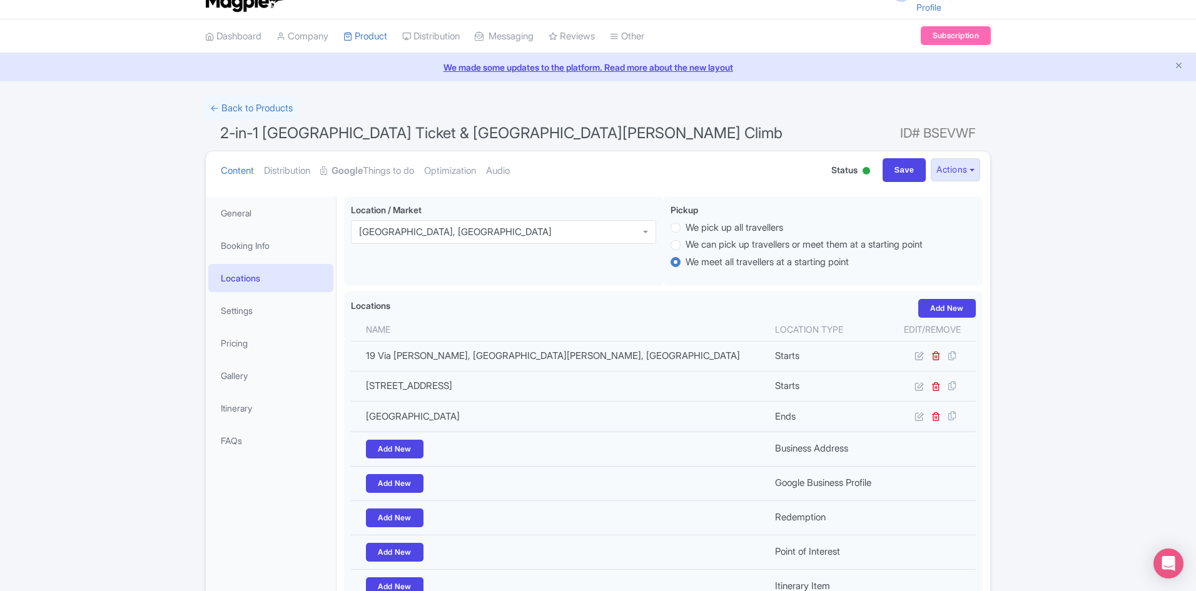
click at [403, 130] on span "2-in-1 Vatican Museum Ticket & St. Peter's Dome Climb" at bounding box center [501, 133] width 563 height 18
click at [403, 130] on span "2-in-1 [GEOGRAPHIC_DATA] Ticket & [GEOGRAPHIC_DATA][PERSON_NAME] Climb" at bounding box center [501, 133] width 563 height 18
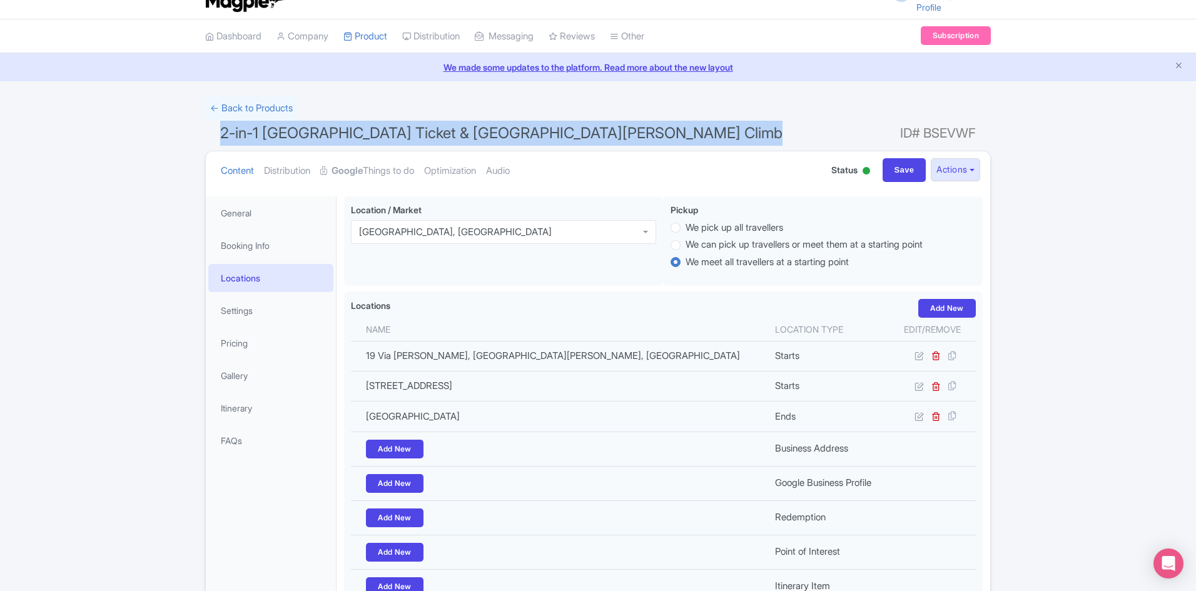
click at [403, 130] on span "2-in-1 [GEOGRAPHIC_DATA] Ticket & [GEOGRAPHIC_DATA][PERSON_NAME] Climb" at bounding box center [501, 133] width 563 height 18
copy h1 "2-in-1 [GEOGRAPHIC_DATA] Ticket & [GEOGRAPHIC_DATA][PERSON_NAME] Climb"
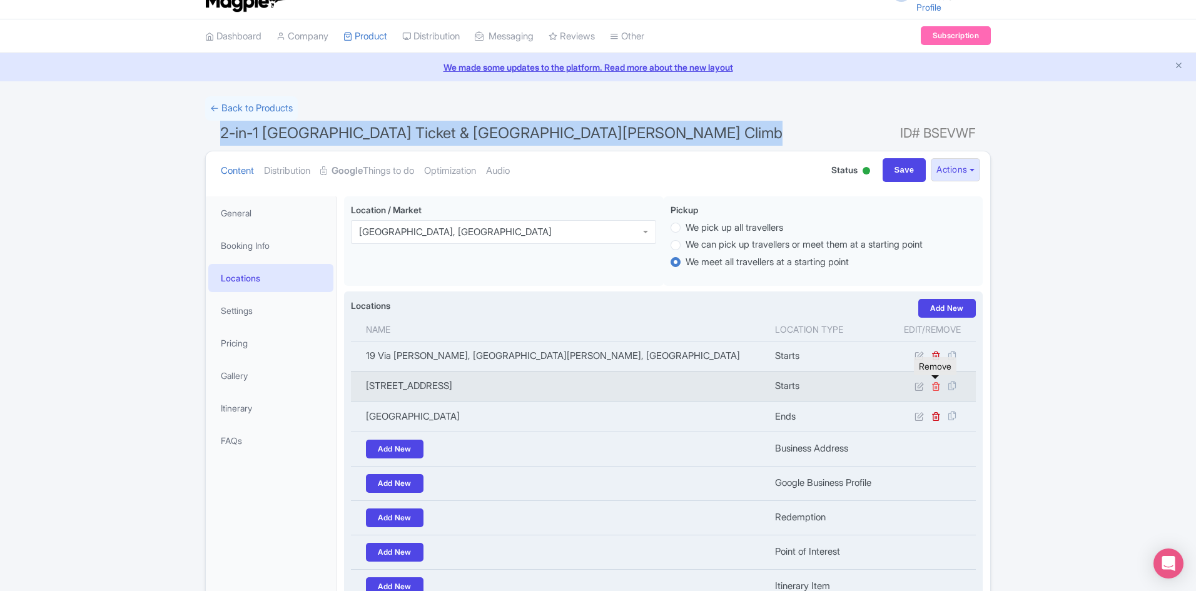
click at [935, 387] on icon at bounding box center [936, 386] width 9 height 9
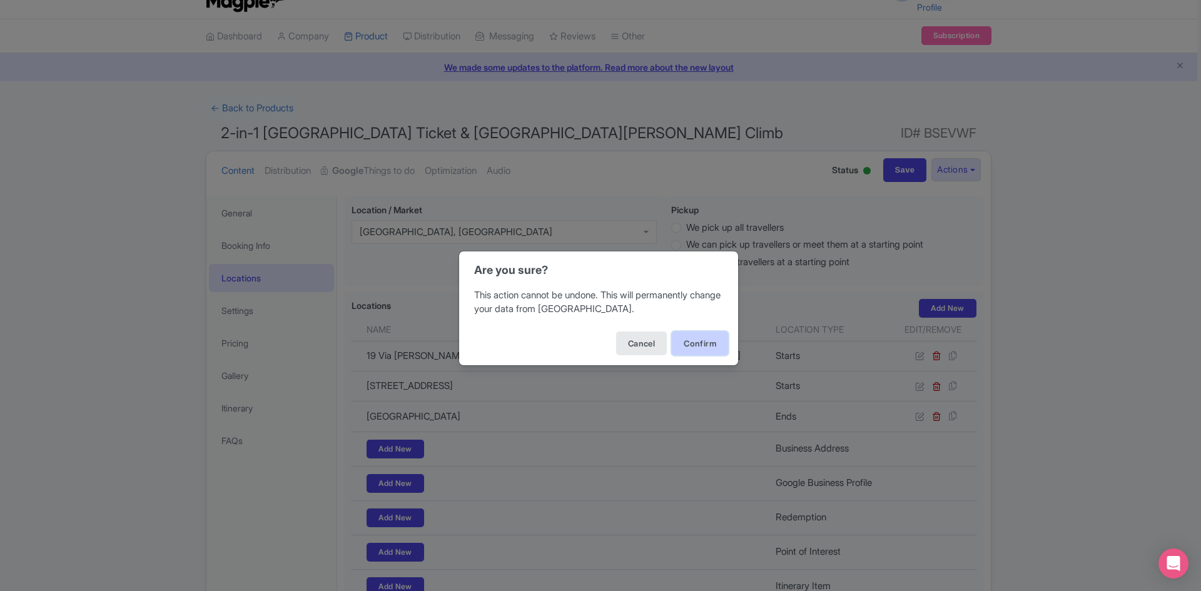
click at [684, 337] on button "Confirm" at bounding box center [700, 344] width 56 height 24
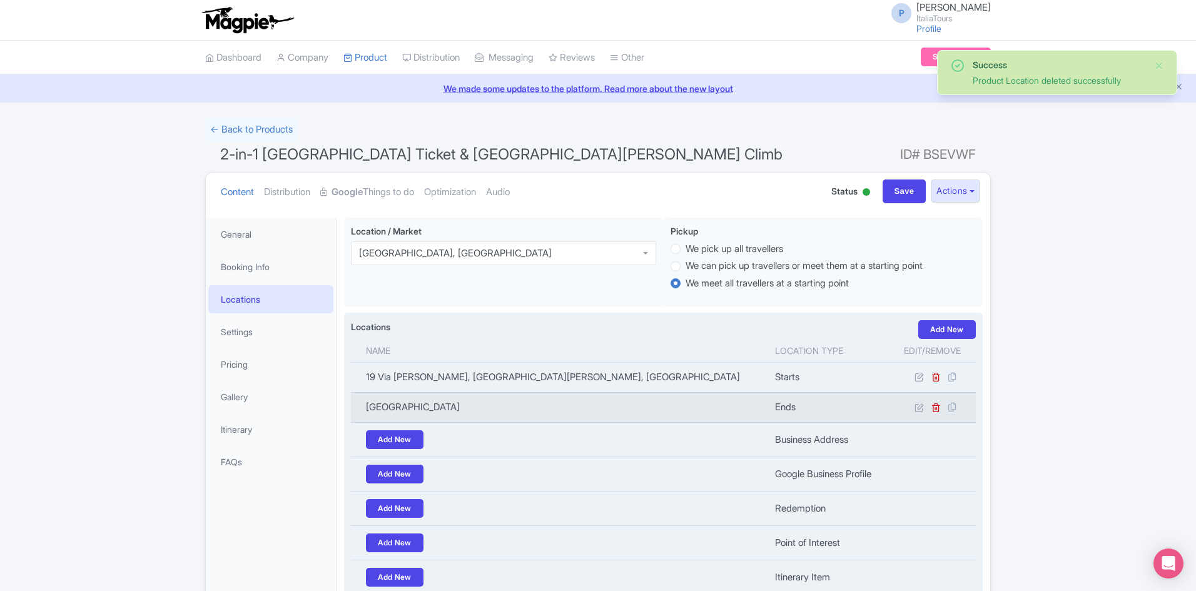
scroll to position [116, 0]
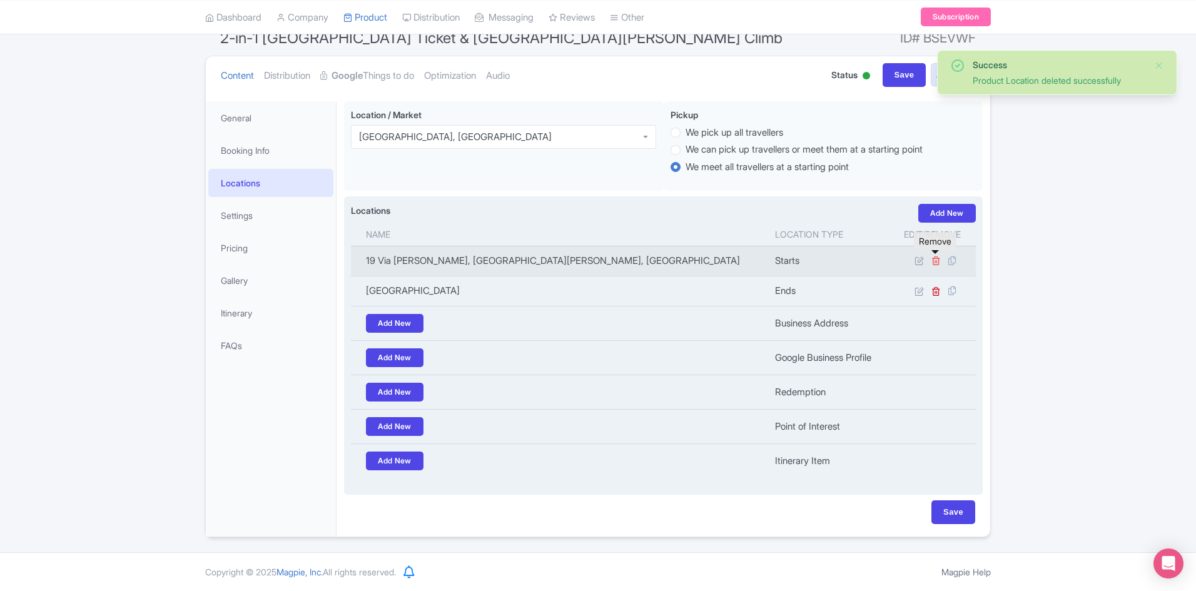
click at [937, 262] on icon at bounding box center [936, 260] width 9 height 9
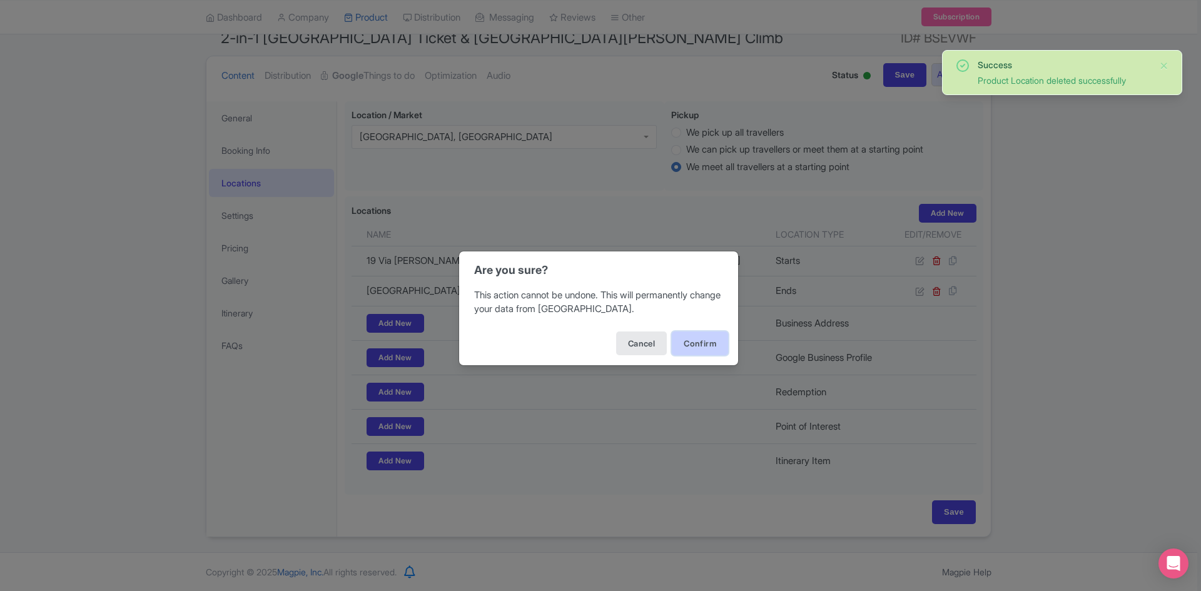
click at [685, 342] on button "Confirm" at bounding box center [700, 344] width 56 height 24
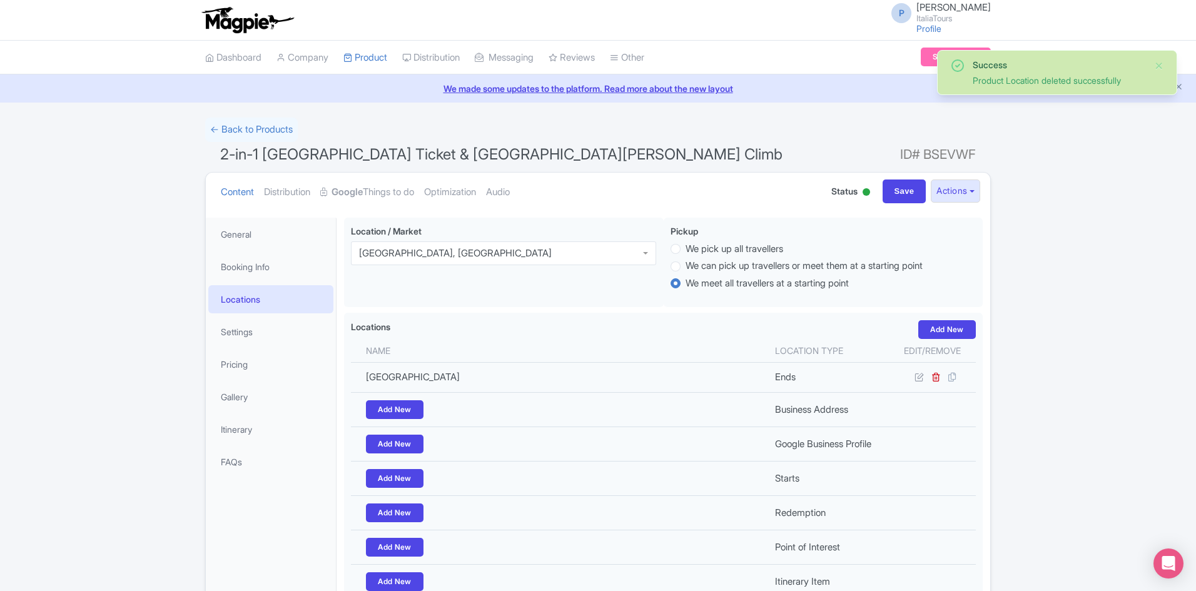
scroll to position [120, 0]
